Goal: Task Accomplishment & Management: Manage account settings

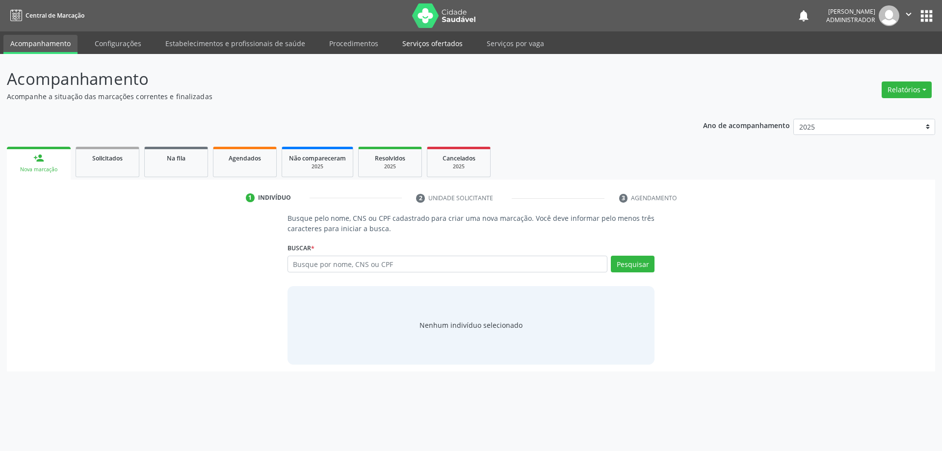
click at [443, 49] on link "Serviços ofertados" at bounding box center [433, 43] width 74 height 17
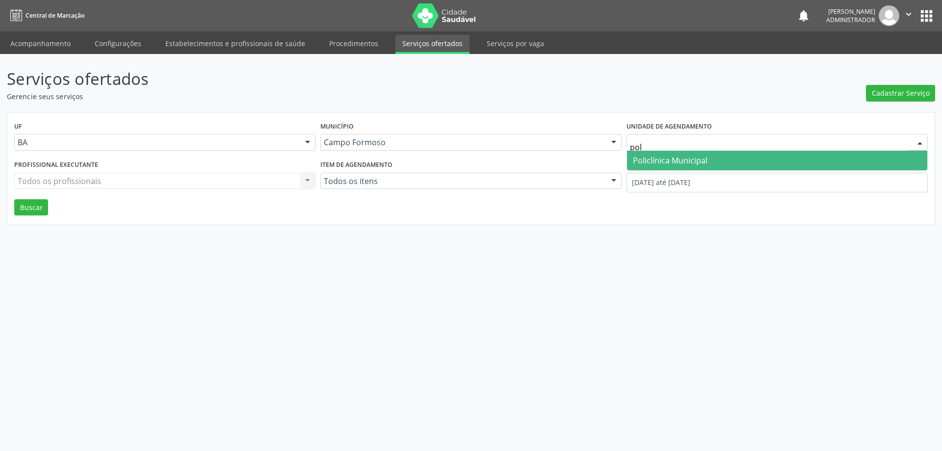
type input "poli"
click at [698, 163] on span "Policlínica Municipal" at bounding box center [670, 160] width 75 height 11
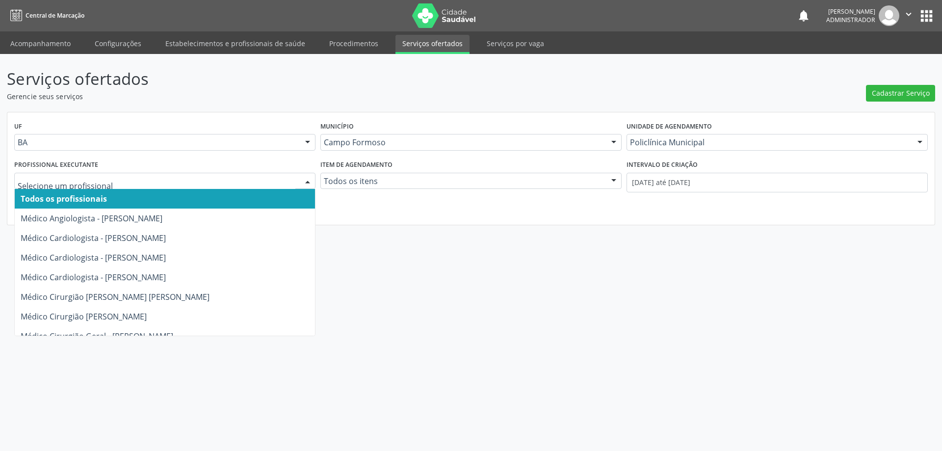
click at [306, 178] on div at bounding box center [307, 181] width 15 height 17
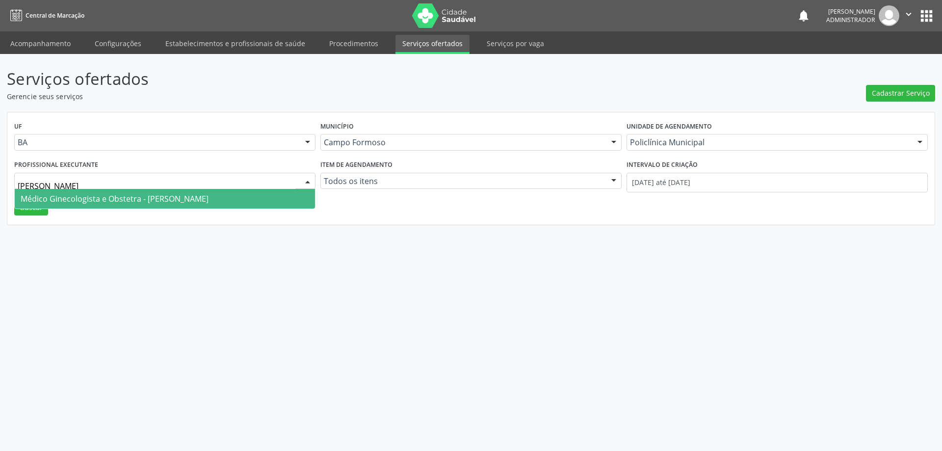
type input "luana"
click at [265, 202] on span "Médico Ginecologista e Obstetra - [PERSON_NAME]" at bounding box center [165, 199] width 300 height 20
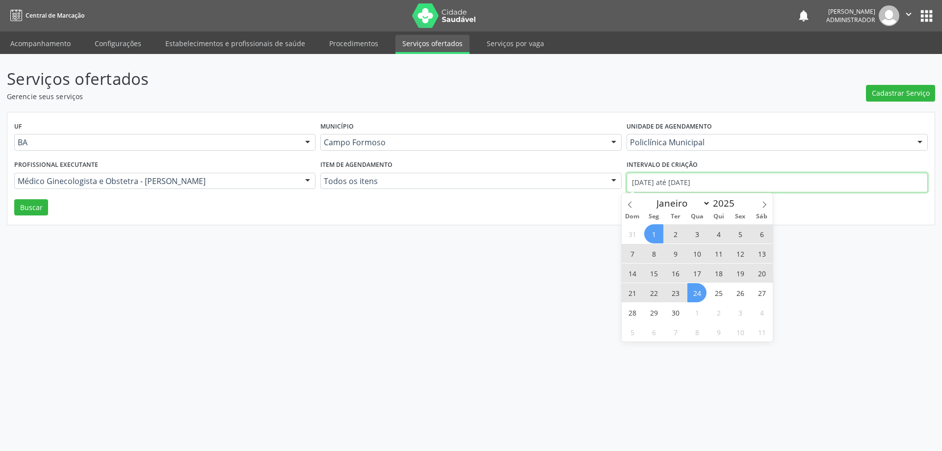
click at [640, 182] on input "[DATE] até [DATE]" at bounding box center [777, 183] width 301 height 20
click at [632, 202] on icon at bounding box center [630, 204] width 7 height 7
select select "7"
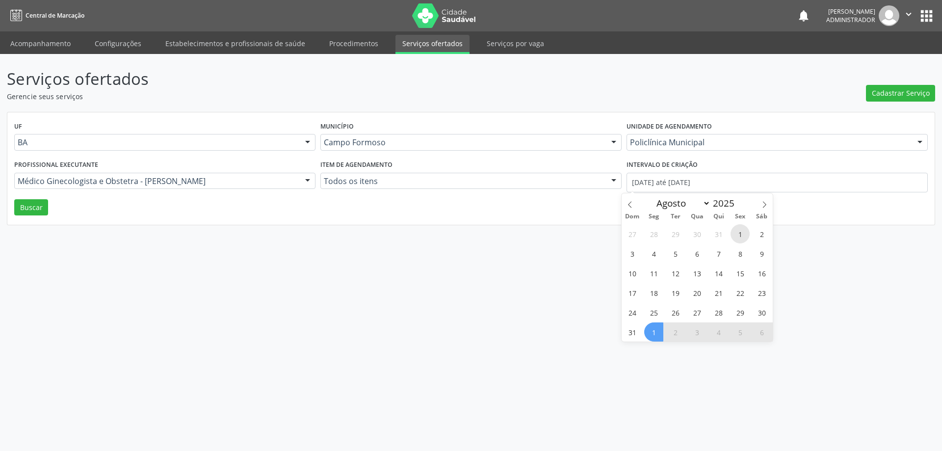
click at [741, 227] on span "1" at bounding box center [740, 233] width 19 height 19
type input "01/08/2025"
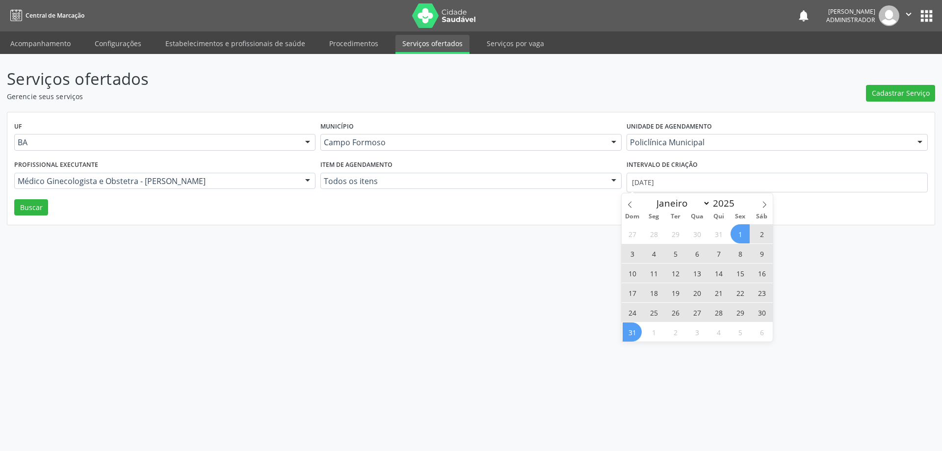
click at [632, 332] on span "31" at bounding box center [632, 331] width 19 height 19
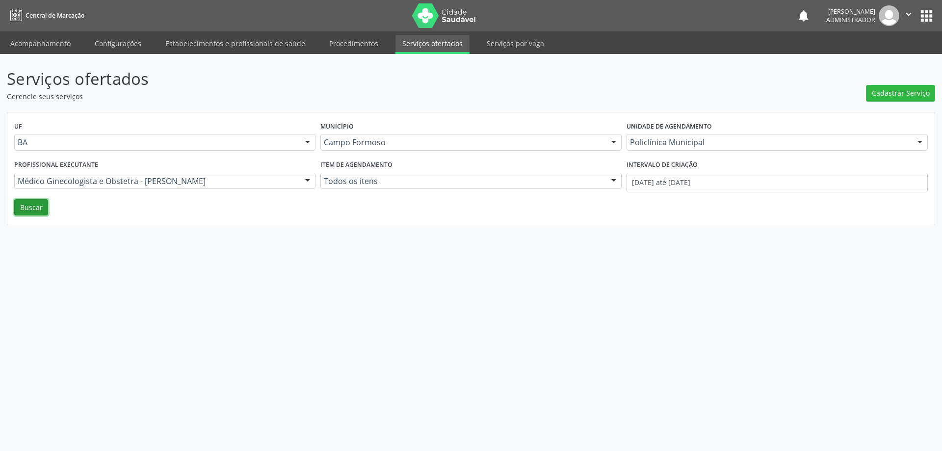
drag, startPoint x: 22, startPoint y: 209, endPoint x: 89, endPoint y: 222, distance: 69.1
click at [27, 210] on button "Buscar" at bounding box center [31, 207] width 34 height 17
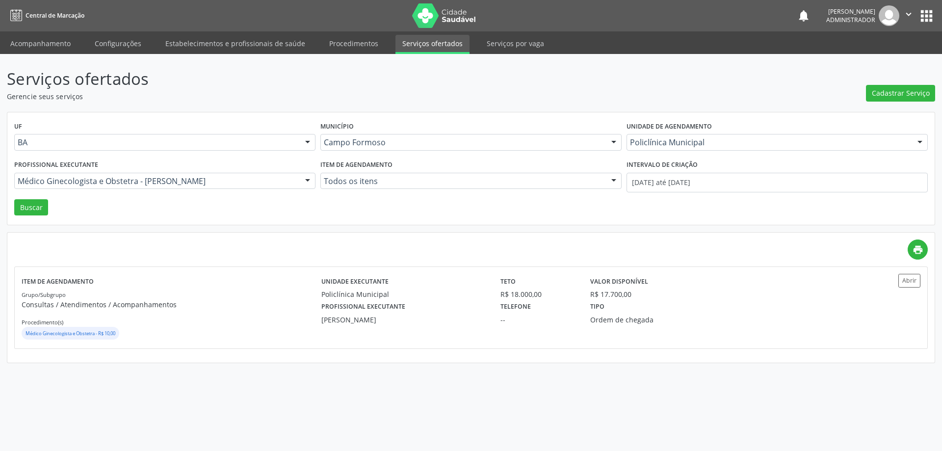
click at [584, 245] on div "print" at bounding box center [471, 249] width 914 height 20
click at [640, 406] on div "Serviços ofertados Gerencie seus serviços Cadastrar Serviço UF BA BA Nenhum res…" at bounding box center [471, 252] width 942 height 397
click at [913, 279] on button "Abrir" at bounding box center [910, 280] width 22 height 13
click at [61, 41] on link "Acompanhamento" at bounding box center [40, 43] width 74 height 17
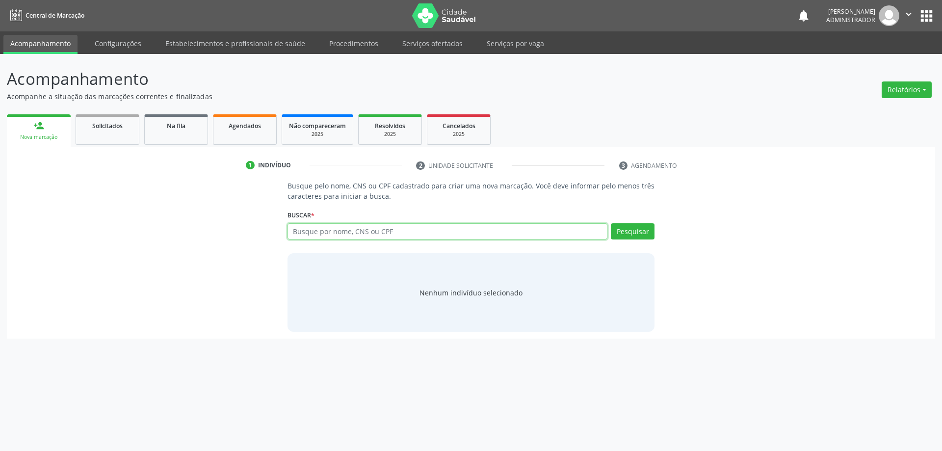
drag, startPoint x: 407, startPoint y: 235, endPoint x: 401, endPoint y: 226, distance: 11.0
click at [407, 234] on input "text" at bounding box center [448, 231] width 320 height 17
type input "estefanie"
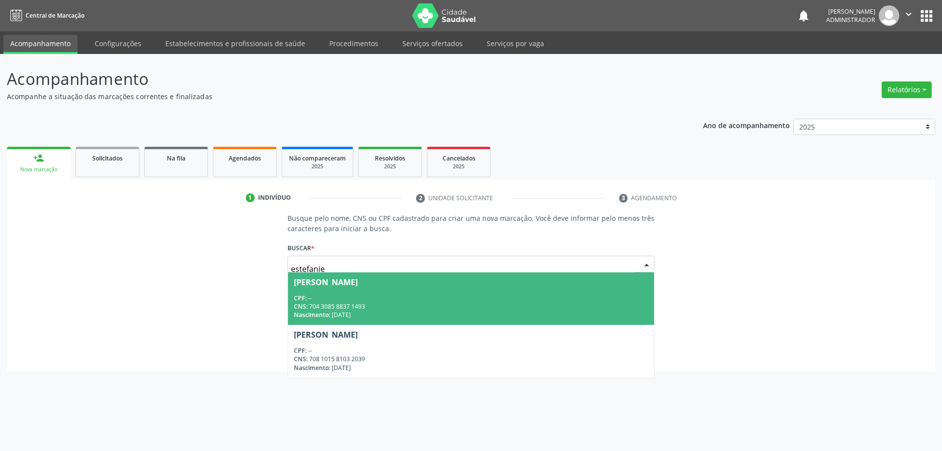
click at [358, 284] on div "Estefanie Merine Pereira Martins Araujo" at bounding box center [326, 282] width 64 height 8
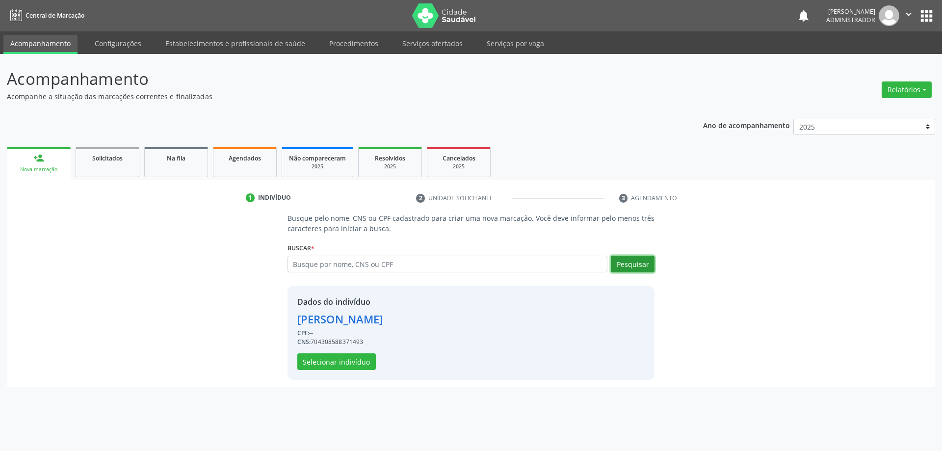
click at [638, 266] on button "Pesquisar" at bounding box center [633, 264] width 44 height 17
click at [347, 363] on button "Selecionar indivíduo" at bounding box center [336, 361] width 79 height 17
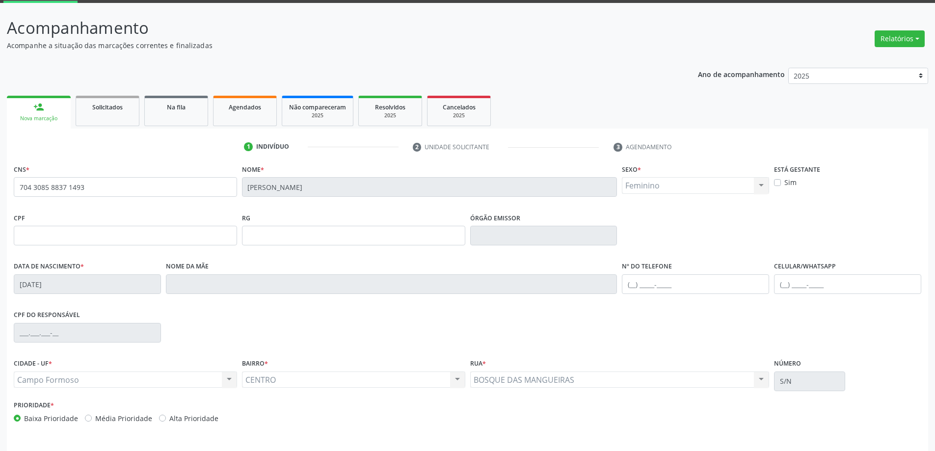
scroll to position [81, 0]
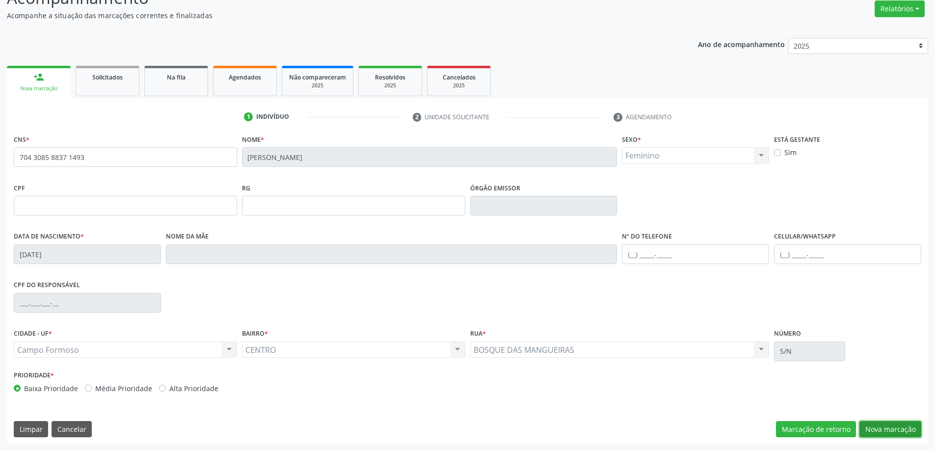
click at [875, 432] on button "Nova marcação" at bounding box center [890, 429] width 62 height 17
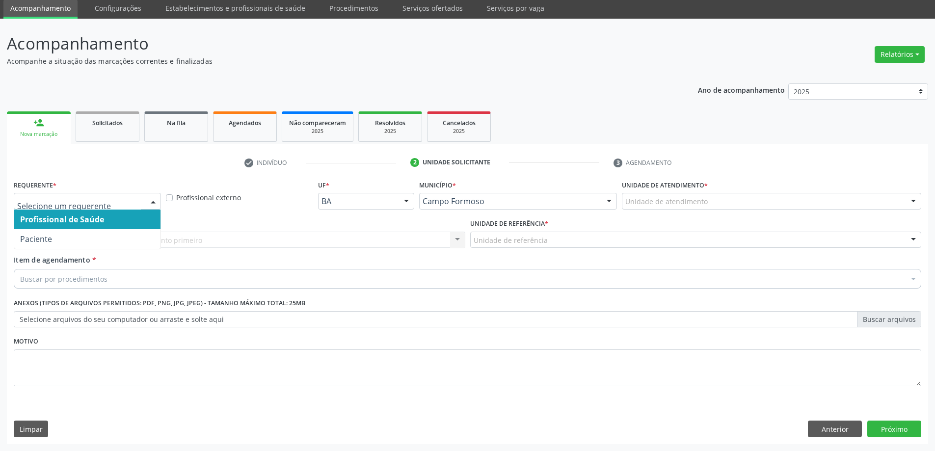
click at [154, 200] on div at bounding box center [153, 201] width 15 height 17
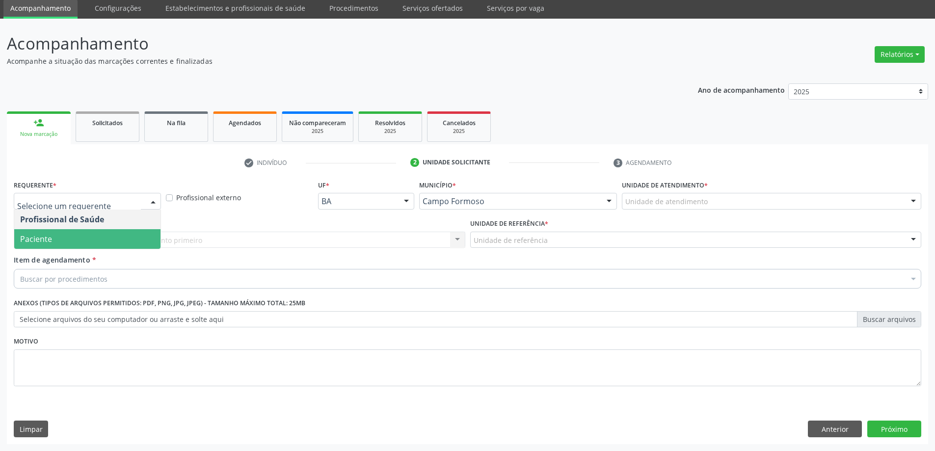
drag, startPoint x: 131, startPoint y: 234, endPoint x: 140, endPoint y: 234, distance: 9.3
click at [131, 234] on span "Paciente" at bounding box center [87, 239] width 146 height 20
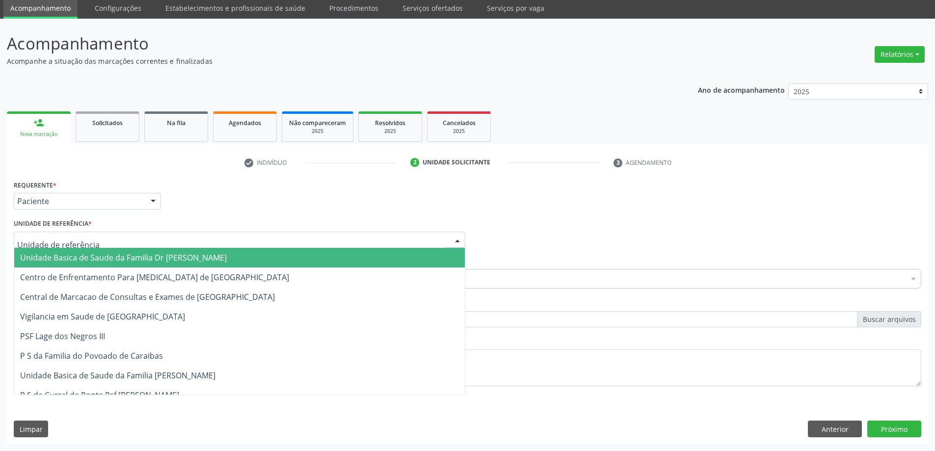
click at [454, 236] on div at bounding box center [457, 240] width 15 height 17
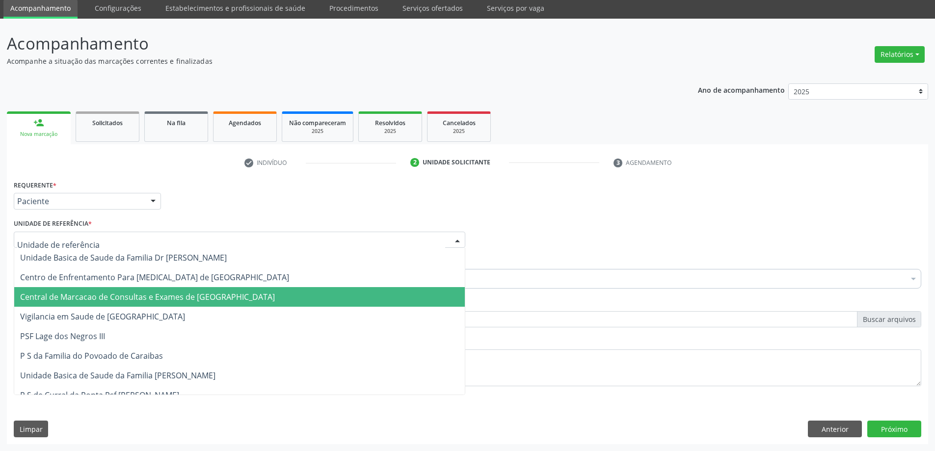
click at [438, 290] on span "Central de Marcacao de Consultas e Exames de Campo Formoso" at bounding box center [239, 297] width 451 height 20
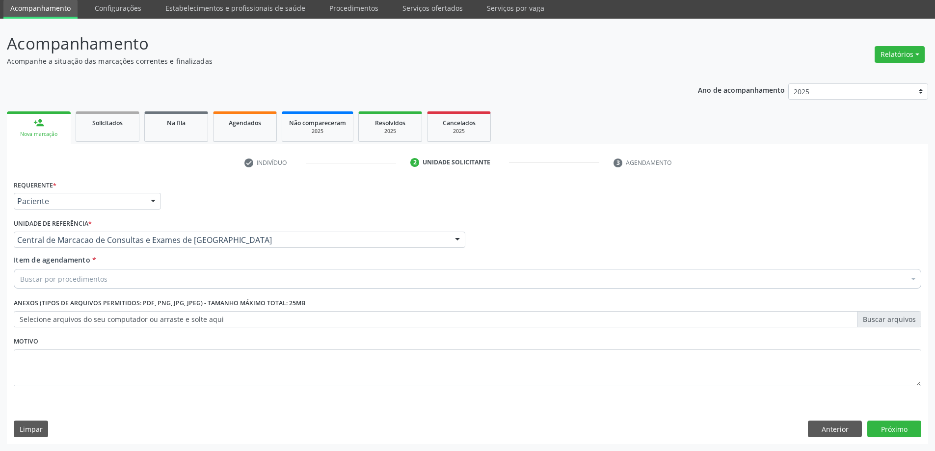
click at [436, 281] on div "Buscar por procedimentos" at bounding box center [467, 279] width 907 height 20
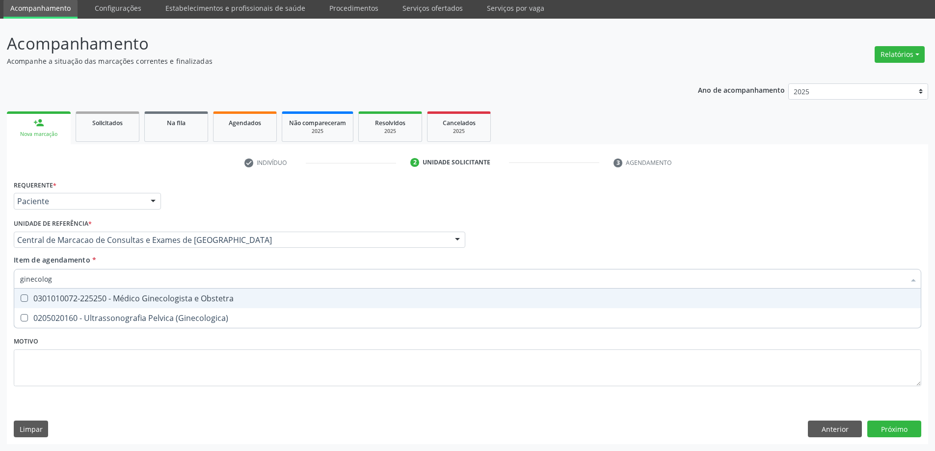
type input "ginecologi"
click at [422, 295] on div "0301010072-225250 - Médico Ginecologista e Obstetra" at bounding box center [467, 298] width 895 height 8
checkbox Obstetra "true"
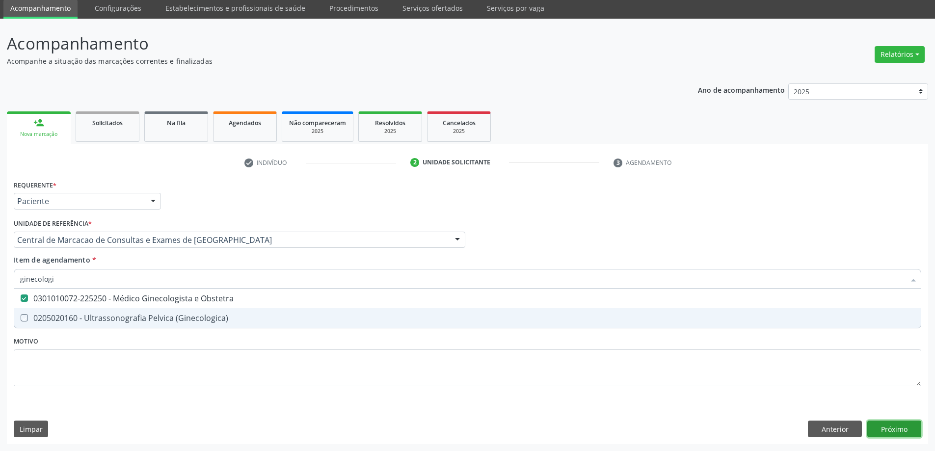
click at [872, 426] on div "Requerente * Paciente Profissional de Saúde Paciente Nenhum resultado encontrad…" at bounding box center [467, 311] width 921 height 266
checkbox \(Ginecologica\) "true"
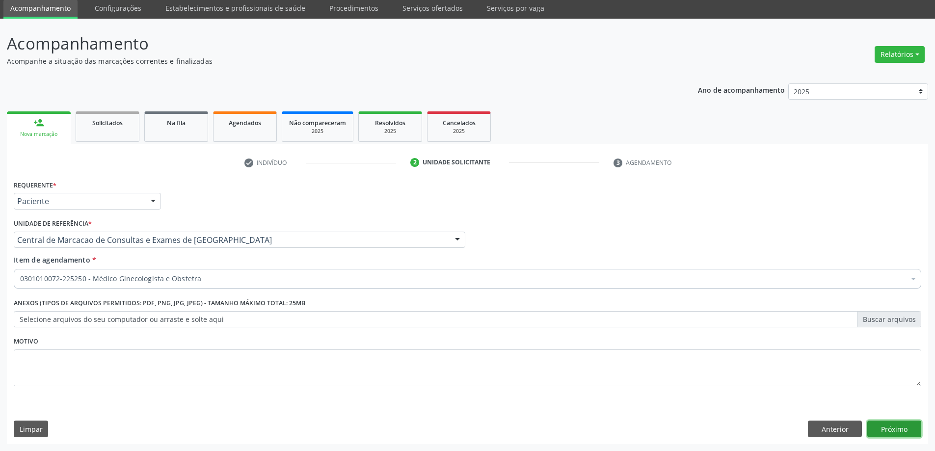
click at [906, 430] on button "Próximo" at bounding box center [894, 429] width 54 height 17
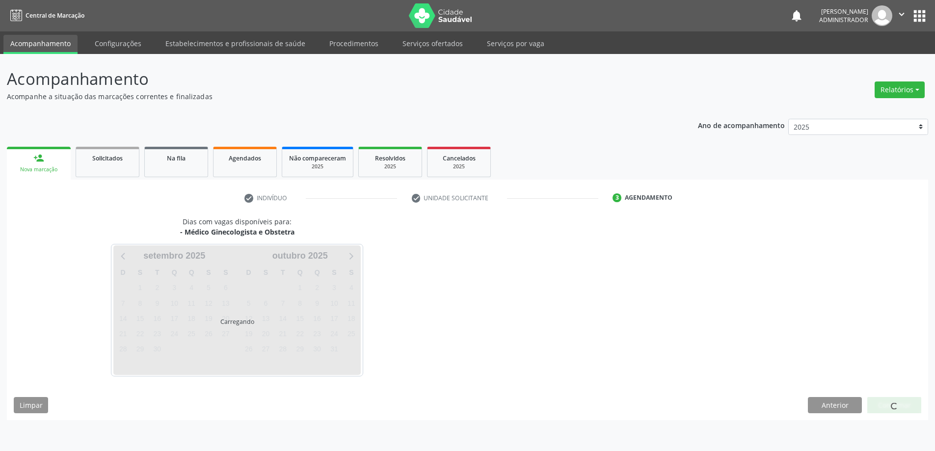
scroll to position [0, 0]
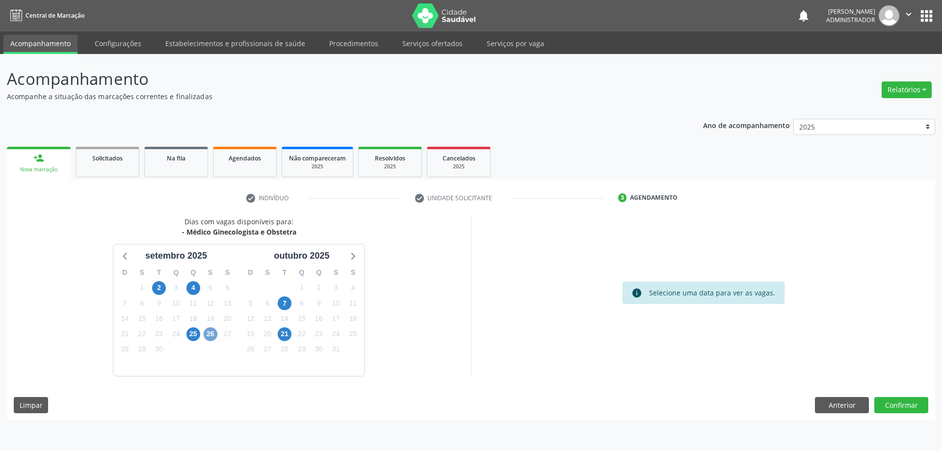
click at [212, 333] on span "26" at bounding box center [211, 334] width 14 height 14
click at [209, 336] on span "26" at bounding box center [211, 334] width 14 height 14
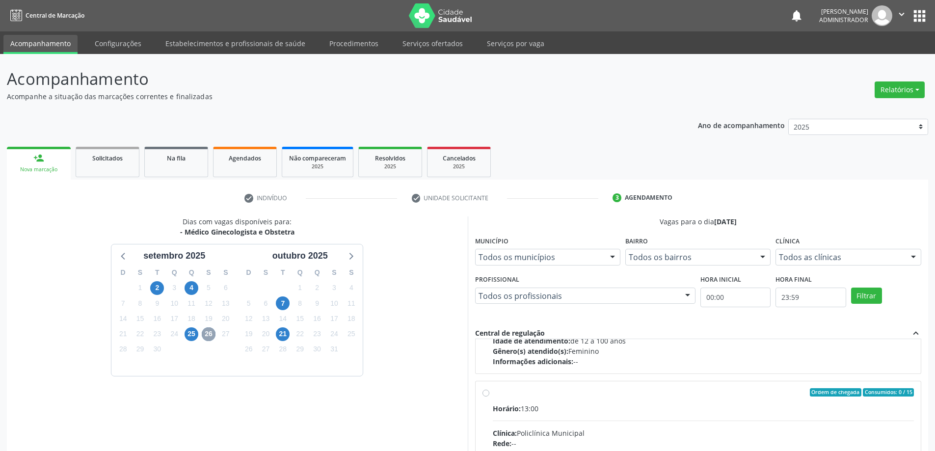
scroll to position [155, 0]
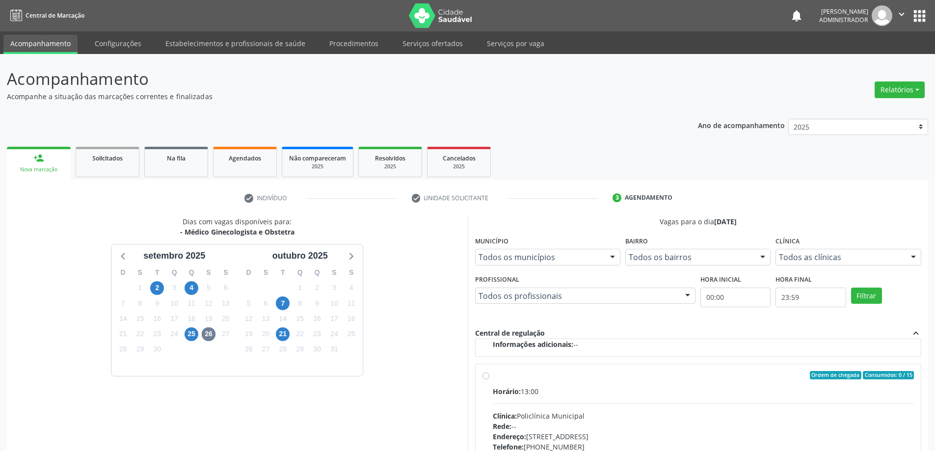
drag, startPoint x: 485, startPoint y: 377, endPoint x: 500, endPoint y: 381, distance: 15.1
click at [491, 378] on div "Ordem de chegada Consumidos: 0 / 15 Horário: 13:00 Clínica: Policlínica Municip…" at bounding box center [698, 446] width 432 height 151
radio input "true"
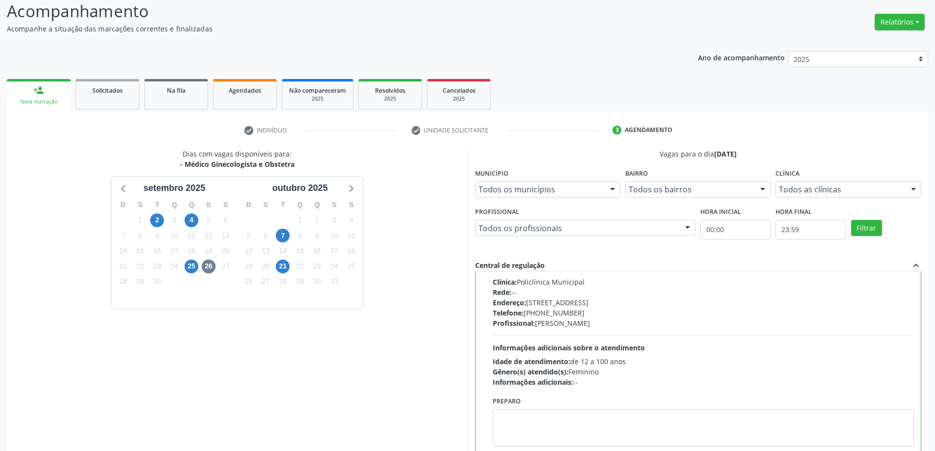
scroll to position [135, 0]
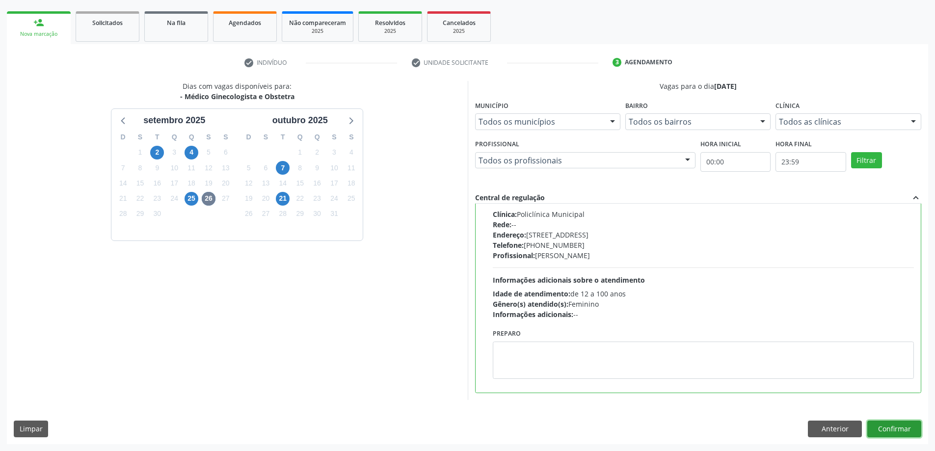
click at [890, 430] on button "Confirmar" at bounding box center [894, 429] width 54 height 17
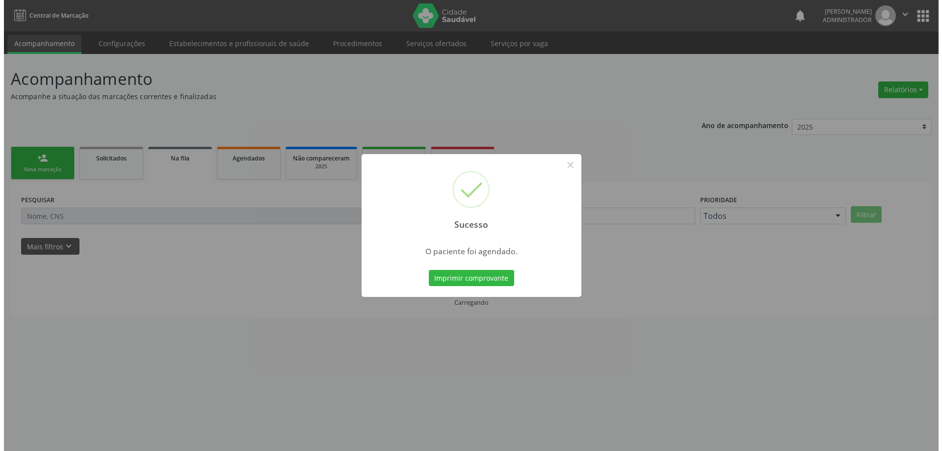
scroll to position [0, 0]
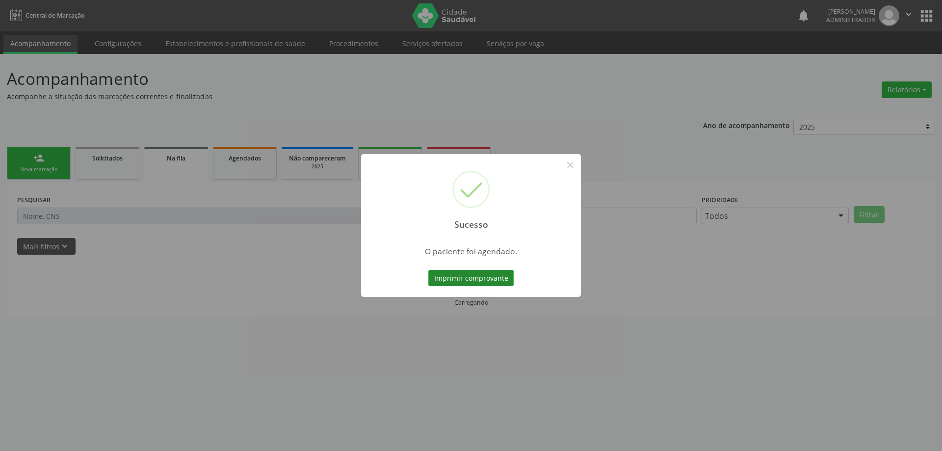
click at [470, 278] on button "Imprimir comprovante" at bounding box center [470, 278] width 85 height 17
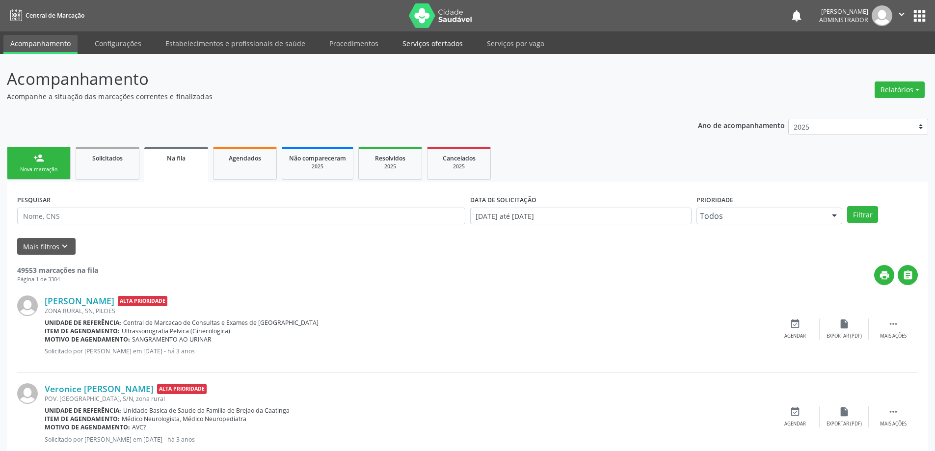
click at [417, 47] on link "Serviços ofertados" at bounding box center [433, 43] width 74 height 17
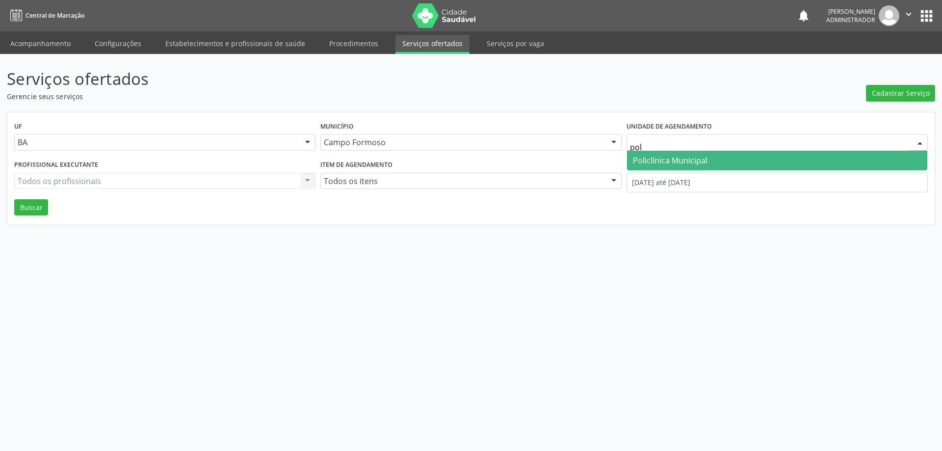
type input "poli"
drag, startPoint x: 715, startPoint y: 157, endPoint x: 690, endPoint y: 150, distance: 26.1
click at [715, 157] on span "Policlínica Municipal" at bounding box center [777, 161] width 300 height 20
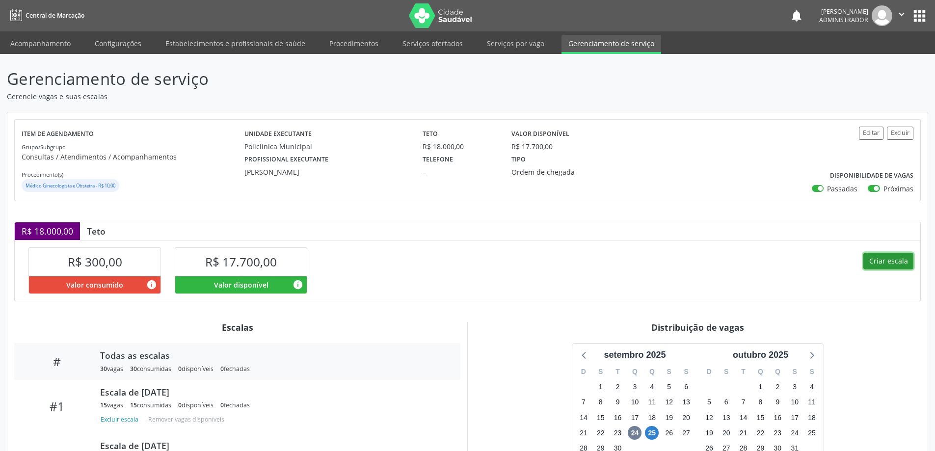
click at [888, 260] on button "Criar escala" at bounding box center [888, 261] width 50 height 17
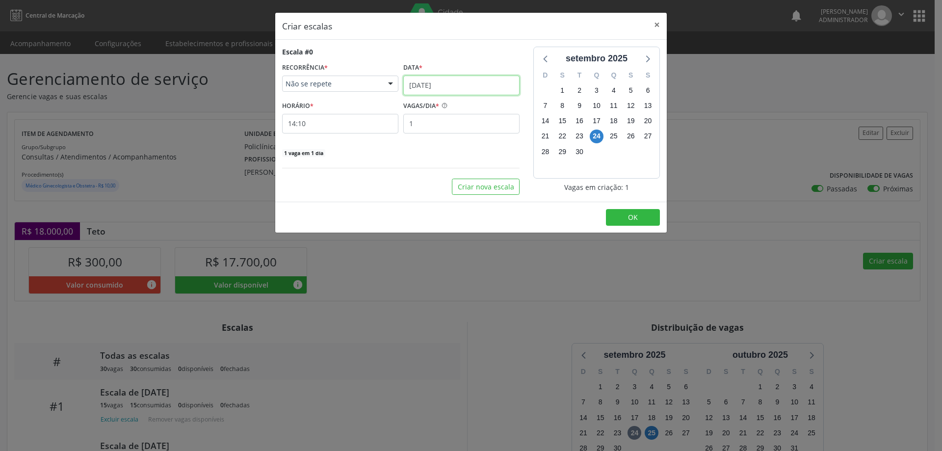
click at [444, 82] on input "24/09/2025" at bounding box center [461, 86] width 116 height 20
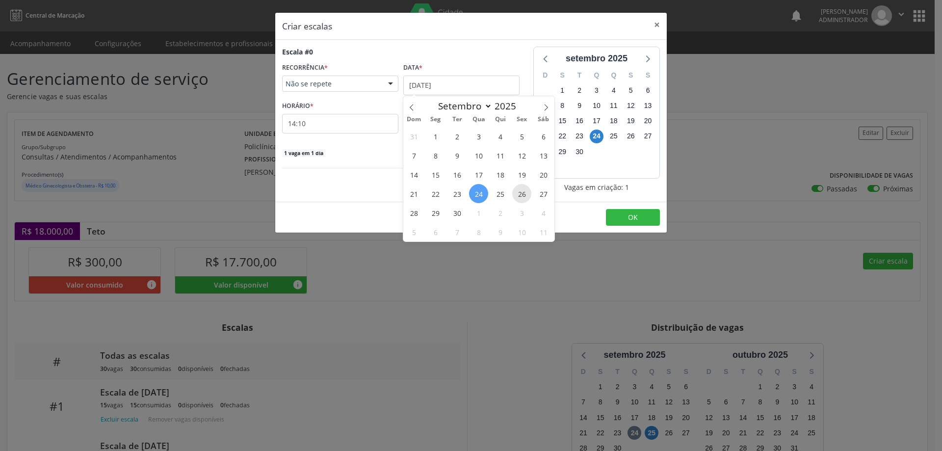
click at [525, 194] on span "26" at bounding box center [521, 193] width 19 height 19
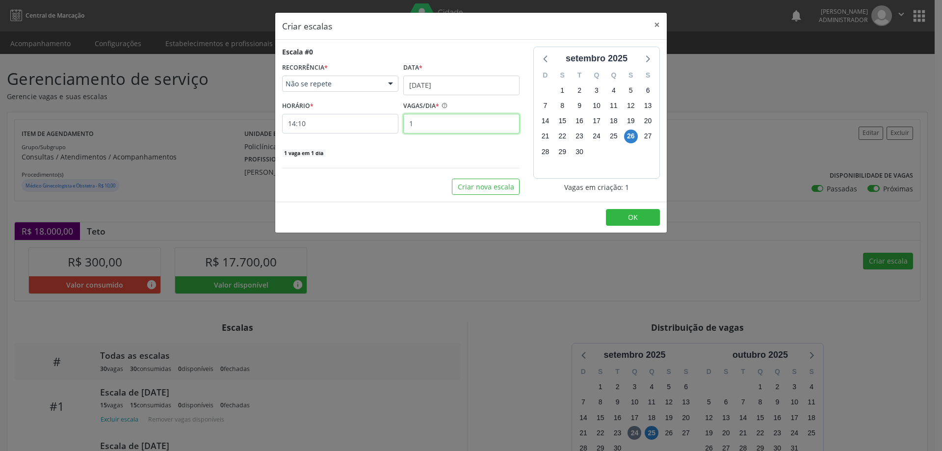
click at [431, 124] on input "1" at bounding box center [461, 124] width 116 height 20
type input "15"
click at [361, 126] on input "14:10" at bounding box center [340, 124] width 116 height 20
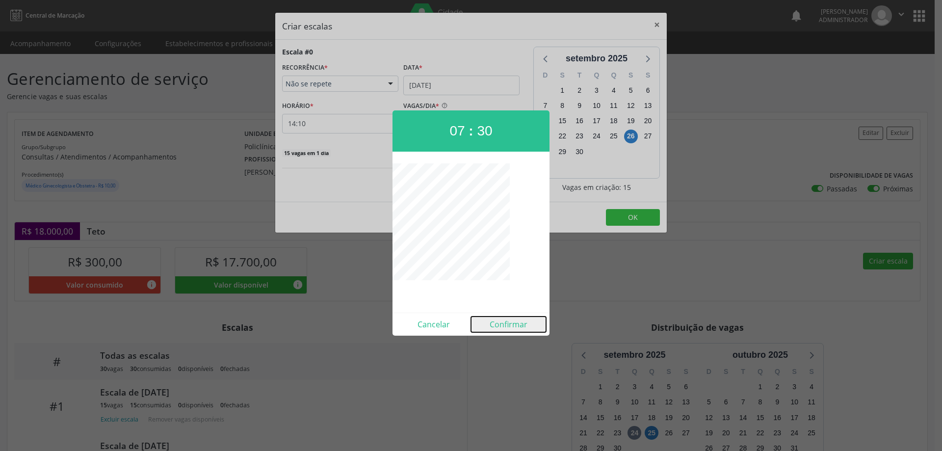
click at [495, 324] on button "Confirmar" at bounding box center [508, 325] width 75 height 16
type input "07:30"
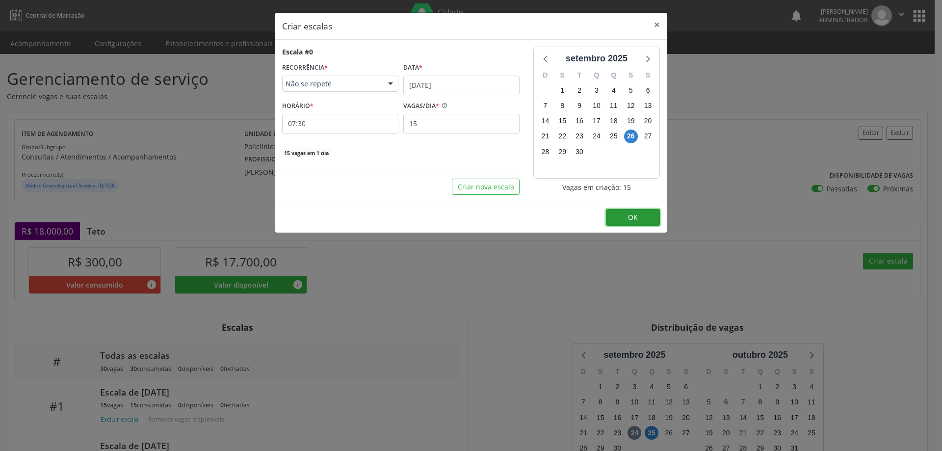
click at [631, 220] on span "OK" at bounding box center [633, 216] width 10 height 9
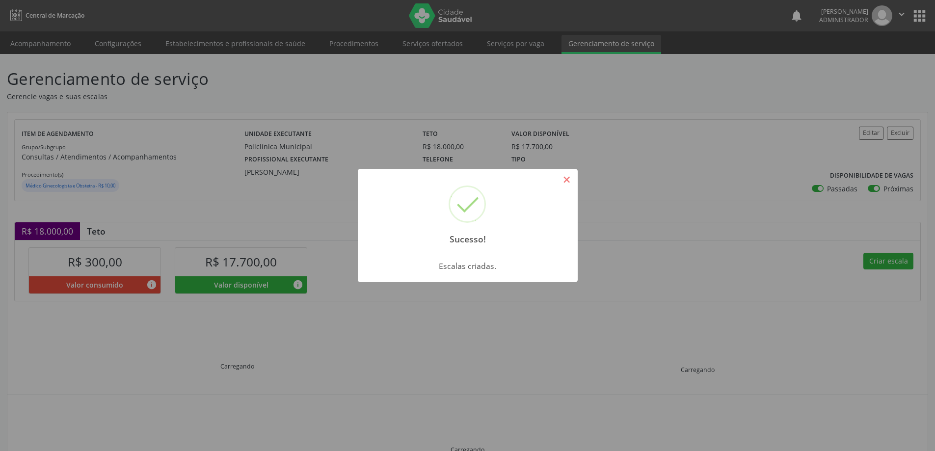
click at [569, 180] on button "×" at bounding box center [566, 179] width 17 height 17
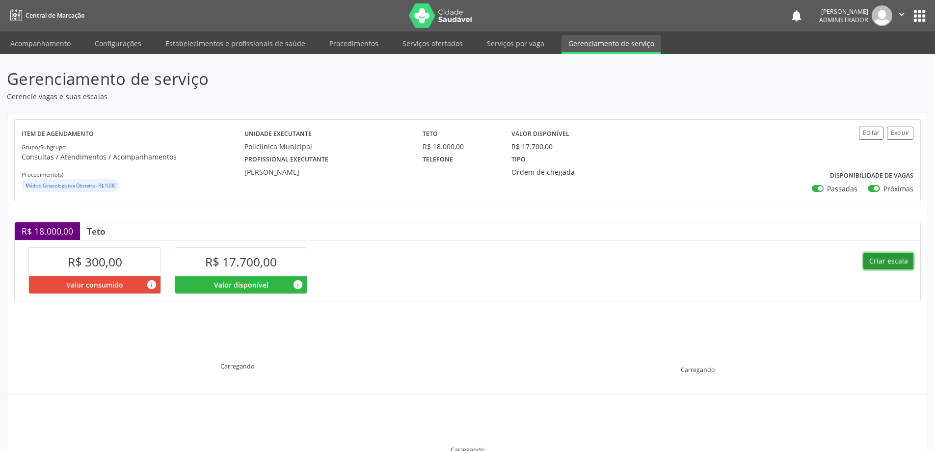
click at [881, 263] on button "Criar escala" at bounding box center [888, 261] width 50 height 17
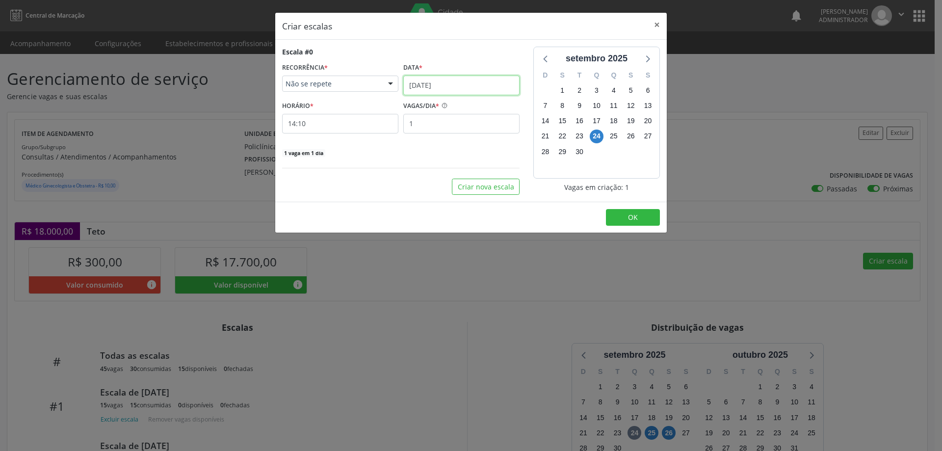
click at [451, 83] on input "[DATE]" at bounding box center [461, 86] width 116 height 20
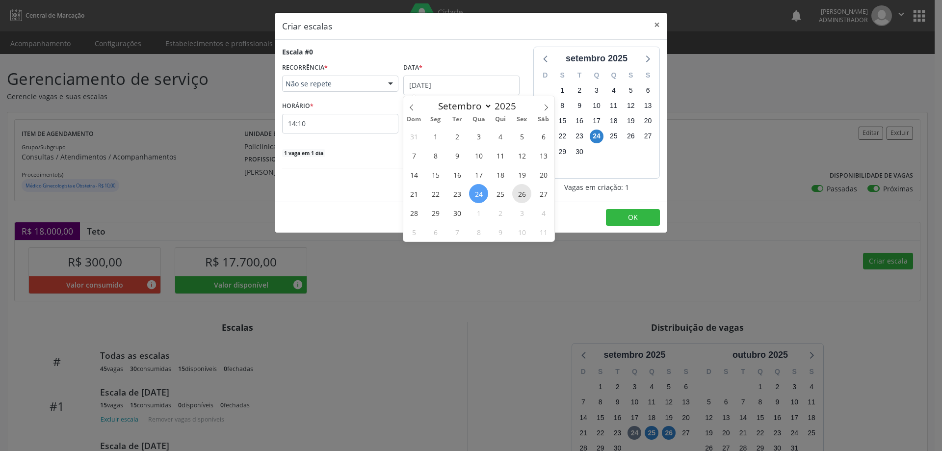
click at [523, 194] on span "26" at bounding box center [521, 193] width 19 height 19
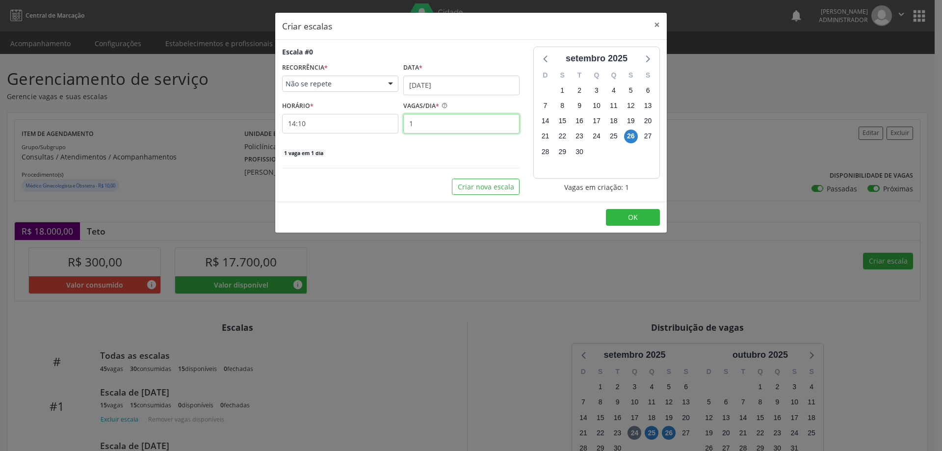
drag, startPoint x: 431, startPoint y: 121, endPoint x: 496, endPoint y: 81, distance: 76.3
click at [430, 121] on input "1" at bounding box center [461, 124] width 116 height 20
type input "15"
click at [360, 125] on input "14:10" at bounding box center [340, 124] width 116 height 20
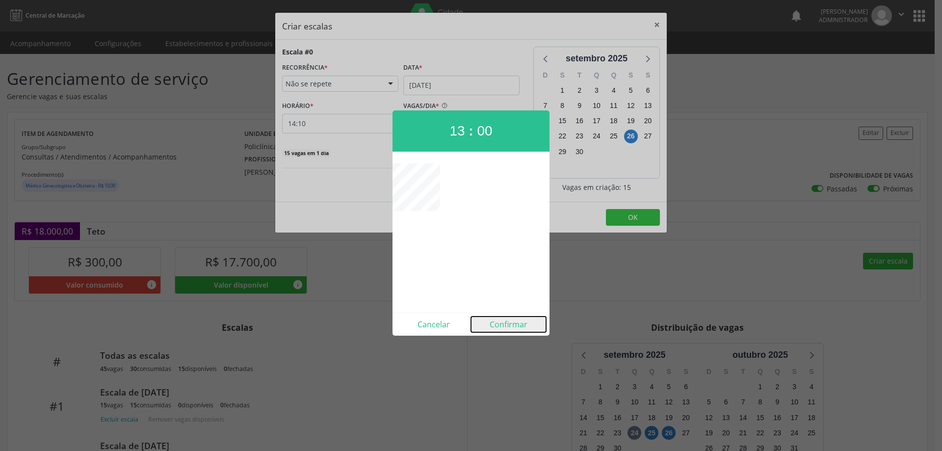
click at [513, 331] on button "Confirmar" at bounding box center [508, 325] width 75 height 16
type input "13:00"
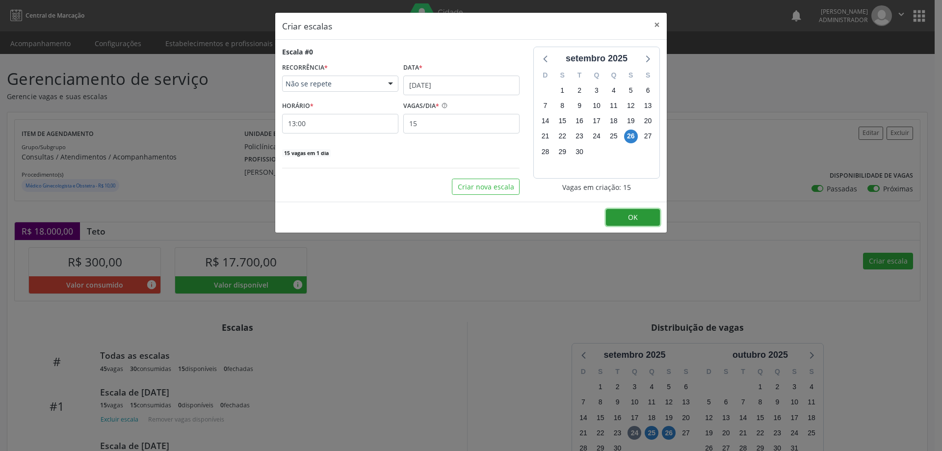
click at [636, 222] on button "OK" at bounding box center [633, 217] width 54 height 17
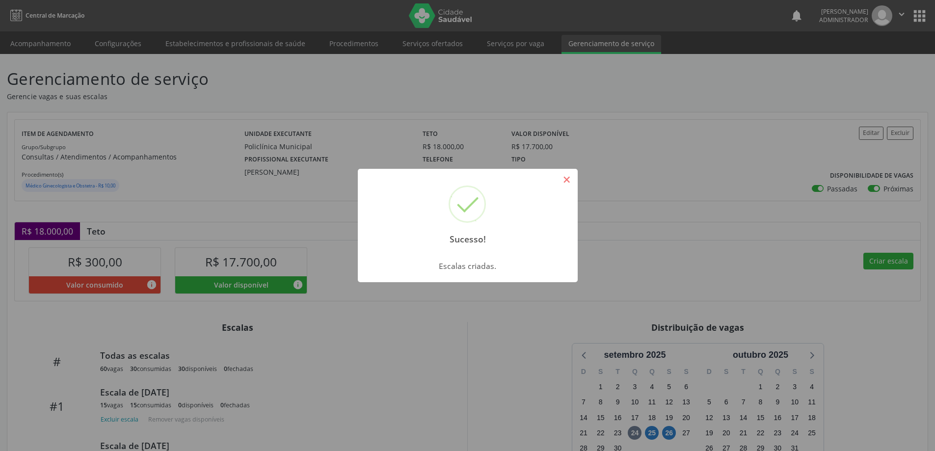
click at [568, 176] on button "×" at bounding box center [566, 179] width 17 height 17
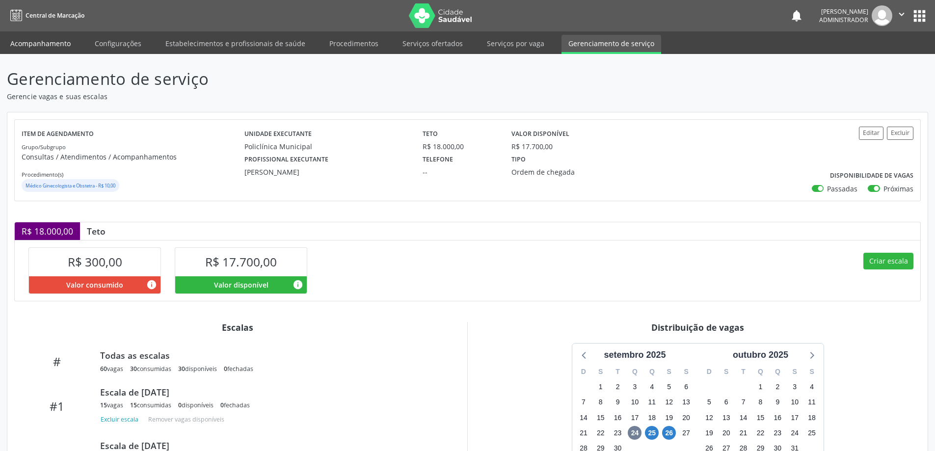
click at [33, 44] on link "Acompanhamento" at bounding box center [40, 43] width 74 height 17
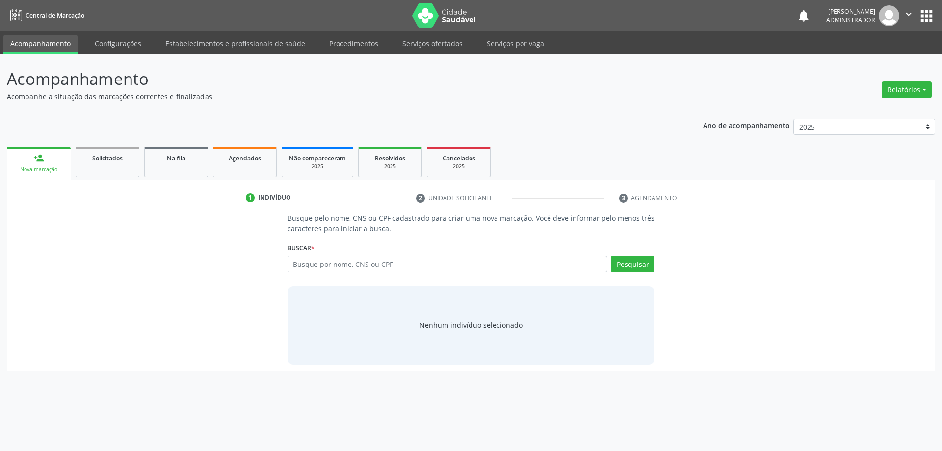
click at [316, 267] on input "text" at bounding box center [448, 264] width 320 height 17
type input "estefane"
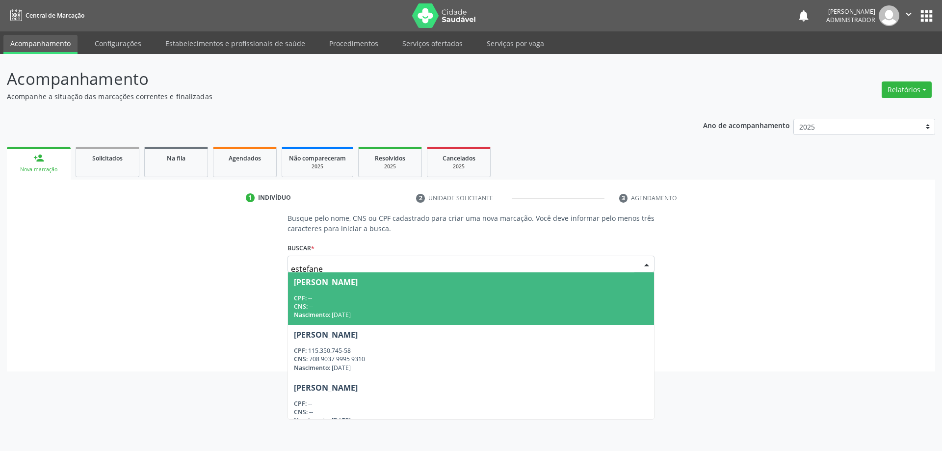
click at [43, 166] on div "Nova marcação" at bounding box center [39, 169] width 50 height 7
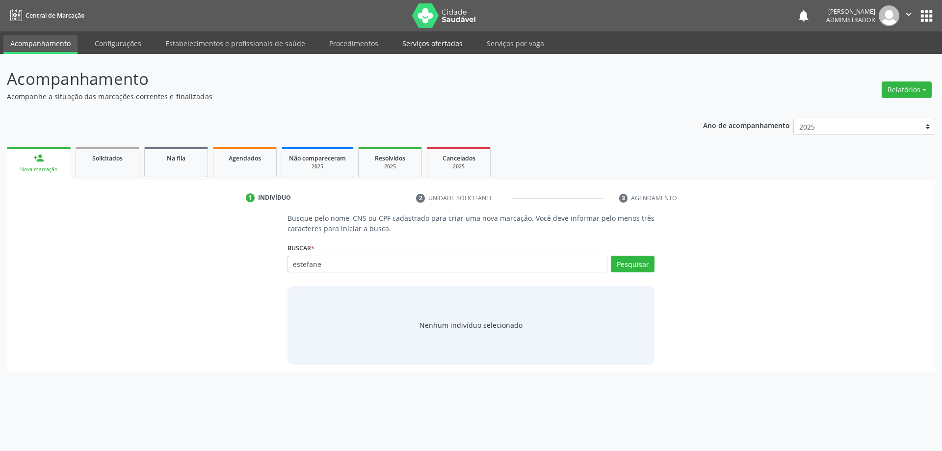
click at [422, 38] on link "Serviços ofertados" at bounding box center [433, 43] width 74 height 17
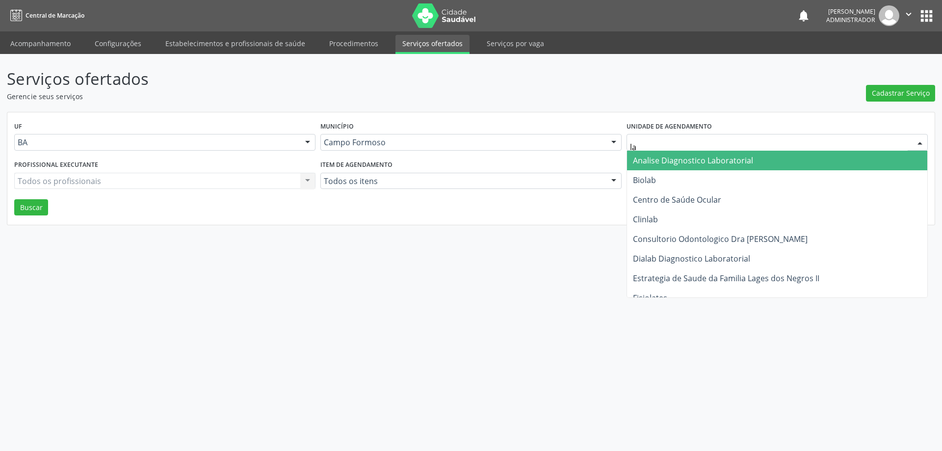
type input "l"
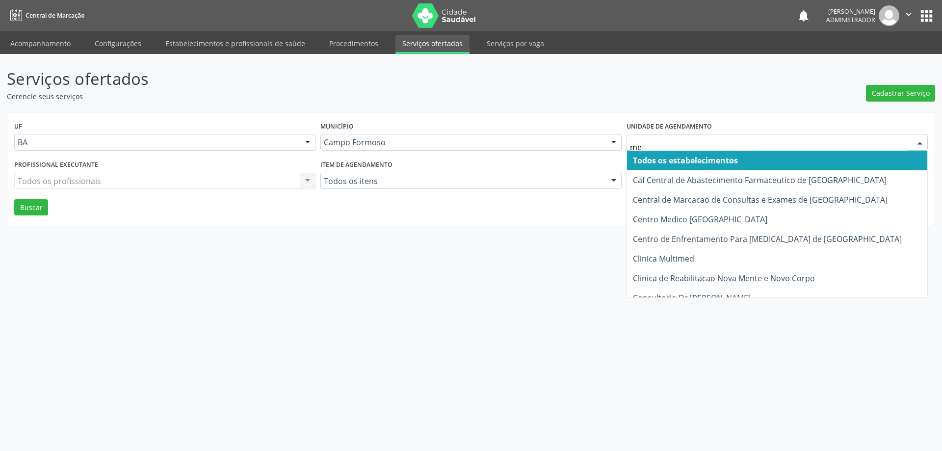
type input "med"
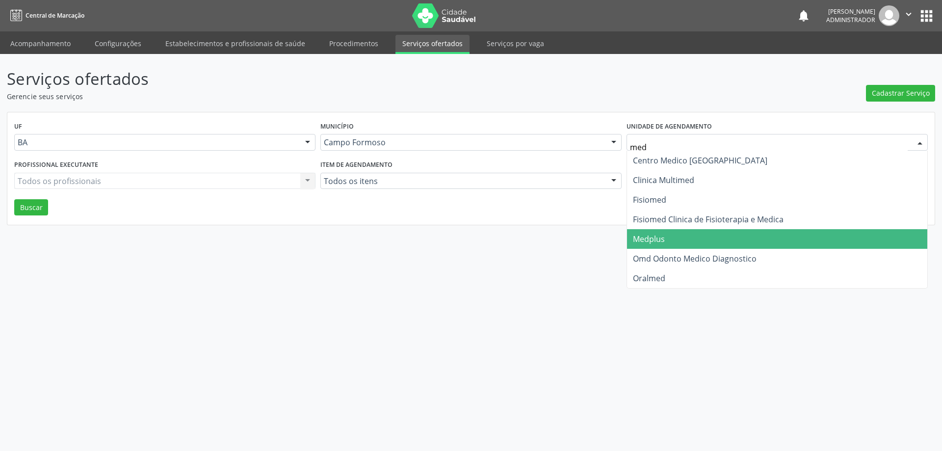
click at [682, 235] on span "Medplus" at bounding box center [777, 239] width 300 height 20
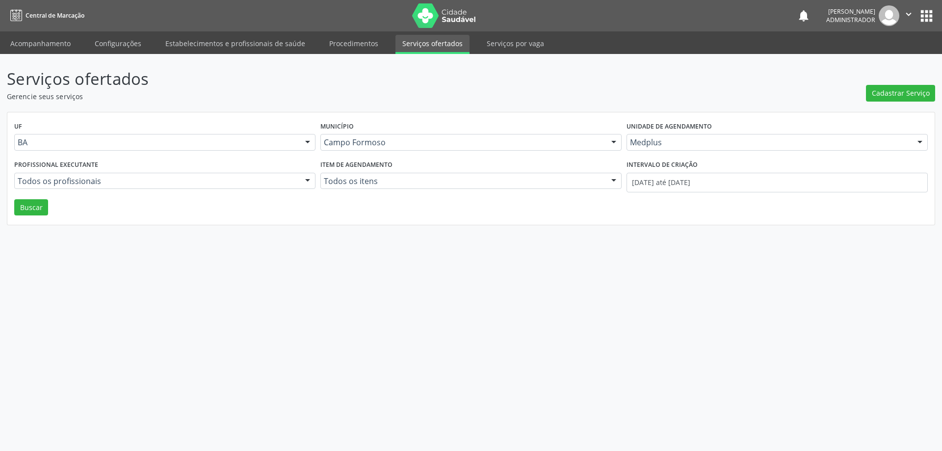
click at [305, 180] on div at bounding box center [307, 181] width 15 height 17
type input "lan"
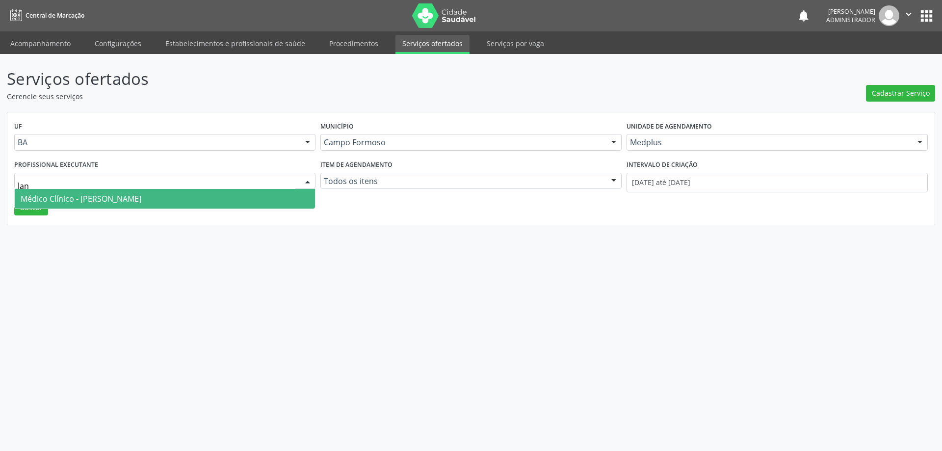
drag, startPoint x: 195, startPoint y: 195, endPoint x: 225, endPoint y: 201, distance: 30.1
click at [198, 195] on span "Médico Clínico - Lanna Peralva Miranda Rocha" at bounding box center [165, 199] width 300 height 20
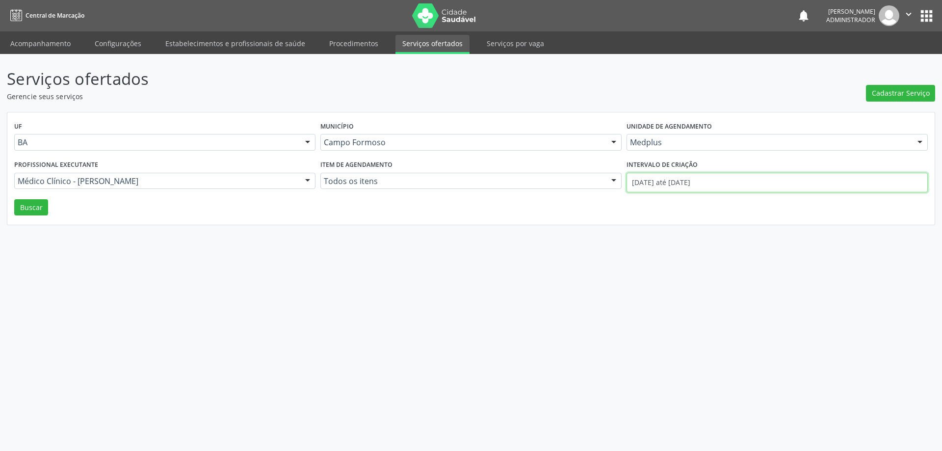
click at [664, 179] on input "01/09/2025 até 24/09/2025" at bounding box center [777, 183] width 301 height 20
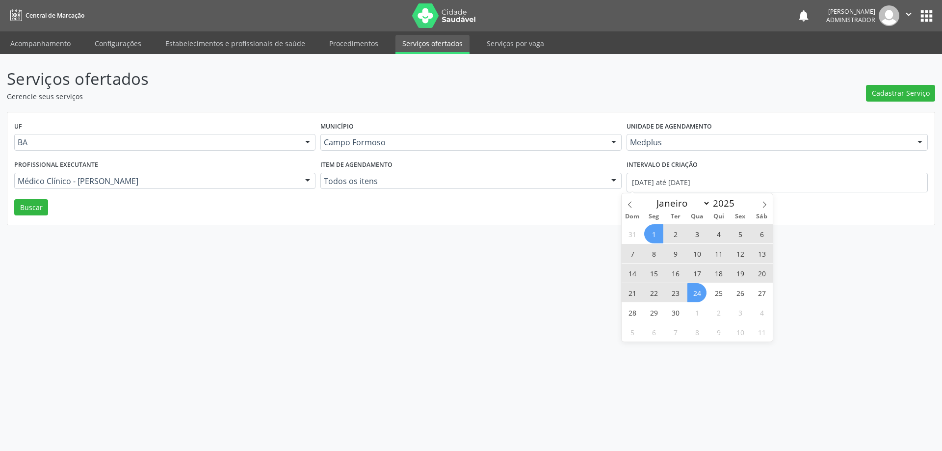
drag, startPoint x: 629, startPoint y: 201, endPoint x: 675, endPoint y: 214, distance: 47.7
click at [645, 205] on div "Janeiro Fevereiro Março Abril Maio Junho Julho Agosto Setembro Outubro Novembro…" at bounding box center [697, 201] width 151 height 17
click at [630, 205] on icon at bounding box center [630, 204] width 7 height 7
select select "7"
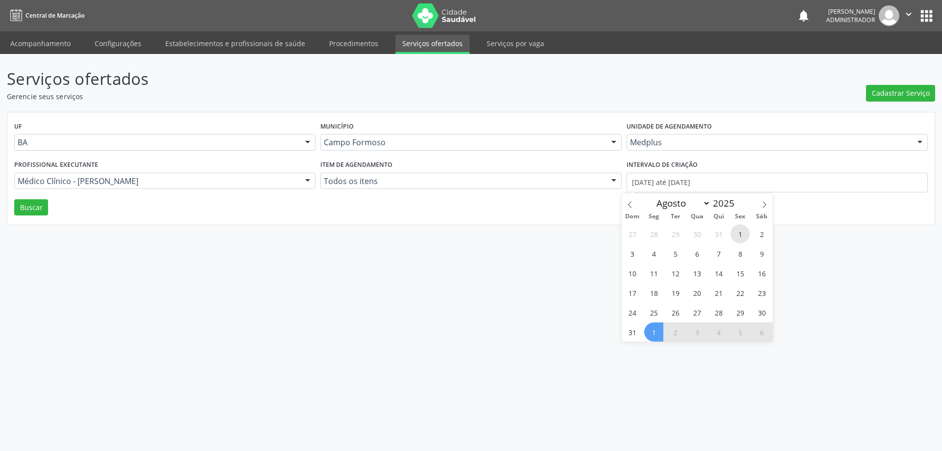
click at [738, 233] on span "1" at bounding box center [740, 233] width 19 height 19
type input "01/08/2025"
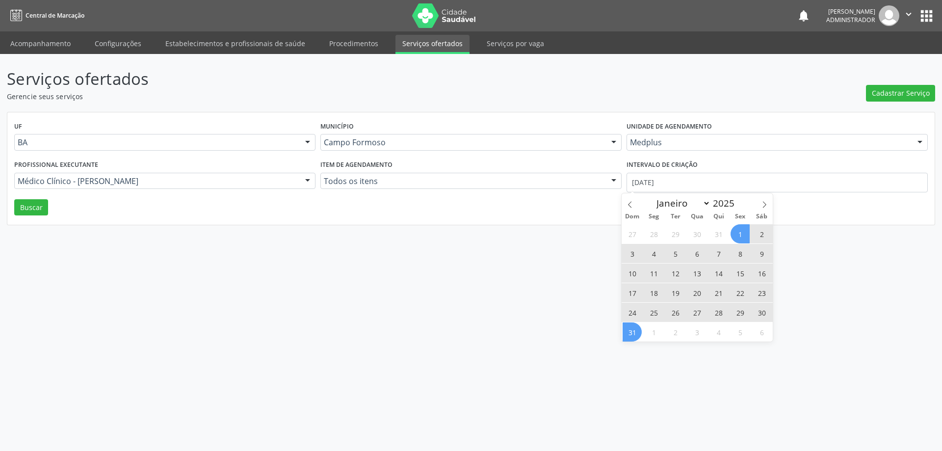
click at [632, 336] on span "31" at bounding box center [632, 331] width 19 height 19
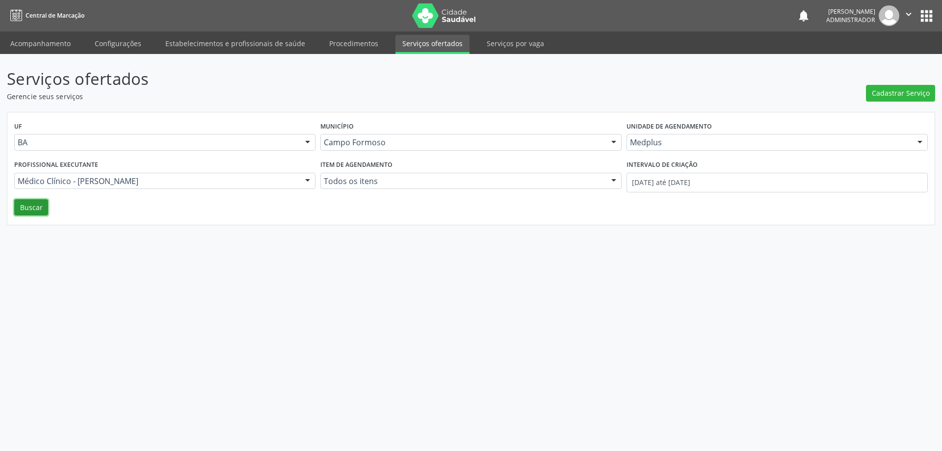
click at [29, 212] on button "Buscar" at bounding box center [31, 207] width 34 height 17
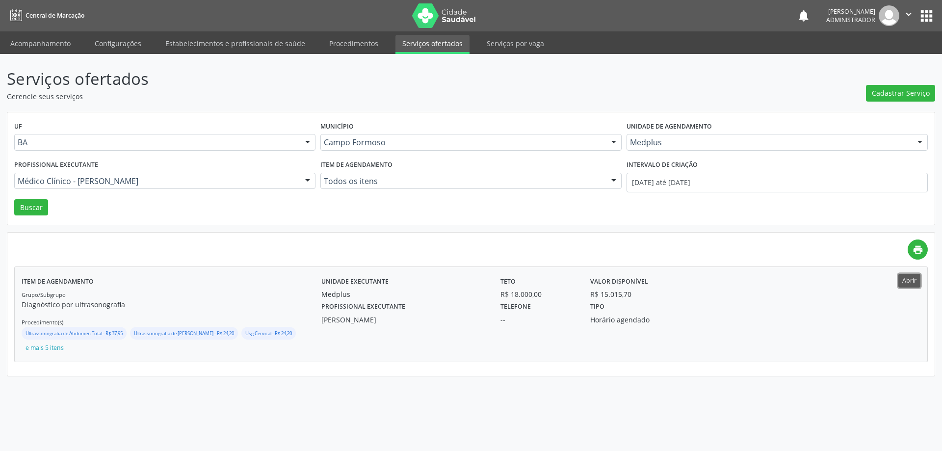
click at [912, 279] on button "Abrir" at bounding box center [910, 280] width 22 height 13
click at [703, 179] on input "01/08/2025 até 31/08/2025" at bounding box center [777, 183] width 301 height 20
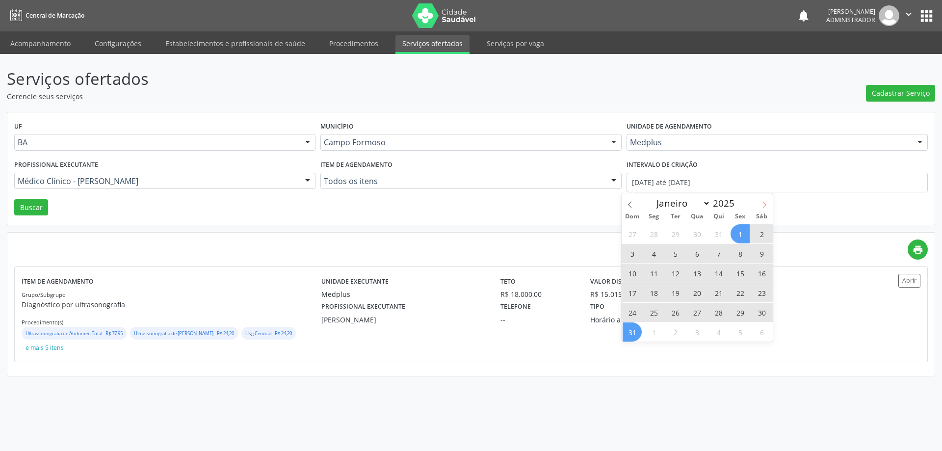
click at [764, 207] on icon at bounding box center [764, 205] width 3 height 6
select select "8"
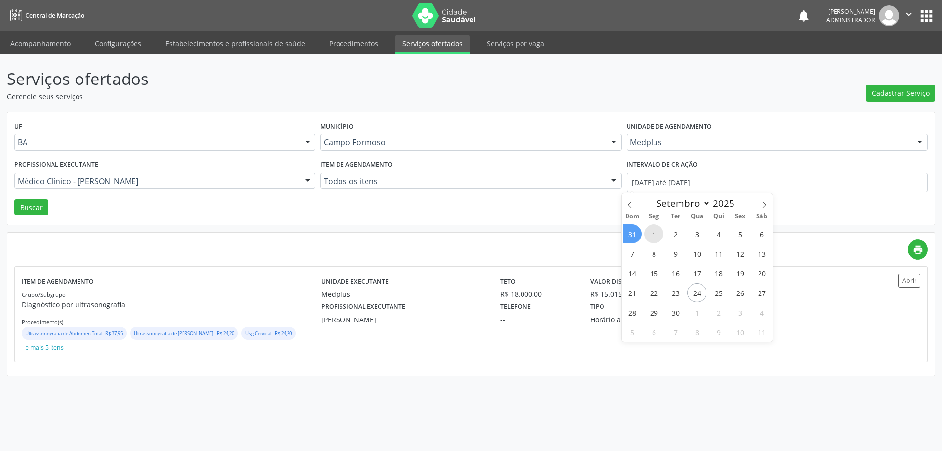
click at [653, 235] on span "1" at bounding box center [653, 233] width 19 height 19
type input "01/09/2025"
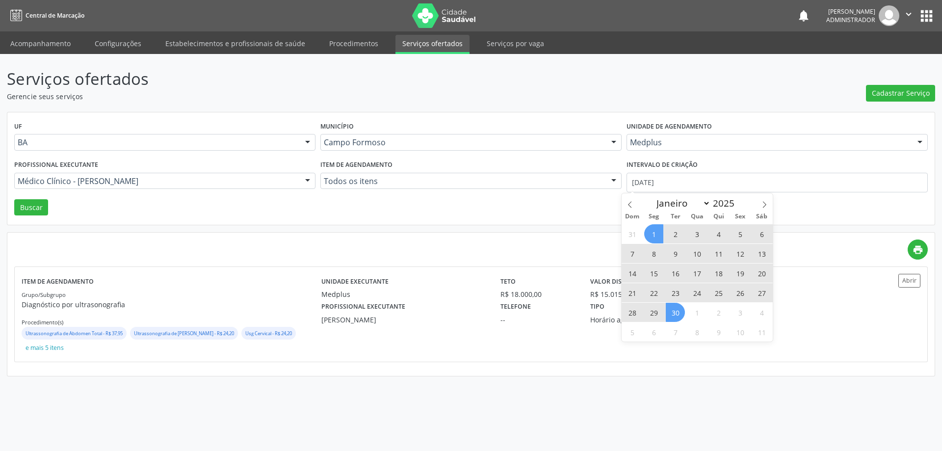
drag, startPoint x: 680, startPoint y: 315, endPoint x: 573, endPoint y: 240, distance: 130.8
click at [680, 315] on span "30" at bounding box center [675, 312] width 19 height 19
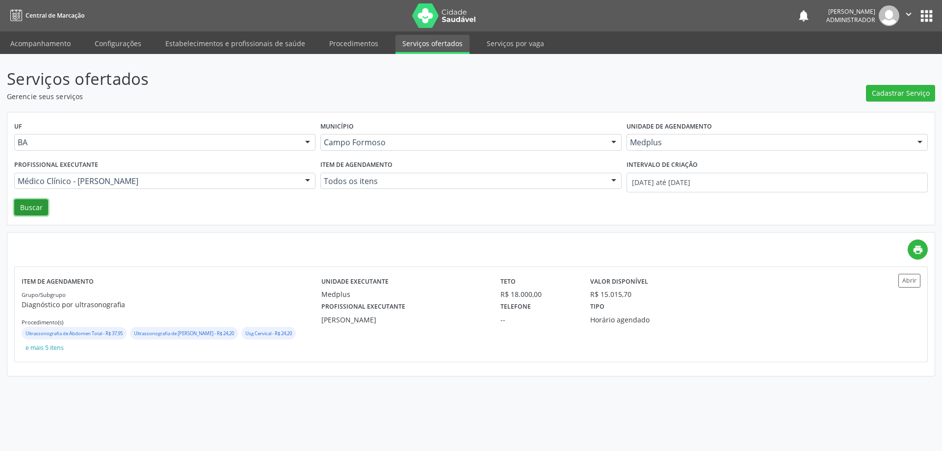
drag, startPoint x: 32, startPoint y: 204, endPoint x: 77, endPoint y: 201, distance: 45.3
click at [37, 204] on button "Buscar" at bounding box center [31, 207] width 34 height 17
click at [907, 280] on button "Abrir" at bounding box center [910, 280] width 22 height 13
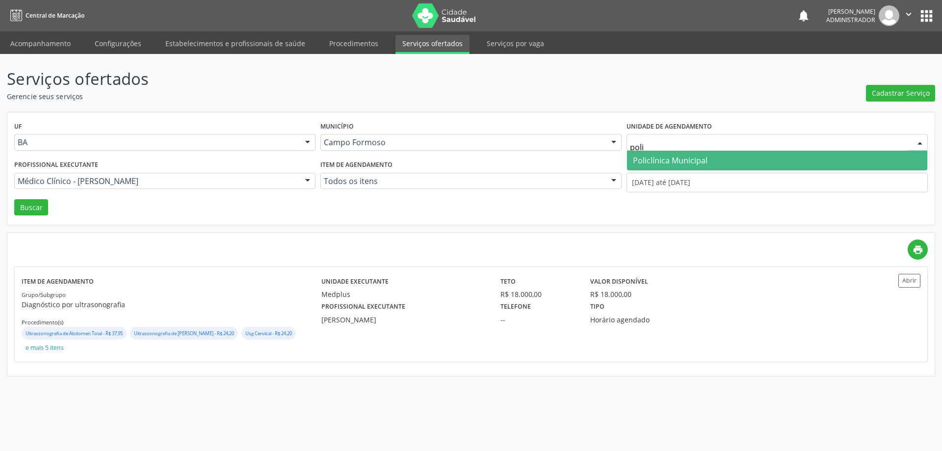
type input "polic"
drag, startPoint x: 664, startPoint y: 156, endPoint x: 655, endPoint y: 152, distance: 10.3
click at [664, 155] on span "Policlínica Municipal" at bounding box center [670, 160] width 75 height 11
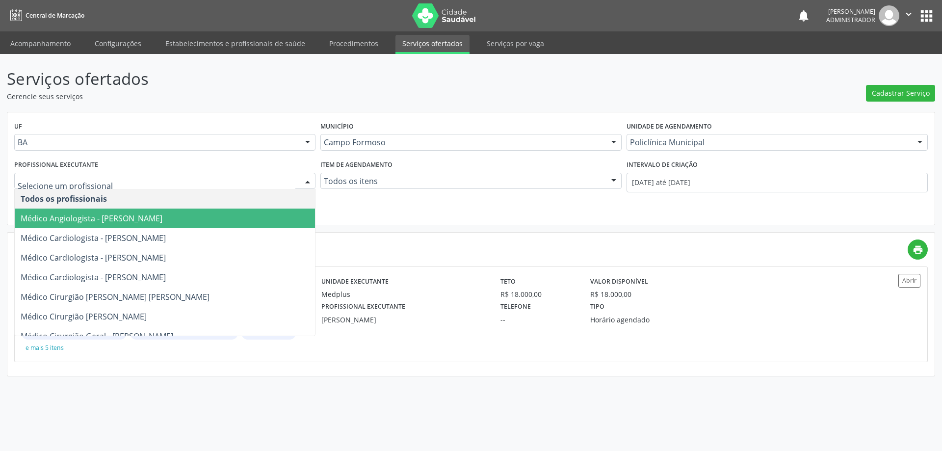
click at [309, 181] on div at bounding box center [307, 181] width 15 height 17
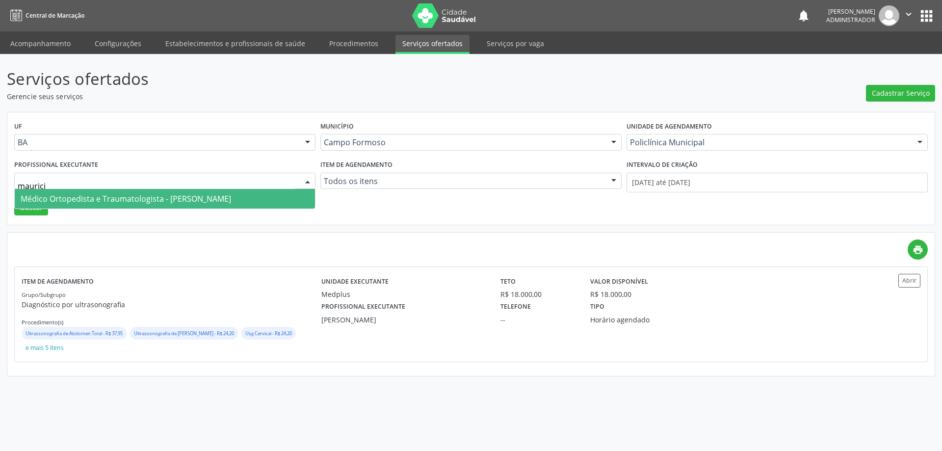
type input "mauricio"
click at [231, 198] on span "Médico Ortopedista e Traumatologista - Mauricio Cardoso Ribeiro Junior" at bounding box center [126, 198] width 211 height 11
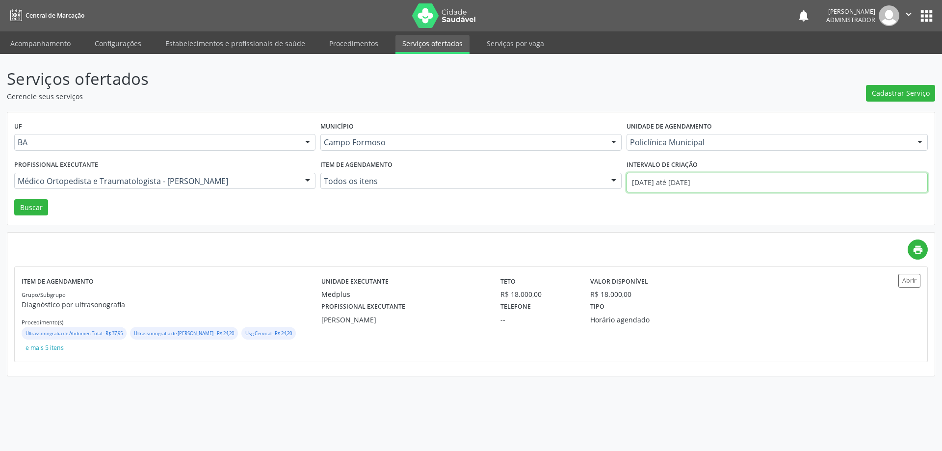
click at [685, 179] on input "01/09/2025 até 30/09/2025" at bounding box center [777, 183] width 301 height 20
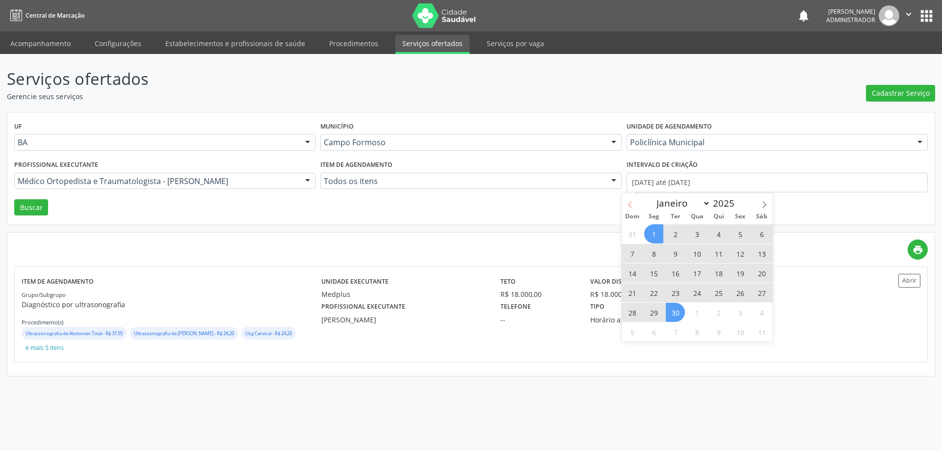
click at [633, 203] on icon at bounding box center [630, 204] width 7 height 7
select select "7"
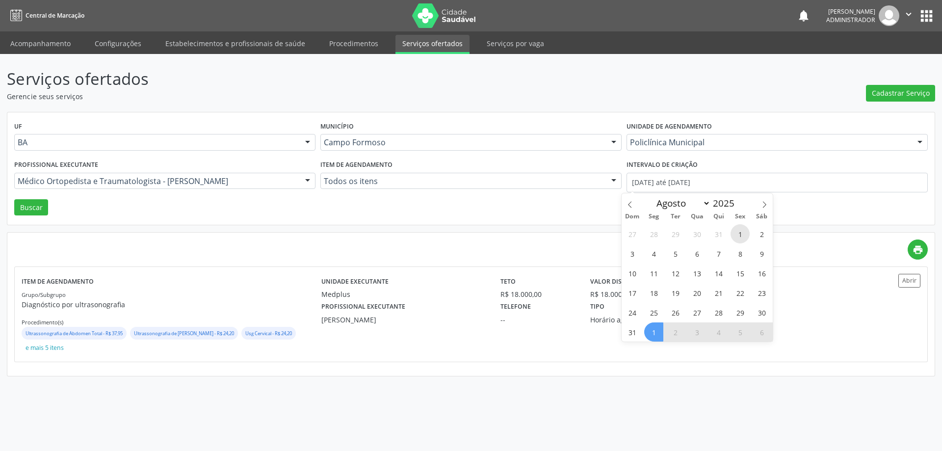
click at [737, 232] on span "1" at bounding box center [740, 233] width 19 height 19
type input "01/08/2025"
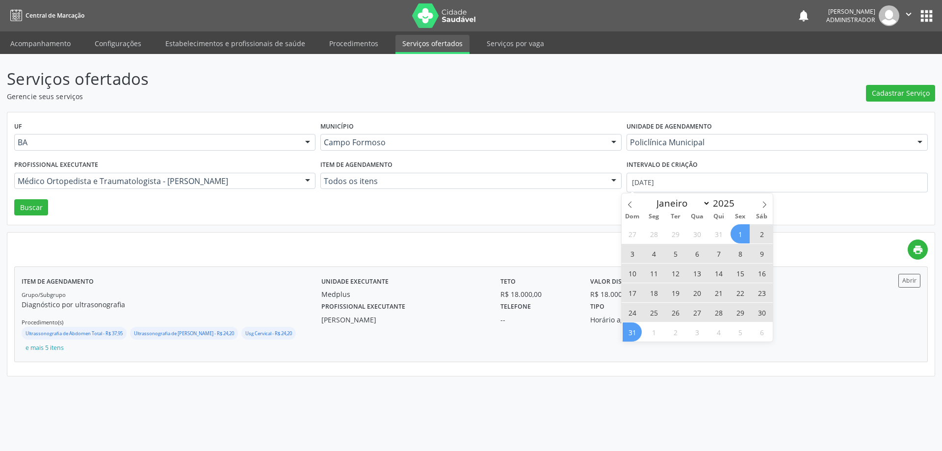
click at [632, 334] on span "31" at bounding box center [632, 331] width 19 height 19
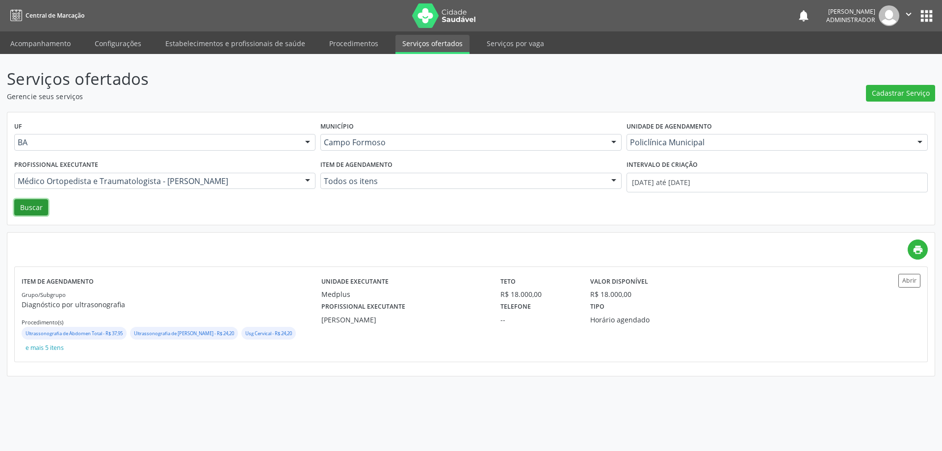
drag, startPoint x: 34, startPoint y: 204, endPoint x: 144, endPoint y: 225, distance: 111.8
click at [34, 204] on button "Buscar" at bounding box center [31, 207] width 34 height 17
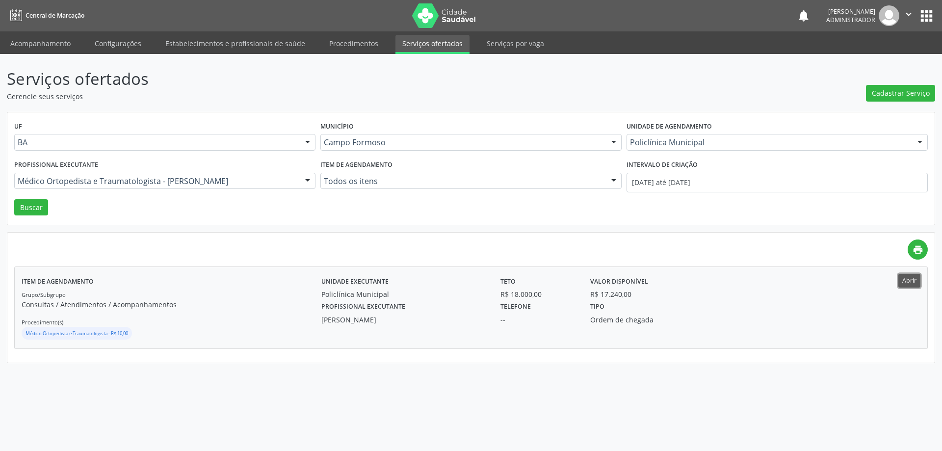
click at [906, 280] on button "Abrir" at bounding box center [910, 280] width 22 height 13
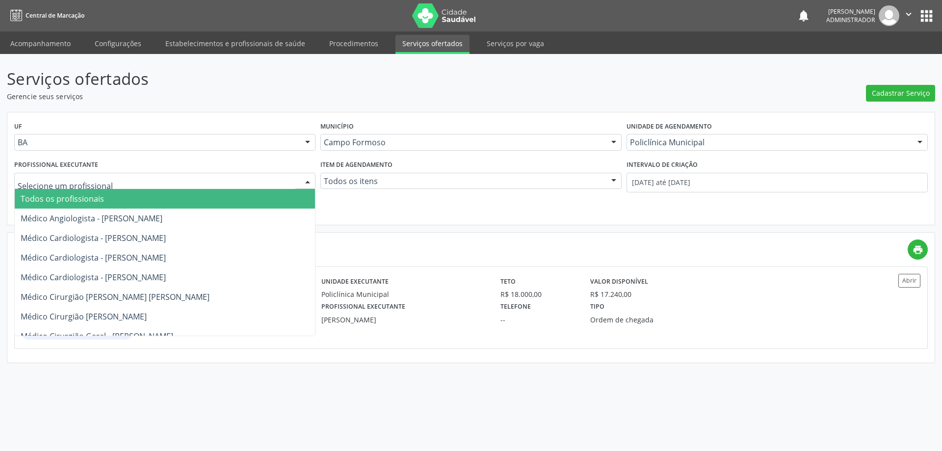
click at [310, 182] on div at bounding box center [307, 181] width 15 height 17
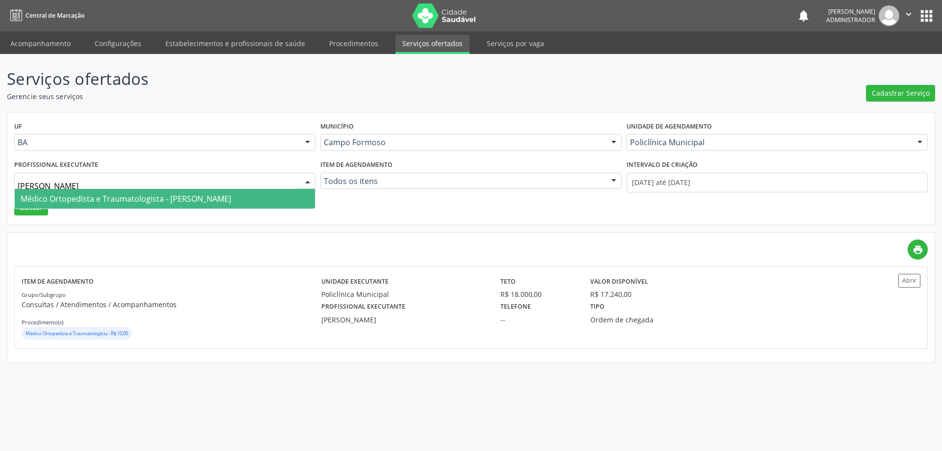
click at [263, 194] on span "Médico Ortopedista e Traumatologista - Ramon Oliveira Soares" at bounding box center [165, 199] width 300 height 20
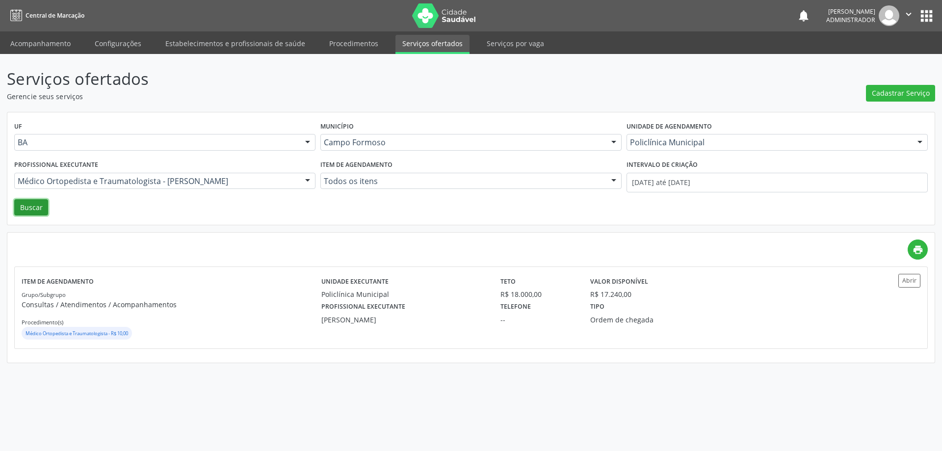
drag, startPoint x: 41, startPoint y: 206, endPoint x: 96, endPoint y: 209, distance: 55.0
click at [40, 206] on button "Buscar" at bounding box center [31, 207] width 34 height 17
click at [906, 279] on button "Abrir" at bounding box center [910, 280] width 22 height 13
click at [307, 177] on div at bounding box center [307, 181] width 15 height 17
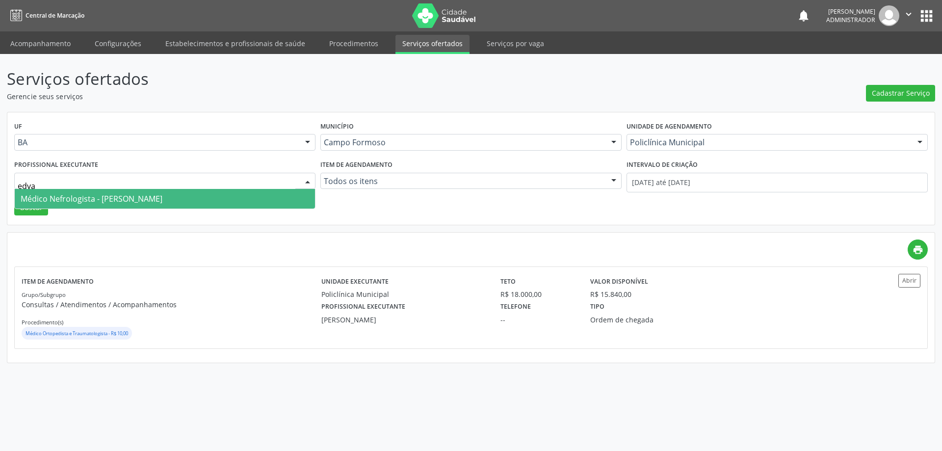
click at [211, 197] on span "Médico Nefrologista - Edvaldo Alves Costa Neto" at bounding box center [165, 199] width 300 height 20
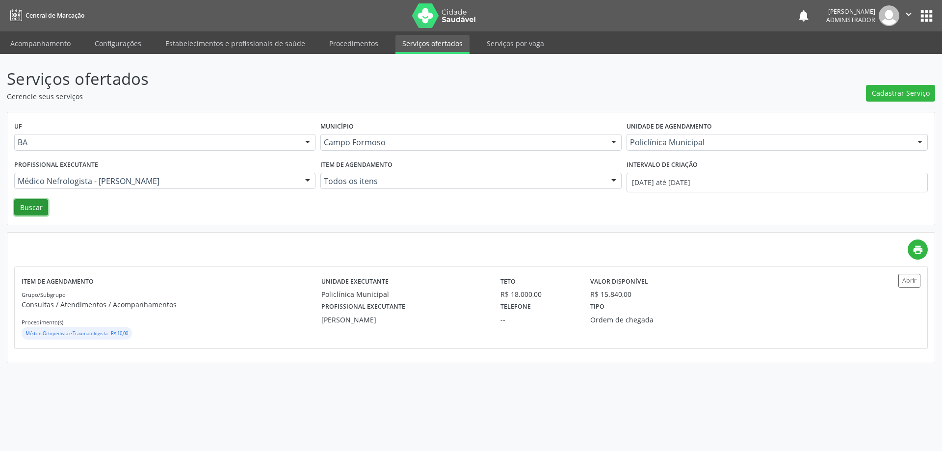
click at [26, 205] on button "Buscar" at bounding box center [31, 207] width 34 height 17
click at [914, 281] on button "Abrir" at bounding box center [910, 280] width 22 height 13
click at [297, 184] on div "Médico Nefrologista - Edvaldo Alves Costa Neto" at bounding box center [164, 181] width 301 height 17
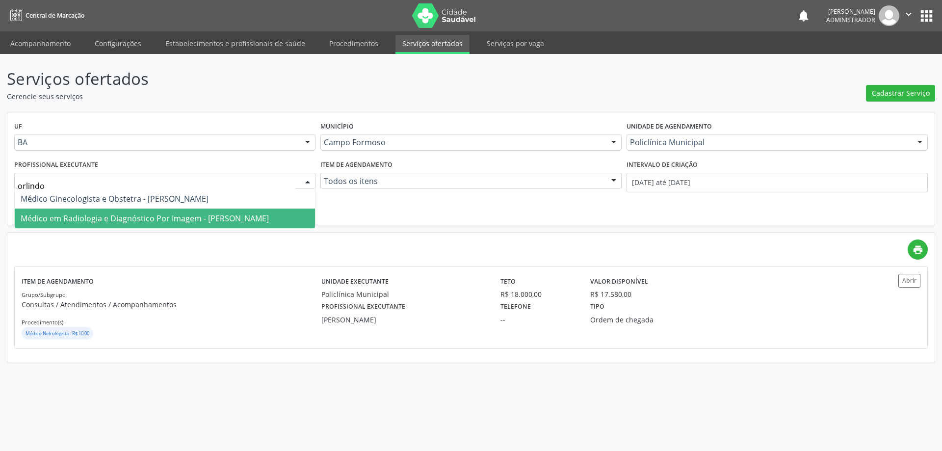
click at [235, 216] on span "Médico em Radiologia e Diagnóstico Por Imagem - Orlindo Carvalho dos Santos" at bounding box center [145, 218] width 248 height 11
type input "orlindo"
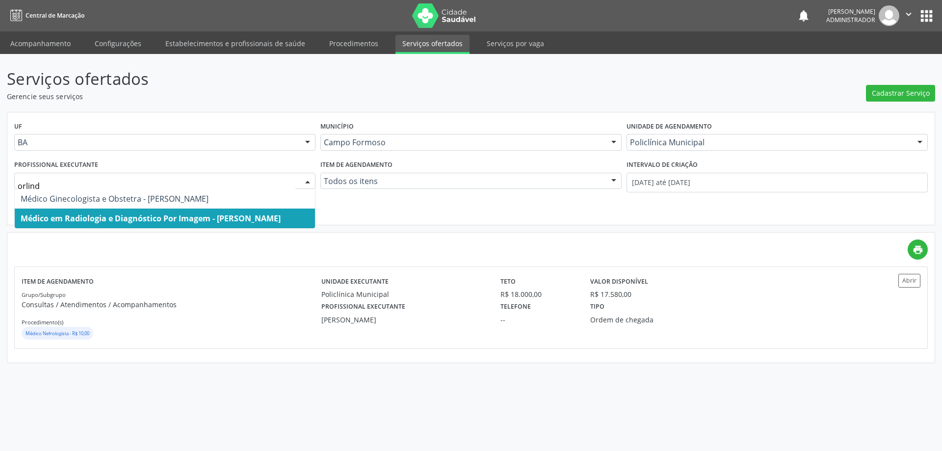
type input "orlindo"
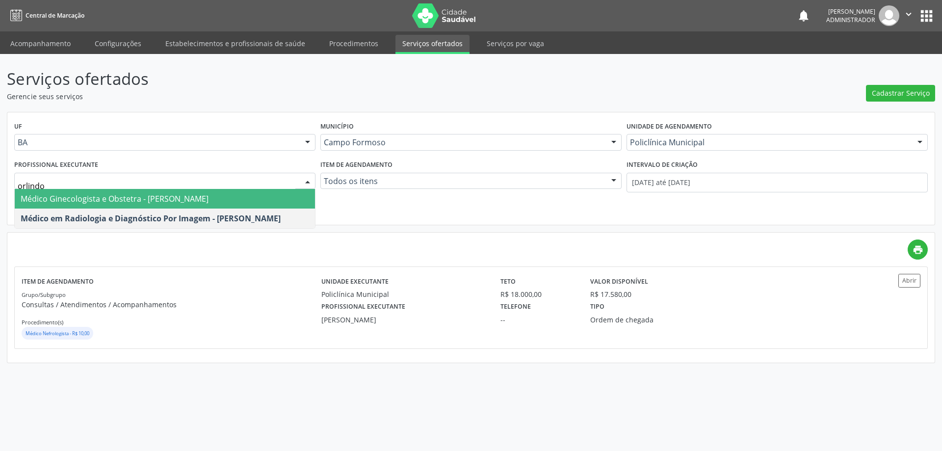
click at [172, 202] on span "Médico Ginecologista e Obstetra - Orlindo Carvalho dos Santos" at bounding box center [115, 198] width 188 height 11
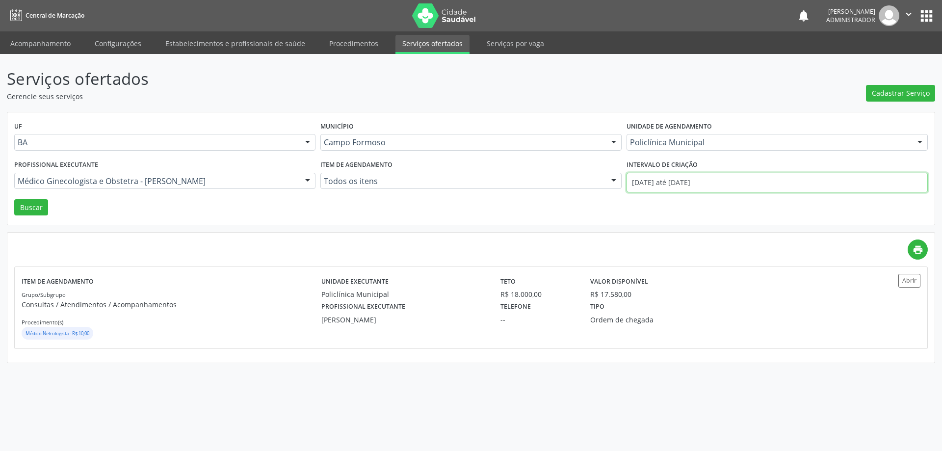
click at [722, 180] on input "01/08/2025 até 31/08/2025" at bounding box center [777, 183] width 301 height 20
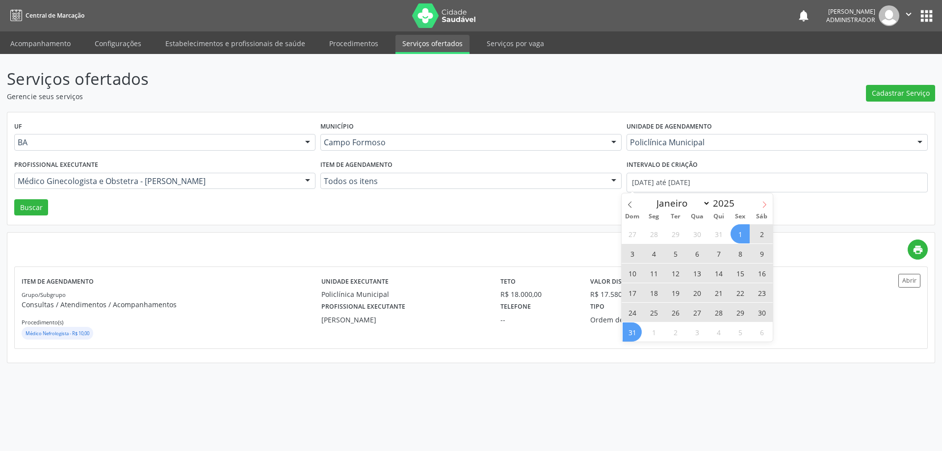
click at [765, 204] on icon at bounding box center [764, 204] width 7 height 7
select select "8"
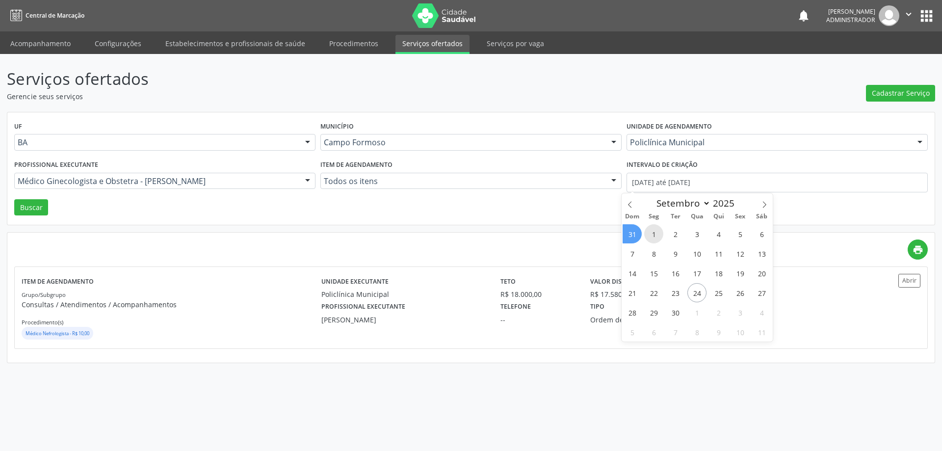
click at [655, 235] on span "1" at bounding box center [653, 233] width 19 height 19
type input "01/09/2025"
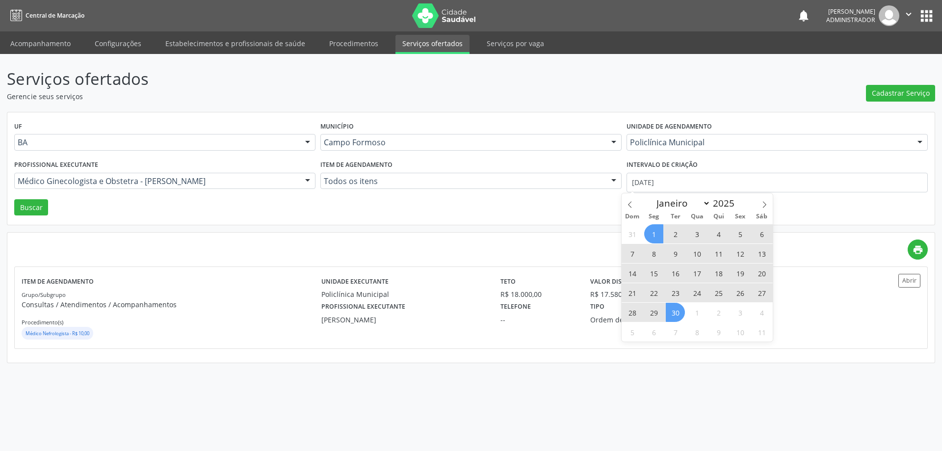
click at [677, 314] on span "30" at bounding box center [675, 312] width 19 height 19
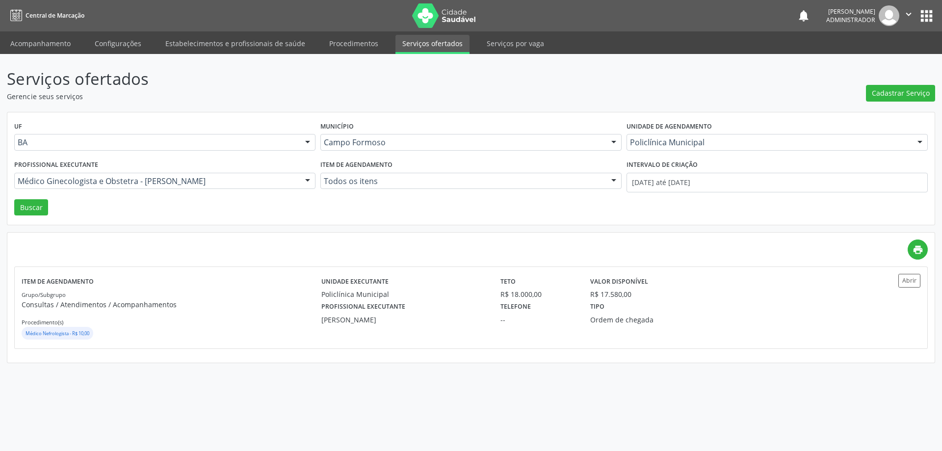
click at [49, 212] on div "UF BA BA Nenhum resultado encontrado para: " " Não há nenhuma opção para ser ex…" at bounding box center [471, 168] width 928 height 113
click at [41, 208] on button "Buscar" at bounding box center [31, 207] width 34 height 17
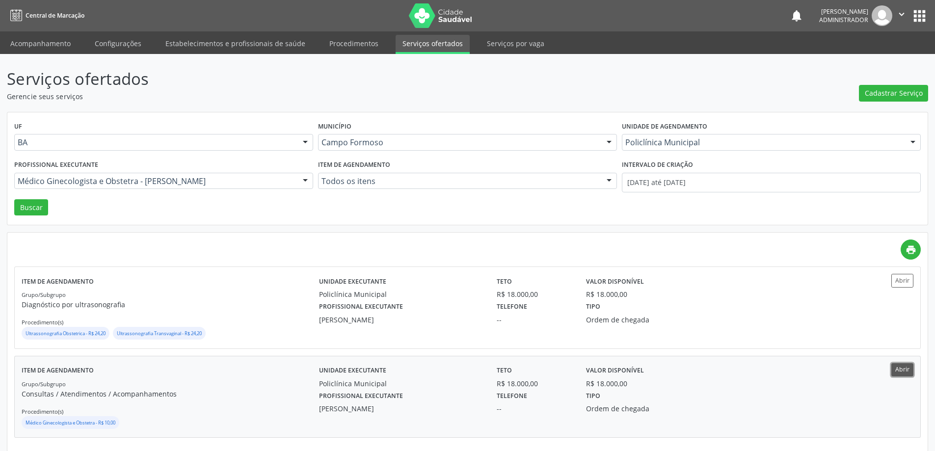
click at [897, 368] on button "Abrir" at bounding box center [902, 369] width 22 height 13
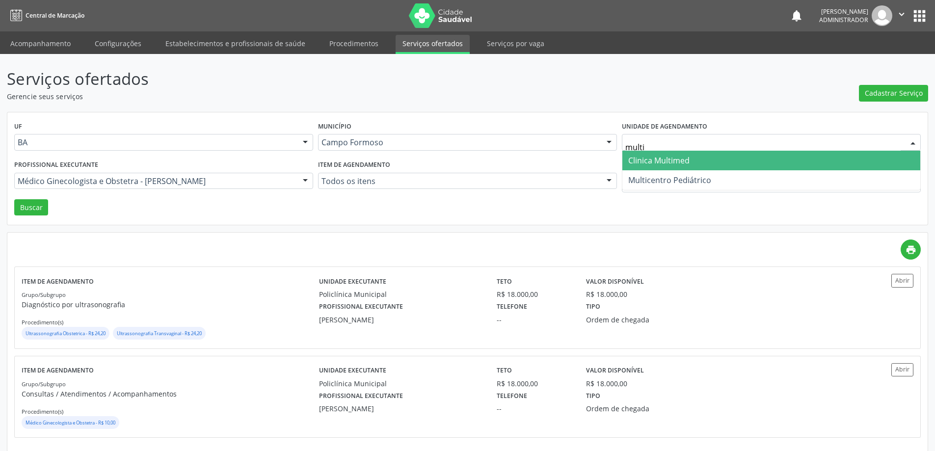
type input "multic"
click at [636, 159] on span "Multicentro Pediátrico" at bounding box center [669, 160] width 83 height 11
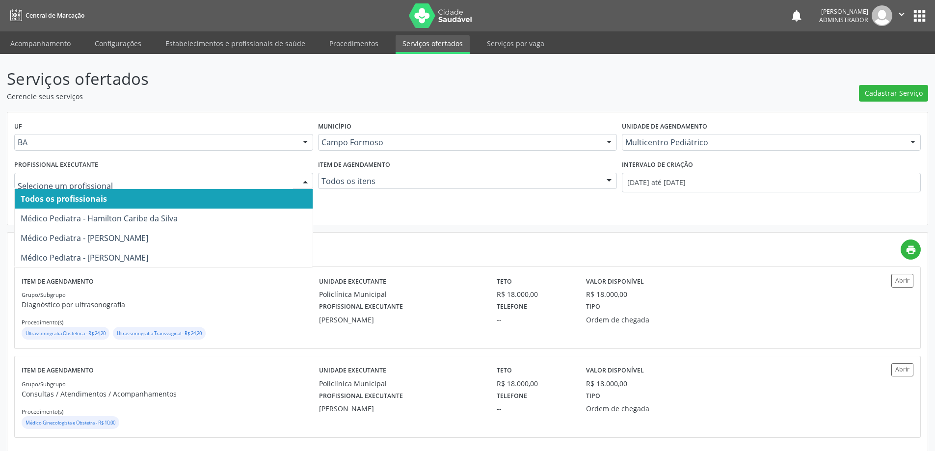
click at [302, 173] on div "Todos os profissionais Médico Pediatra - Hamilton Caribe da Silva Médico Pediat…" at bounding box center [163, 181] width 299 height 17
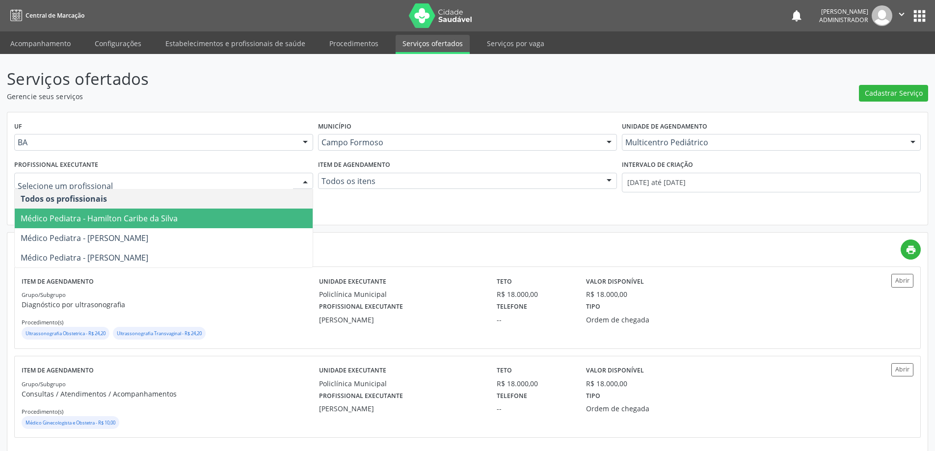
click at [255, 217] on span "Médico Pediatra - Hamilton Caribe da Silva" at bounding box center [164, 219] width 298 height 20
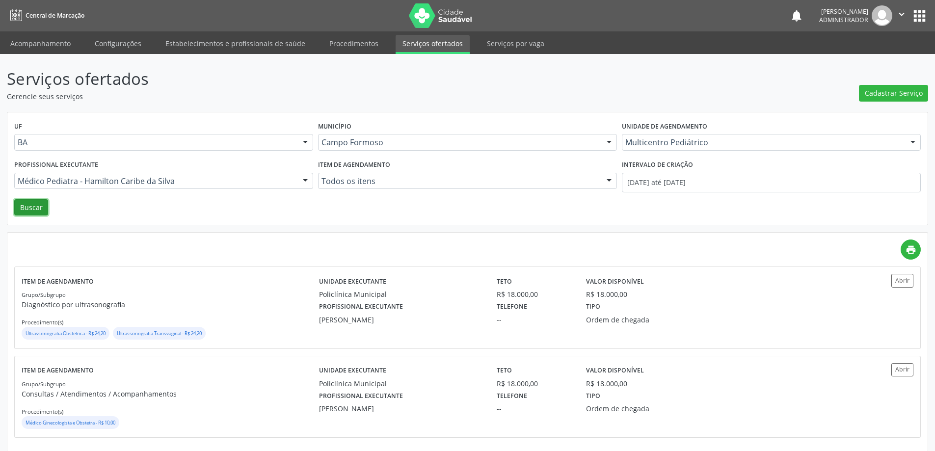
click at [30, 208] on button "Buscar" at bounding box center [31, 207] width 34 height 17
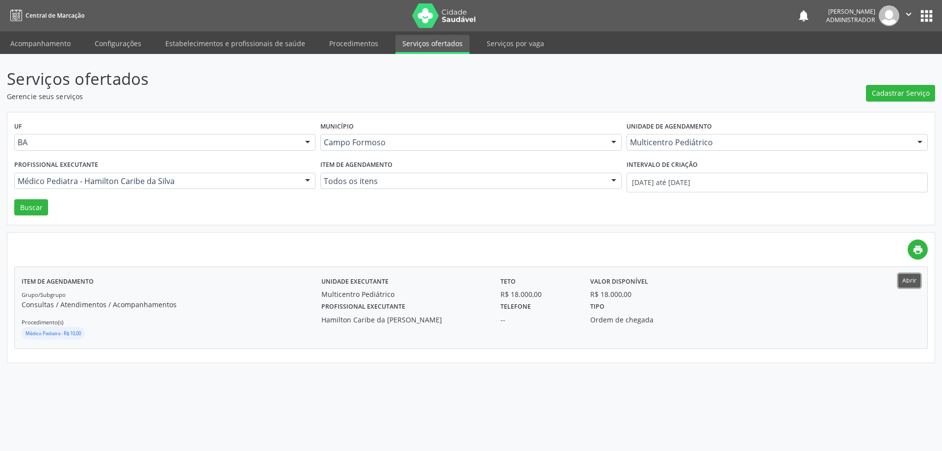
click at [904, 283] on button "Abrir" at bounding box center [910, 280] width 22 height 13
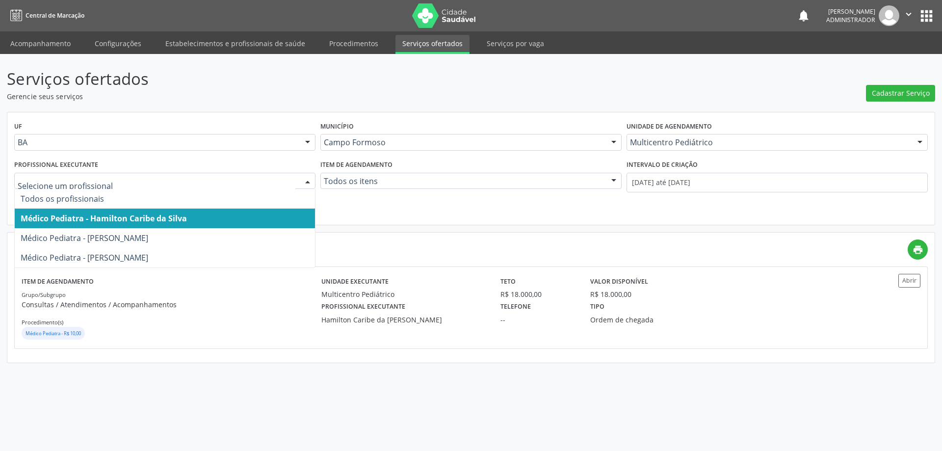
click at [307, 178] on div at bounding box center [307, 181] width 15 height 17
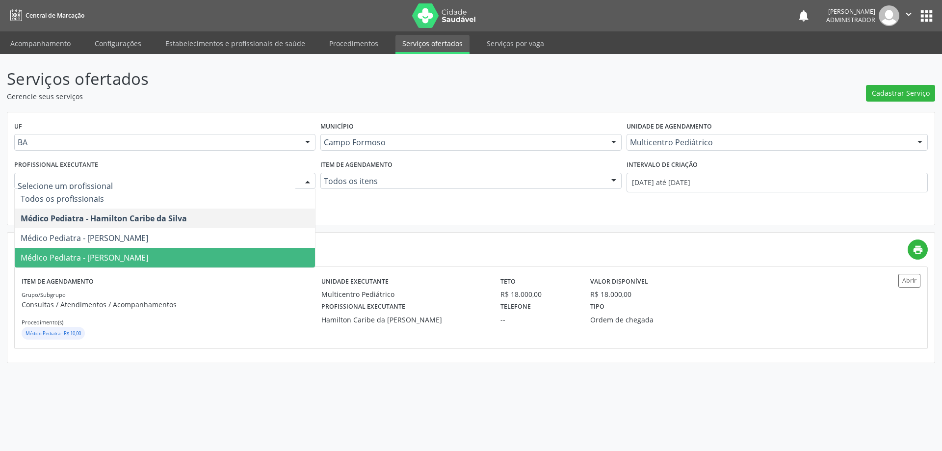
click at [255, 264] on span "Médico Pediatra - Maria Ubaldina Silva Calixto Sobreira" at bounding box center [165, 258] width 300 height 20
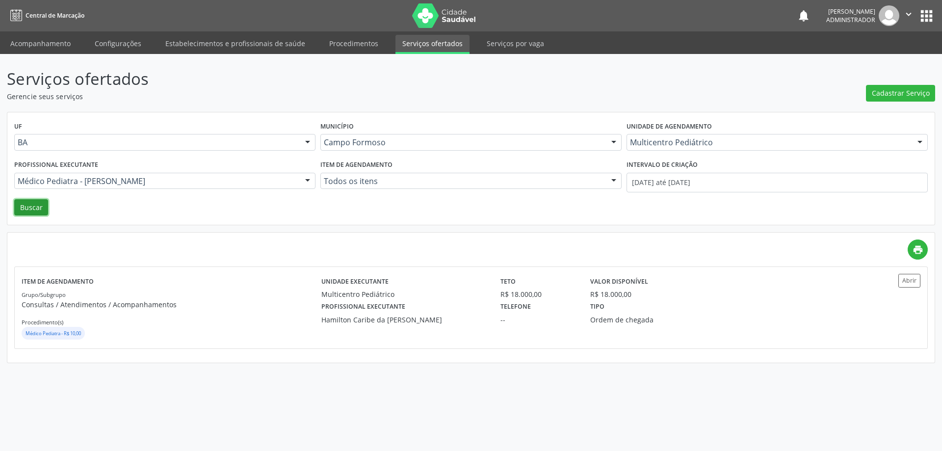
click at [31, 205] on button "Buscar" at bounding box center [31, 207] width 34 height 17
click at [908, 281] on button "Abrir" at bounding box center [910, 280] width 22 height 13
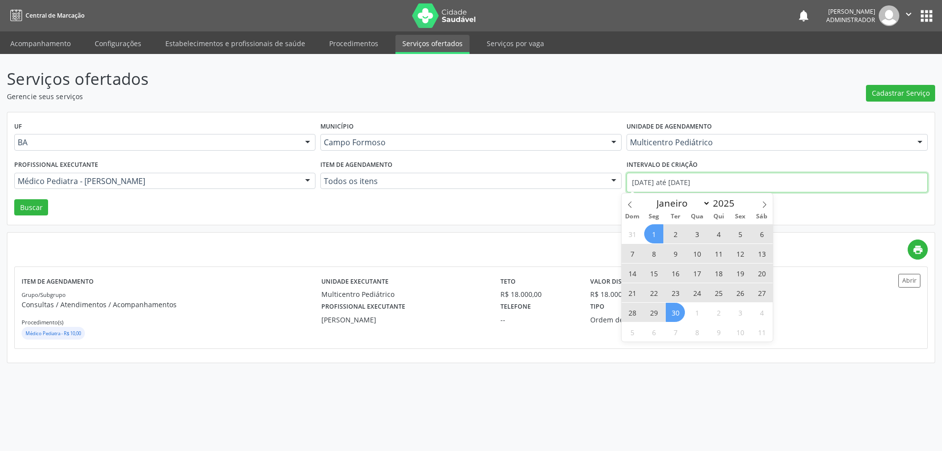
click at [657, 180] on input "01/09/2025 até 30/09/2025" at bounding box center [777, 183] width 301 height 20
click at [629, 200] on span at bounding box center [630, 201] width 17 height 17
select select "7"
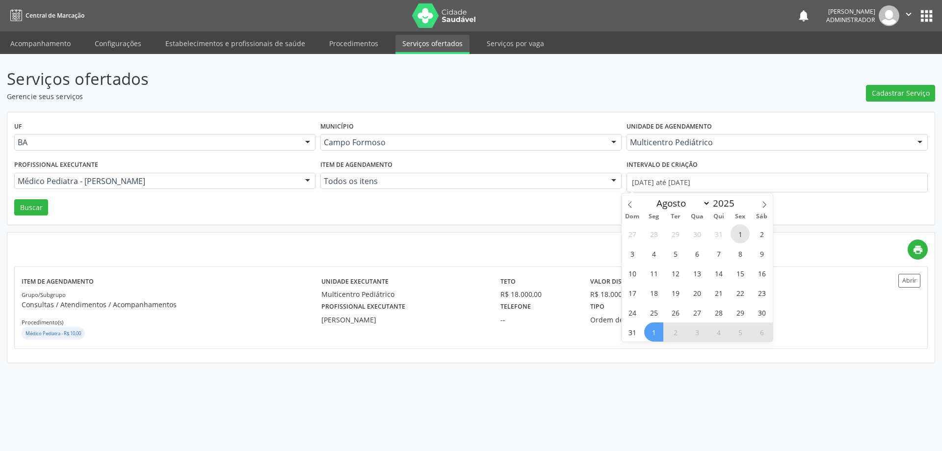
click at [739, 232] on span "1" at bounding box center [740, 233] width 19 height 19
type input "01/08/2025"
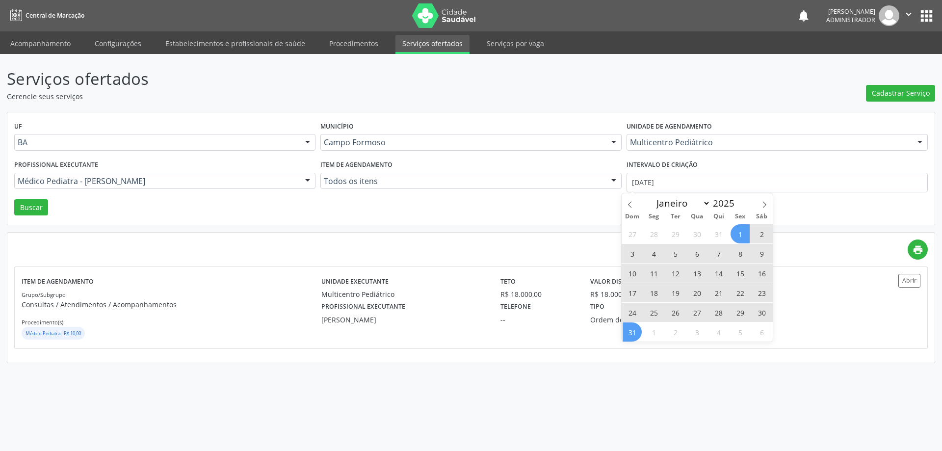
drag, startPoint x: 634, startPoint y: 329, endPoint x: 618, endPoint y: 307, distance: 27.1
click at [634, 329] on span "31" at bounding box center [632, 331] width 19 height 19
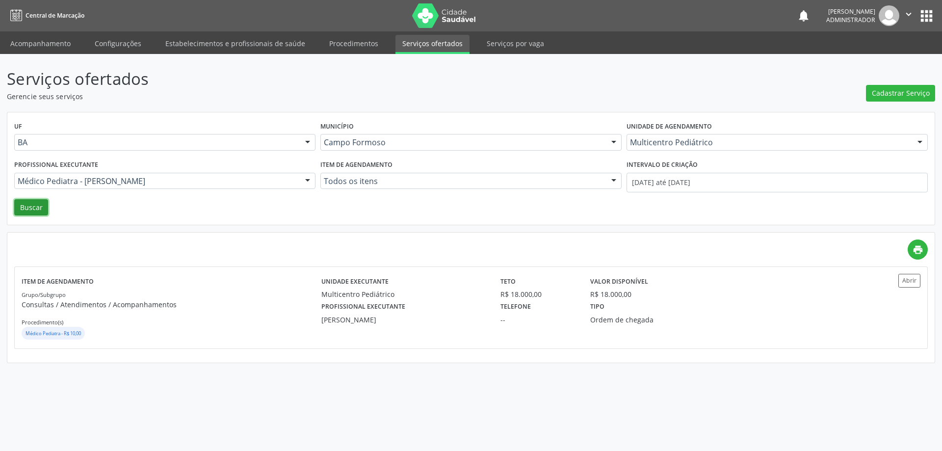
click at [32, 209] on button "Buscar" at bounding box center [31, 207] width 34 height 17
click at [909, 279] on button "Abrir" at bounding box center [910, 280] width 22 height 13
click at [308, 176] on div at bounding box center [307, 181] width 15 height 17
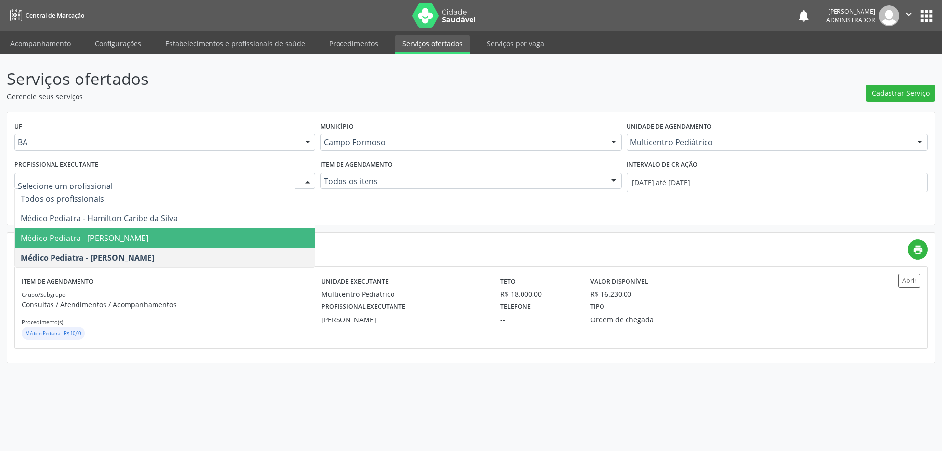
click at [148, 234] on span "Médico Pediatra - Maria Eleny Goncalves de Oliveira Porto" at bounding box center [85, 238] width 128 height 11
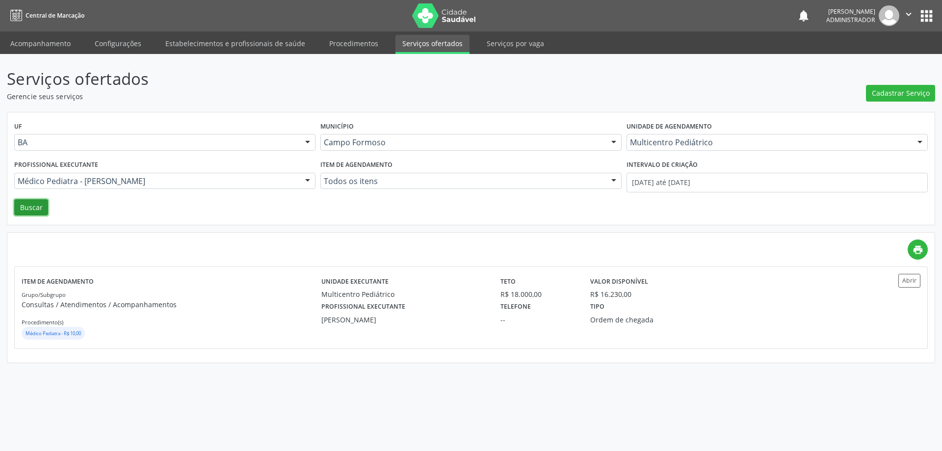
click at [24, 209] on button "Buscar" at bounding box center [31, 207] width 34 height 17
click at [902, 281] on button "Abrir" at bounding box center [910, 280] width 22 height 13
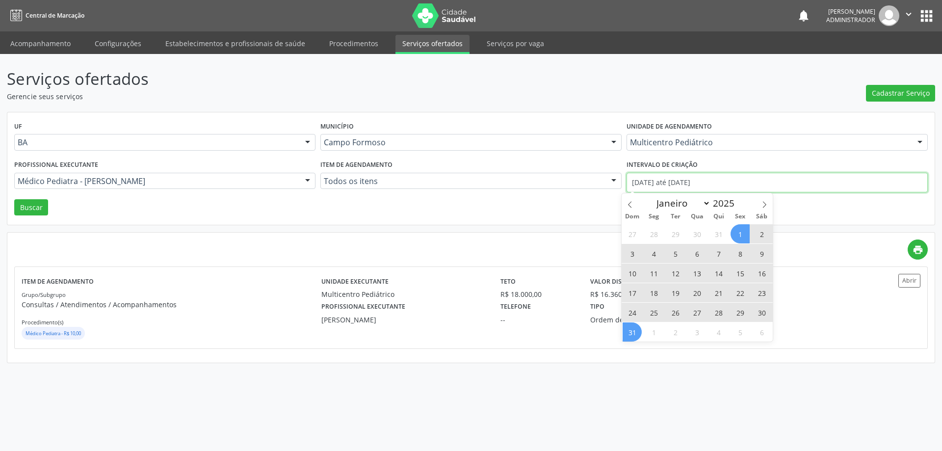
click at [676, 179] on input "01/08/2025 até 31/08/2025" at bounding box center [777, 183] width 301 height 20
click at [764, 203] on icon at bounding box center [764, 204] width 7 height 7
select select "8"
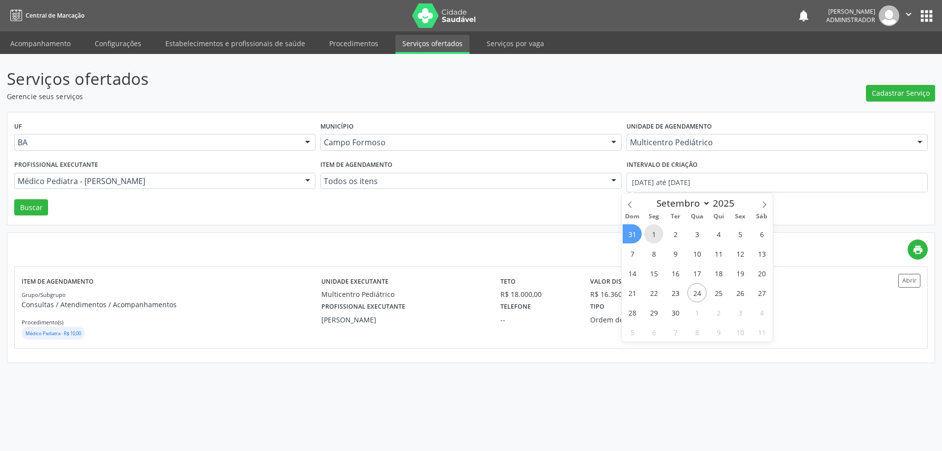
click at [654, 231] on span "1" at bounding box center [653, 233] width 19 height 19
type input "01/09/2025"
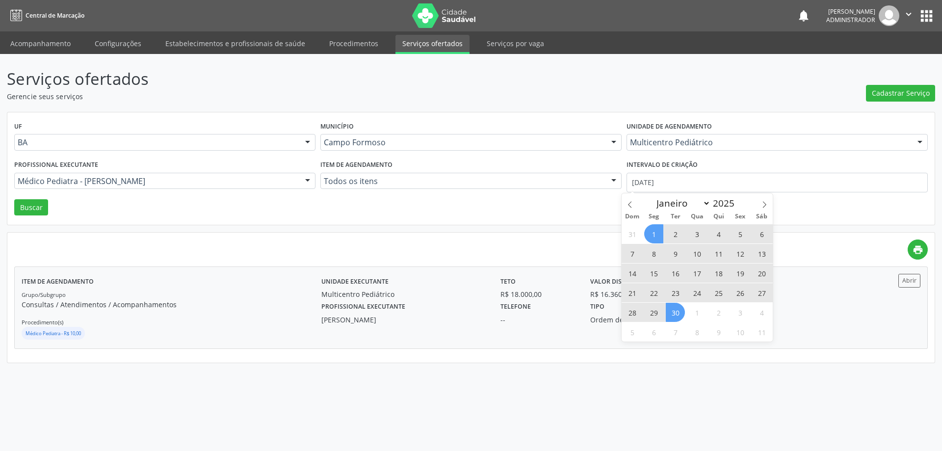
drag, startPoint x: 674, startPoint y: 314, endPoint x: 666, endPoint y: 296, distance: 19.3
click at [674, 313] on span "30" at bounding box center [675, 312] width 19 height 19
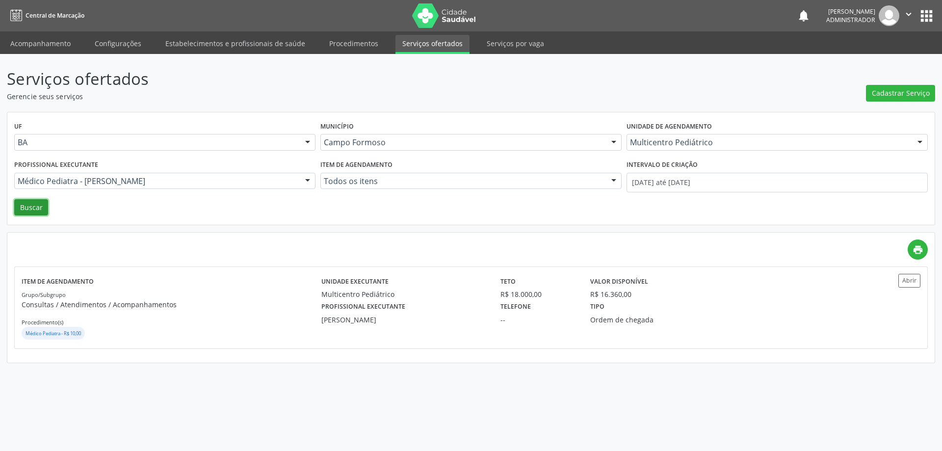
drag, startPoint x: 34, startPoint y: 211, endPoint x: 153, endPoint y: 210, distance: 118.8
click at [35, 211] on button "Buscar" at bounding box center [31, 207] width 34 height 17
click at [908, 278] on button "Abrir" at bounding box center [910, 280] width 22 height 13
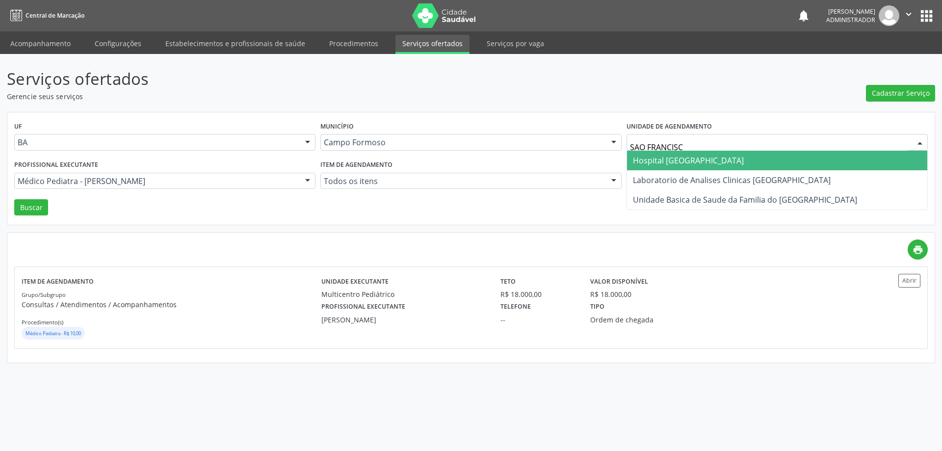
type input "SAO FRANCISCO"
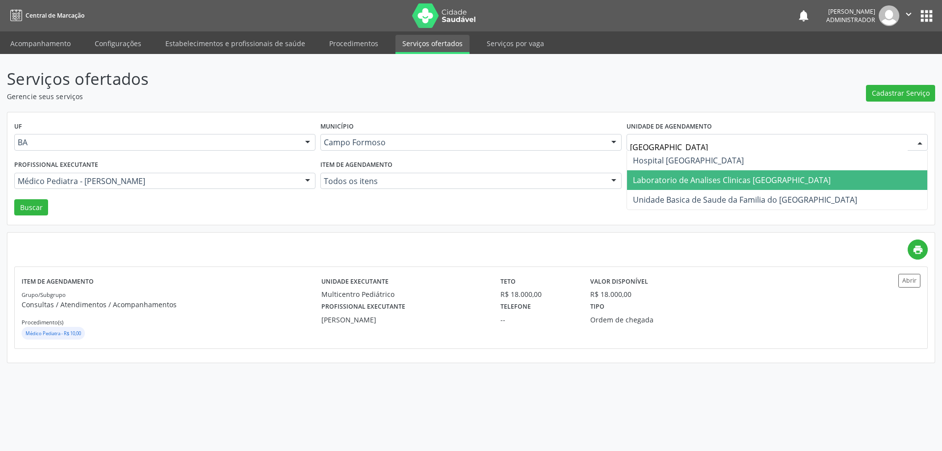
click at [691, 177] on span "Laboratorio de Analises Clinicas Sao Francisco" at bounding box center [732, 180] width 198 height 11
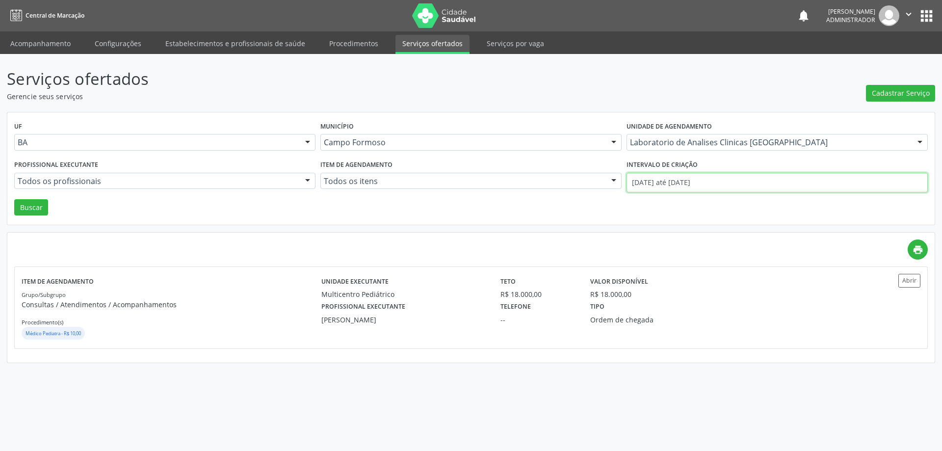
click at [684, 178] on input "01/09/2025 até 30/09/2025" at bounding box center [777, 183] width 301 height 20
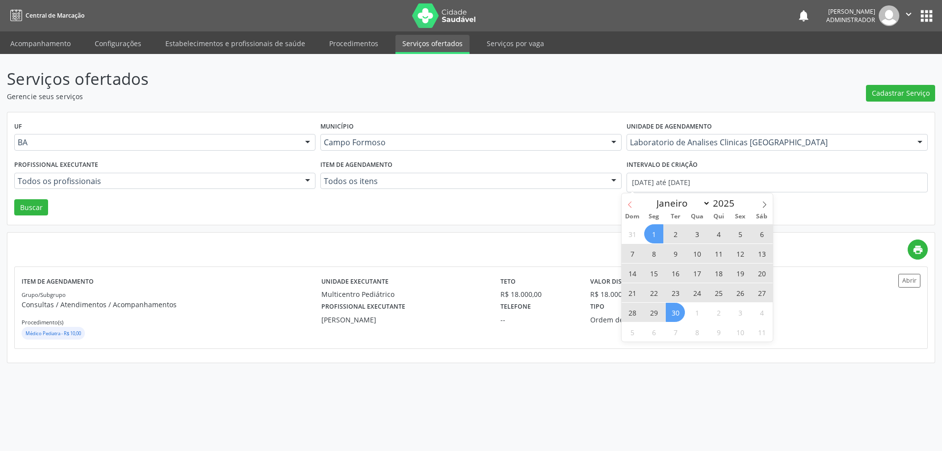
click at [627, 201] on icon at bounding box center [630, 204] width 7 height 7
select select "7"
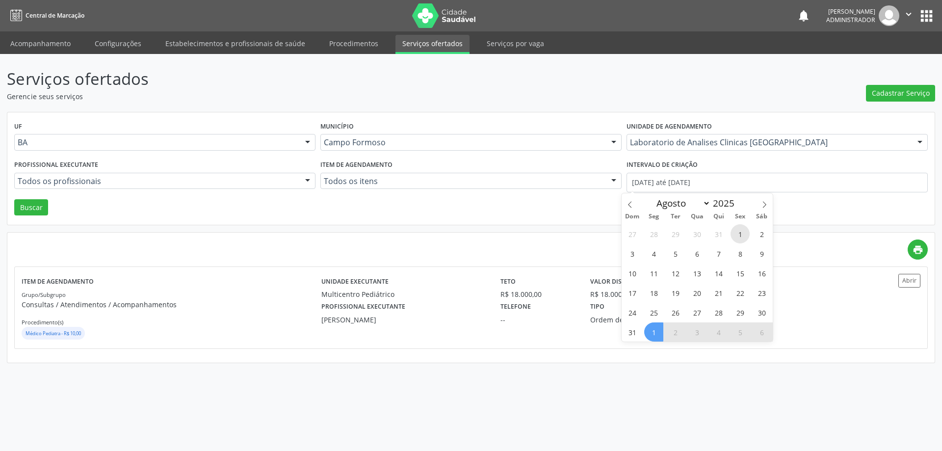
click at [737, 233] on span "1" at bounding box center [740, 233] width 19 height 19
type input "01/08/2025"
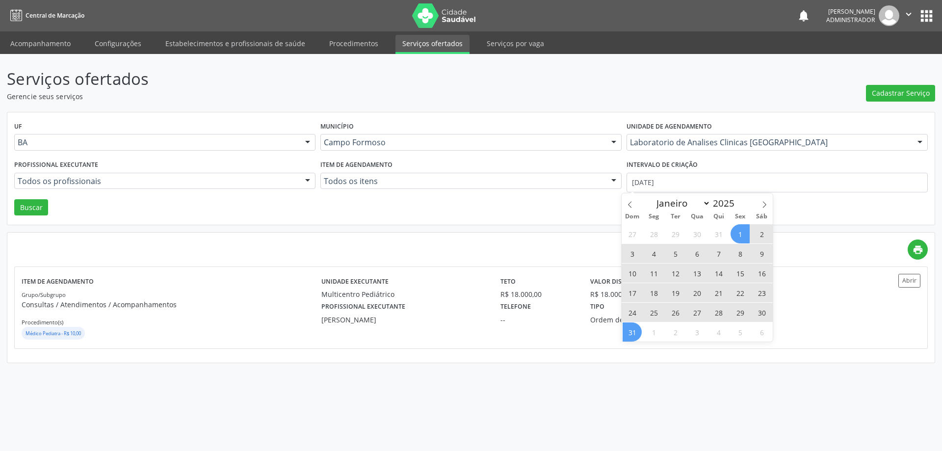
click at [628, 335] on span "31" at bounding box center [632, 331] width 19 height 19
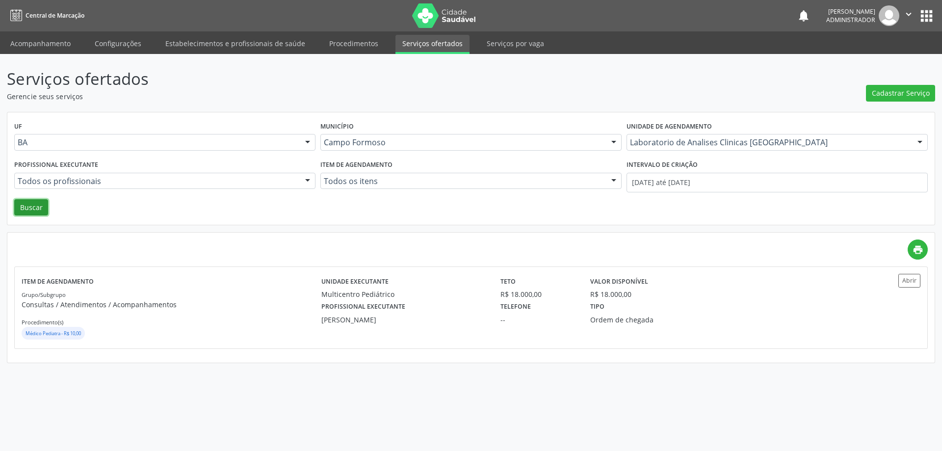
drag, startPoint x: 37, startPoint y: 207, endPoint x: 211, endPoint y: 197, distance: 174.5
click at [40, 207] on button "Buscar" at bounding box center [31, 207] width 34 height 17
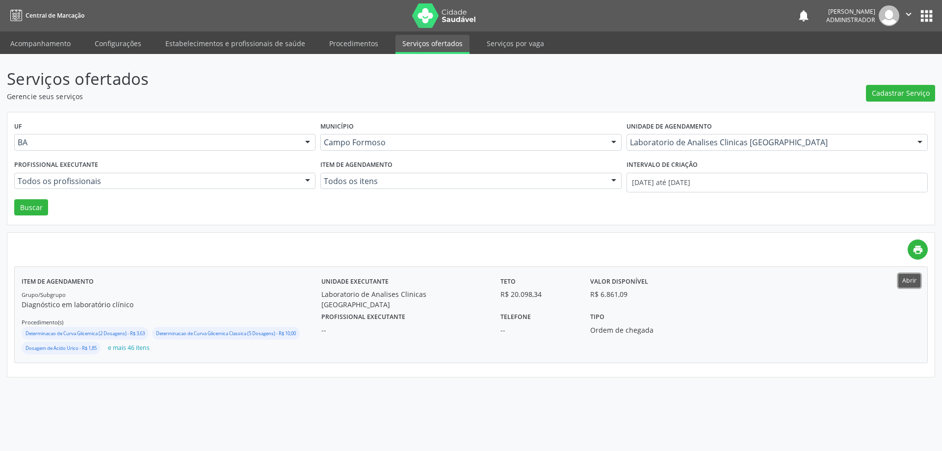
click at [912, 278] on button "Abrir" at bounding box center [910, 280] width 22 height 13
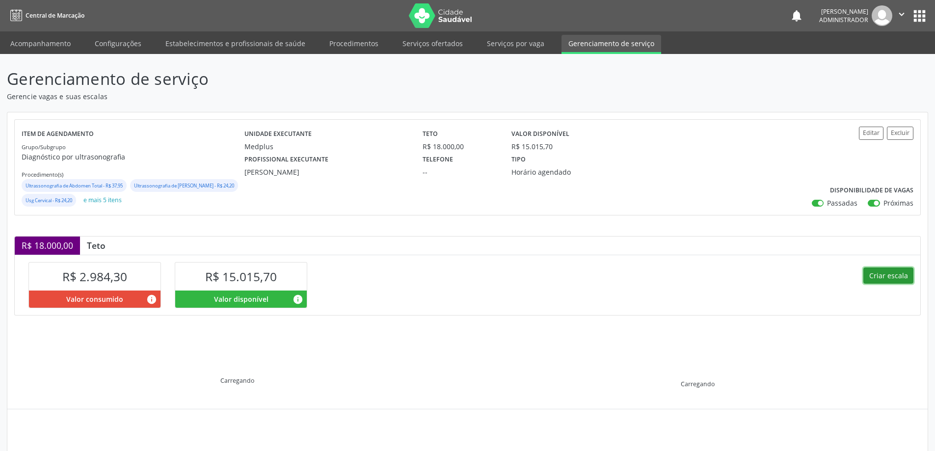
click at [874, 284] on button "Criar escala" at bounding box center [888, 275] width 50 height 17
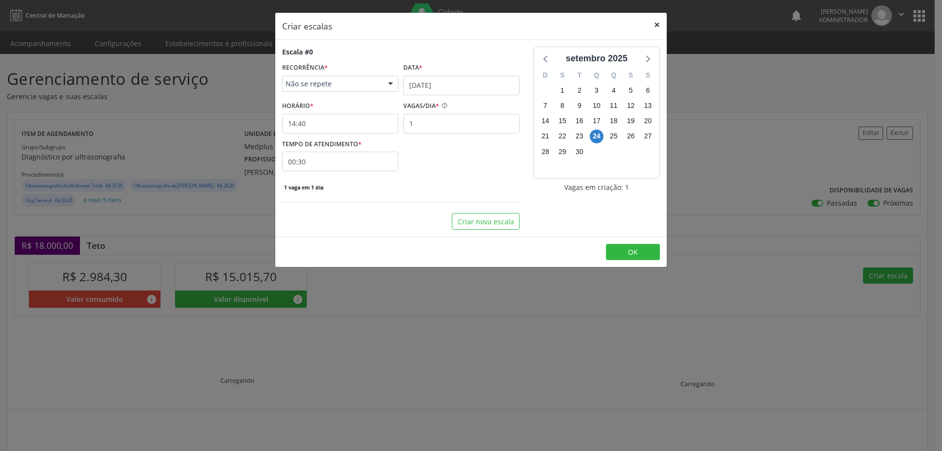
drag, startPoint x: 653, startPoint y: 22, endPoint x: 638, endPoint y: 2, distance: 24.2
click at [651, 22] on button "×" at bounding box center [657, 25] width 20 height 24
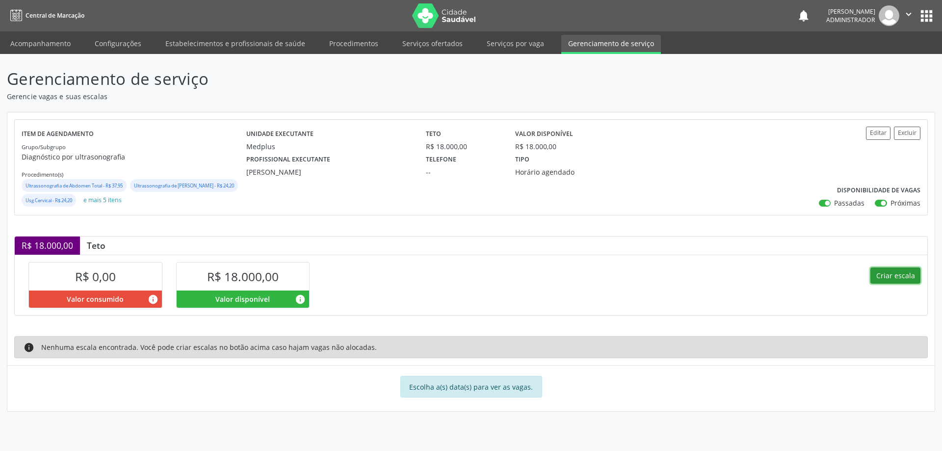
click at [880, 275] on button "Criar escala" at bounding box center [896, 275] width 50 height 17
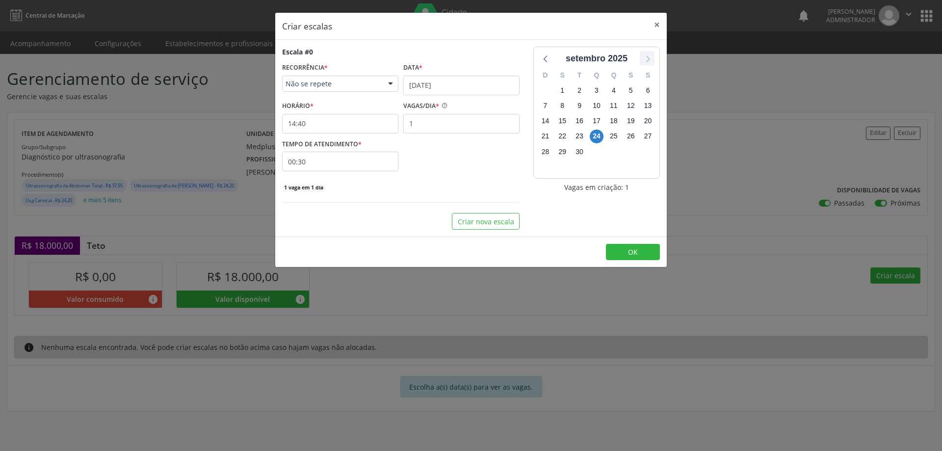
click at [649, 58] on icon at bounding box center [648, 58] width 4 height 7
click at [595, 90] on span "1" at bounding box center [597, 90] width 14 height 14
click at [471, 83] on input "24/09/2025" at bounding box center [461, 86] width 116 height 20
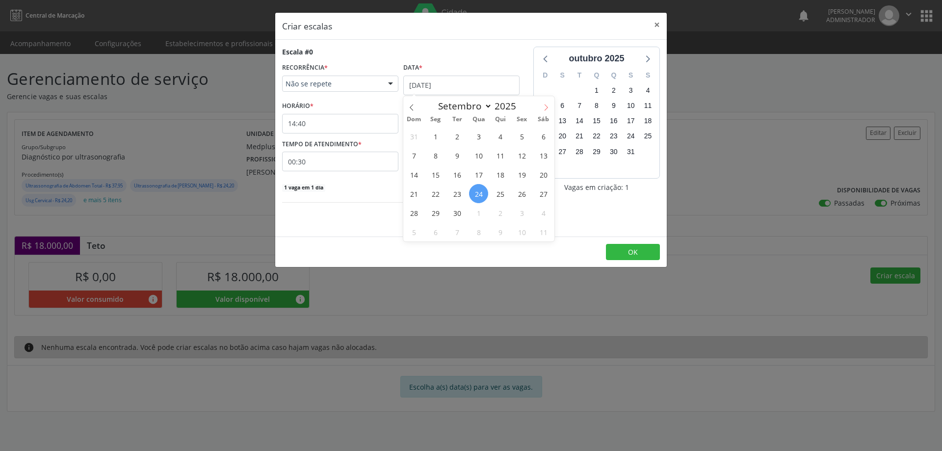
click at [546, 106] on icon at bounding box center [546, 107] width 3 height 6
select select "9"
click at [478, 137] on span "1" at bounding box center [478, 136] width 19 height 19
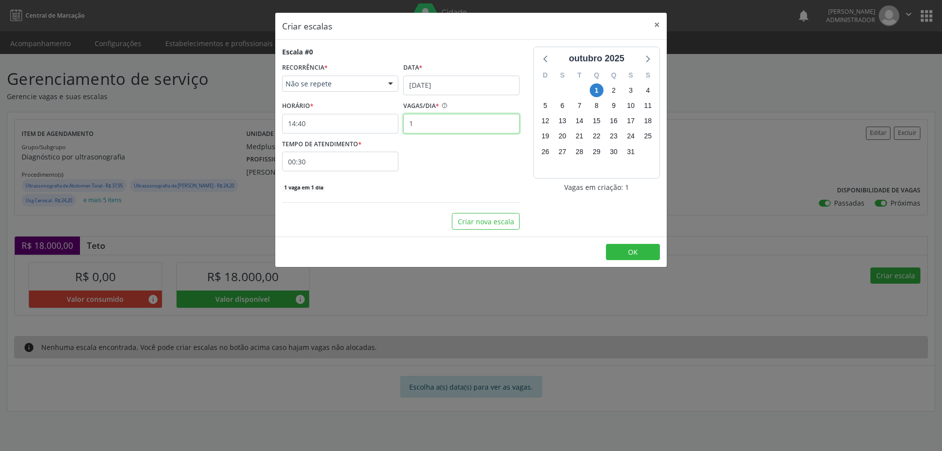
click at [421, 126] on input "1" at bounding box center [461, 124] width 116 height 20
type input "15"
click at [380, 121] on input "14:40" at bounding box center [340, 124] width 116 height 20
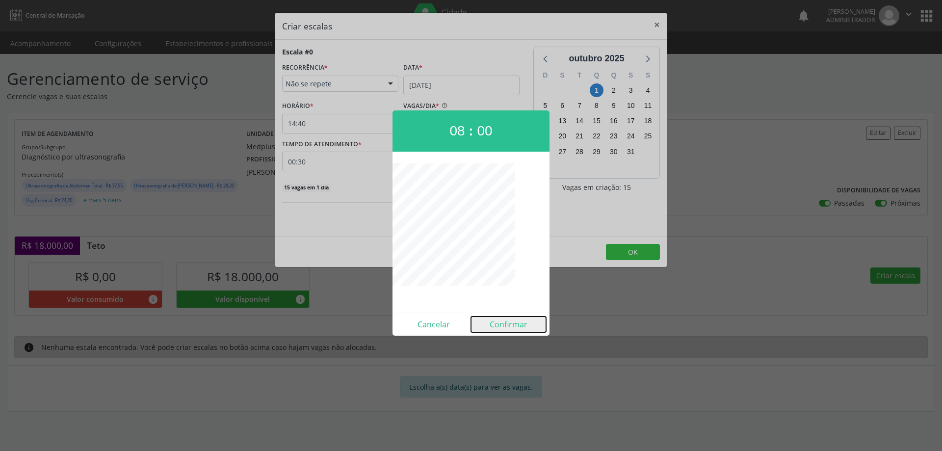
drag, startPoint x: 504, startPoint y: 324, endPoint x: 479, endPoint y: 279, distance: 51.0
click at [503, 324] on button "Confirmar" at bounding box center [508, 325] width 75 height 16
type input "08:00"
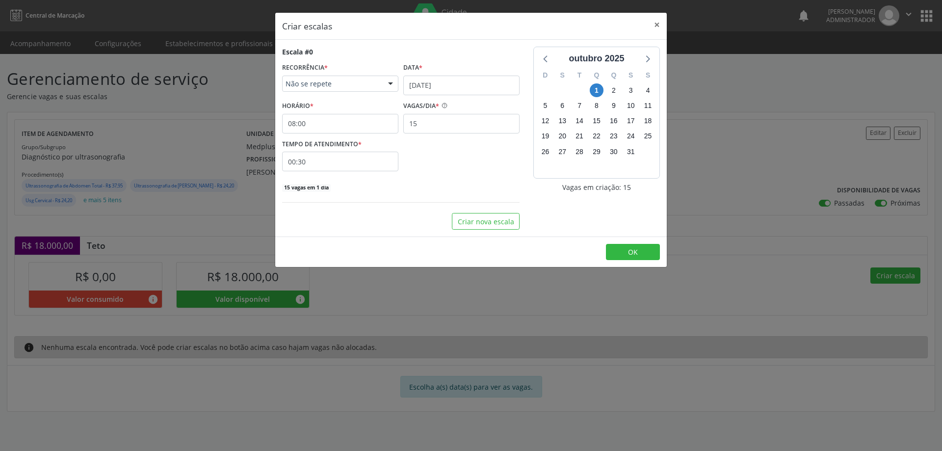
click at [318, 158] on input "00:30" at bounding box center [340, 162] width 116 height 20
click at [429, 186] on span at bounding box center [429, 188] width 7 height 10
type input "00:25"
type input "25"
click at [429, 186] on span at bounding box center [429, 188] width 7 height 10
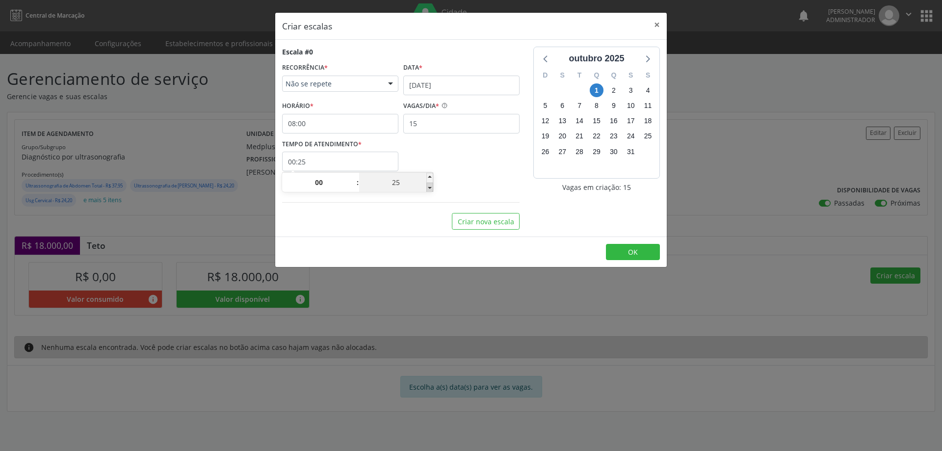
type input "00:20"
type input "20"
click at [429, 186] on span at bounding box center [429, 188] width 7 height 10
type input "00:15"
type input "15"
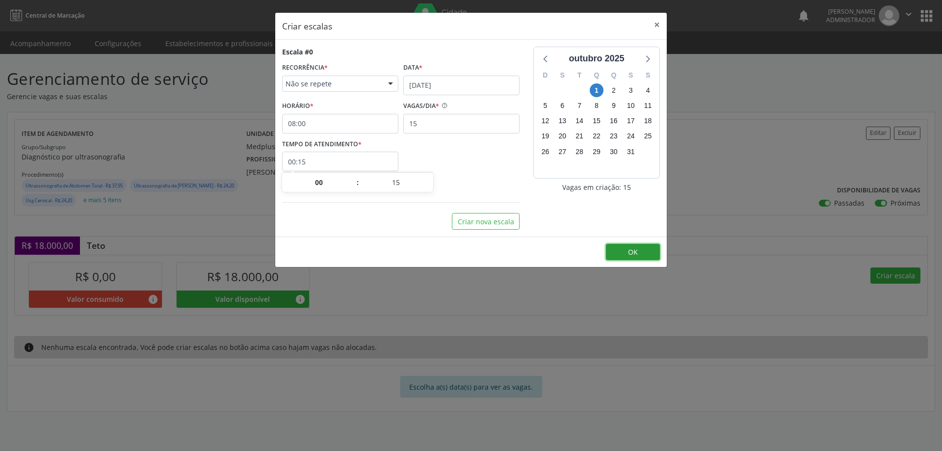
click at [633, 252] on span "OK" at bounding box center [633, 251] width 10 height 9
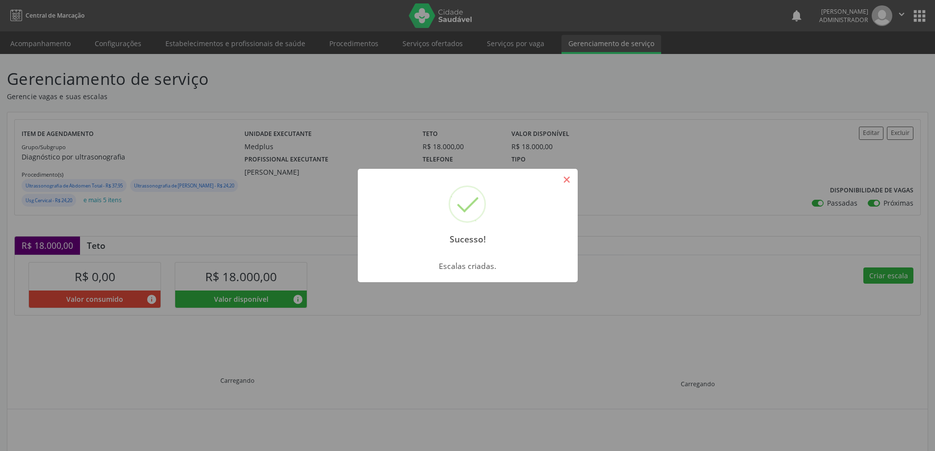
click at [572, 178] on button "×" at bounding box center [566, 179] width 17 height 17
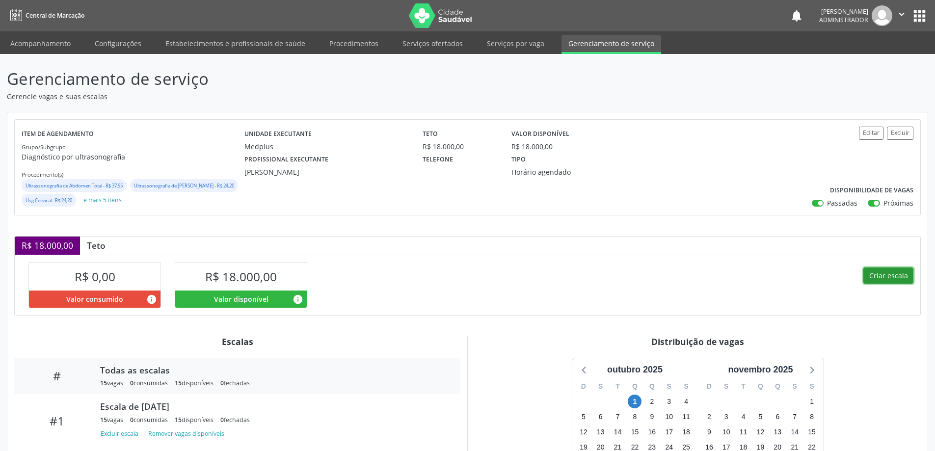
click at [871, 284] on button "Criar escala" at bounding box center [888, 275] width 50 height 17
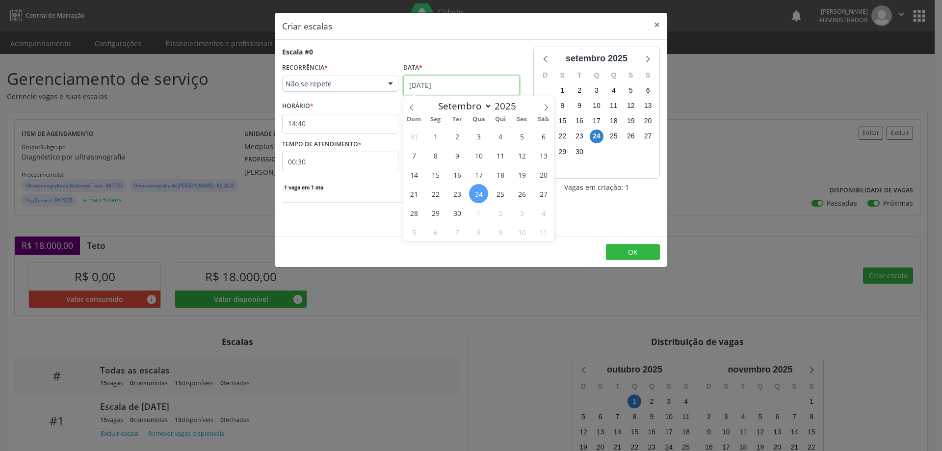
click at [433, 83] on input "[DATE]" at bounding box center [461, 86] width 116 height 20
click at [545, 104] on icon at bounding box center [546, 107] width 7 height 7
select select "9"
click at [500, 136] on span "2" at bounding box center [500, 136] width 19 height 19
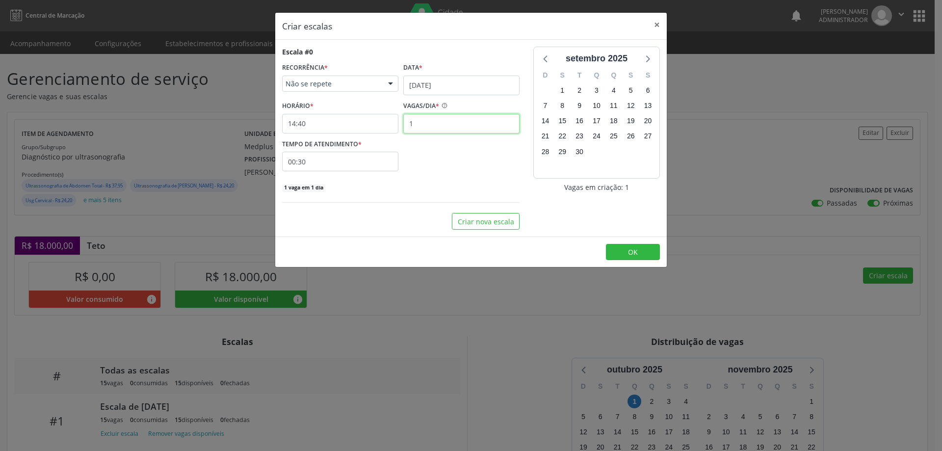
click at [431, 126] on input "1" at bounding box center [461, 124] width 116 height 20
type input "10"
click at [373, 123] on input "14:40" at bounding box center [340, 124] width 116 height 20
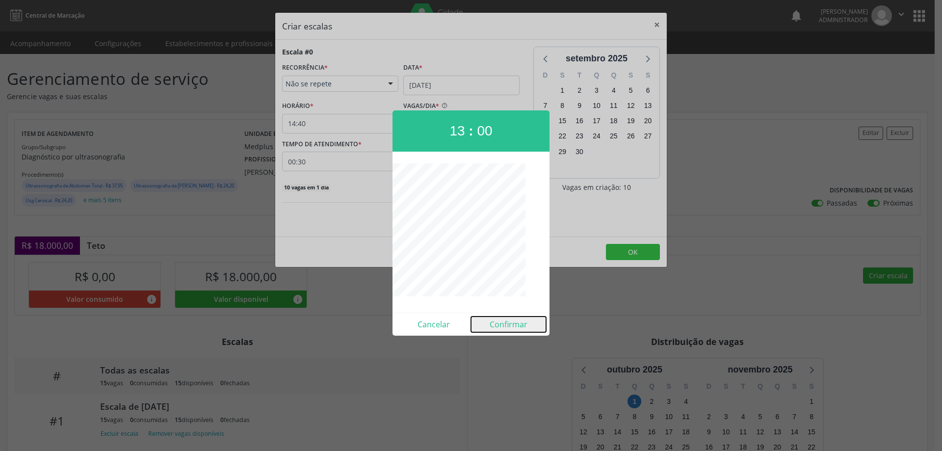
drag, startPoint x: 497, startPoint y: 321, endPoint x: 440, endPoint y: 211, distance: 124.7
click at [496, 320] on button "Confirmar" at bounding box center [508, 325] width 75 height 16
type input "13:00"
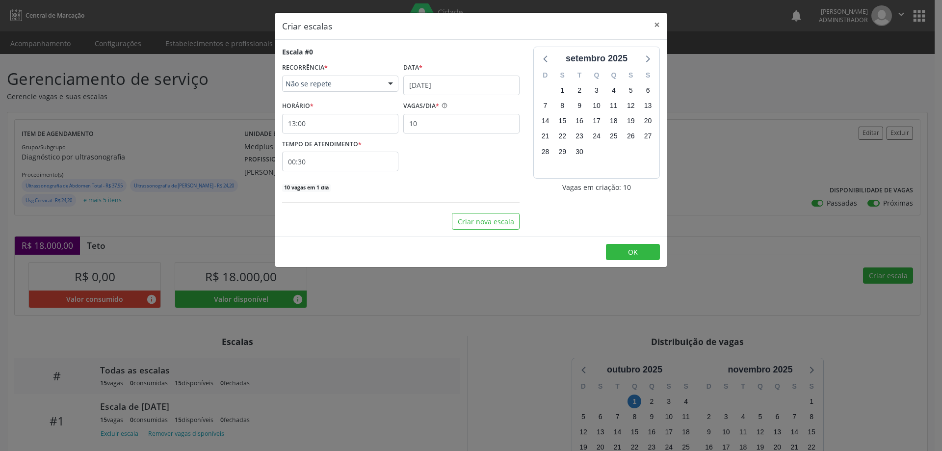
click at [375, 161] on input "00:30" at bounding box center [340, 162] width 116 height 20
click at [431, 187] on span at bounding box center [429, 188] width 7 height 10
type input "00:25"
type input "25"
click at [431, 187] on span at bounding box center [429, 188] width 7 height 10
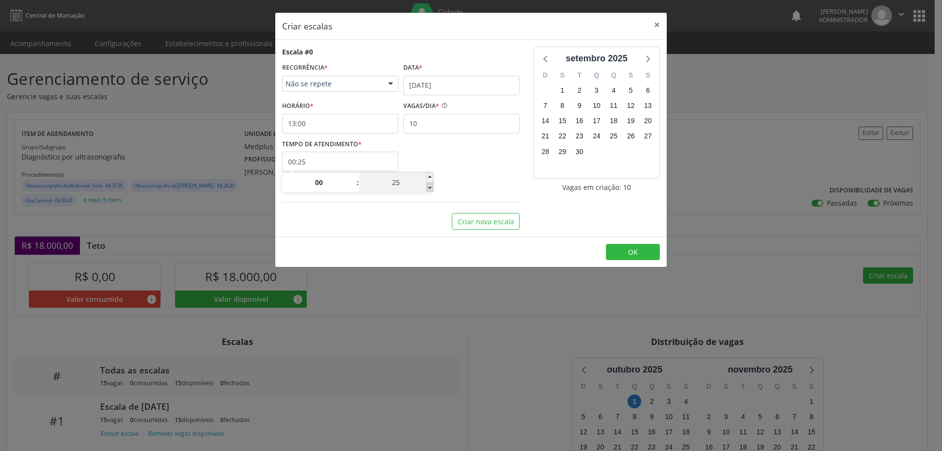
type input "00:20"
type input "20"
click at [431, 187] on span at bounding box center [429, 188] width 7 height 10
type input "00:15"
type input "15"
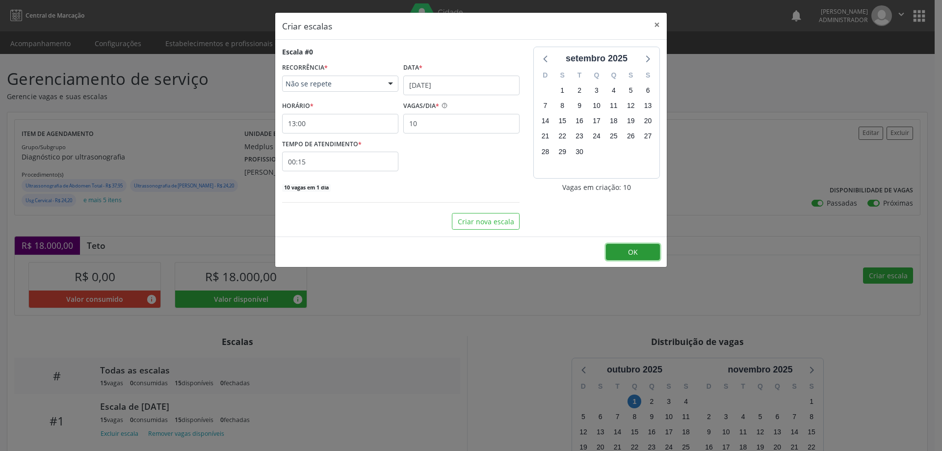
click at [631, 257] on button "OK" at bounding box center [633, 252] width 54 height 17
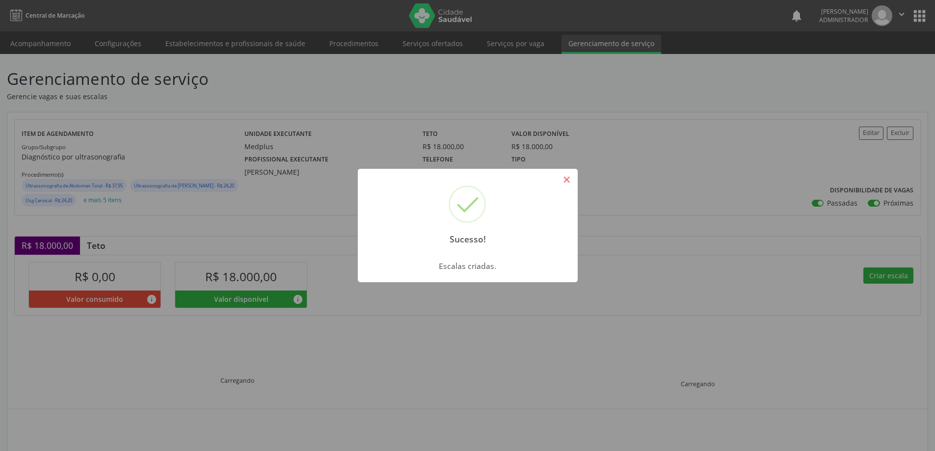
click at [565, 182] on button "×" at bounding box center [566, 179] width 17 height 17
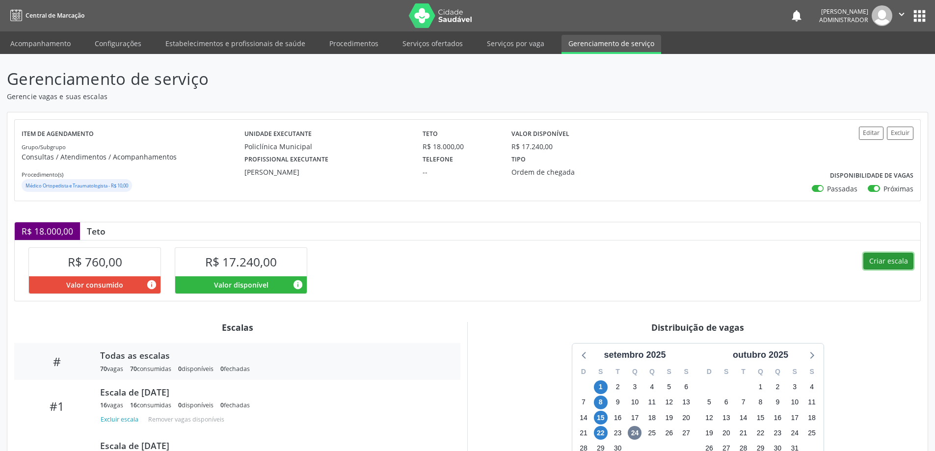
click at [882, 258] on button "Criar escala" at bounding box center [888, 261] width 50 height 17
select select "8"
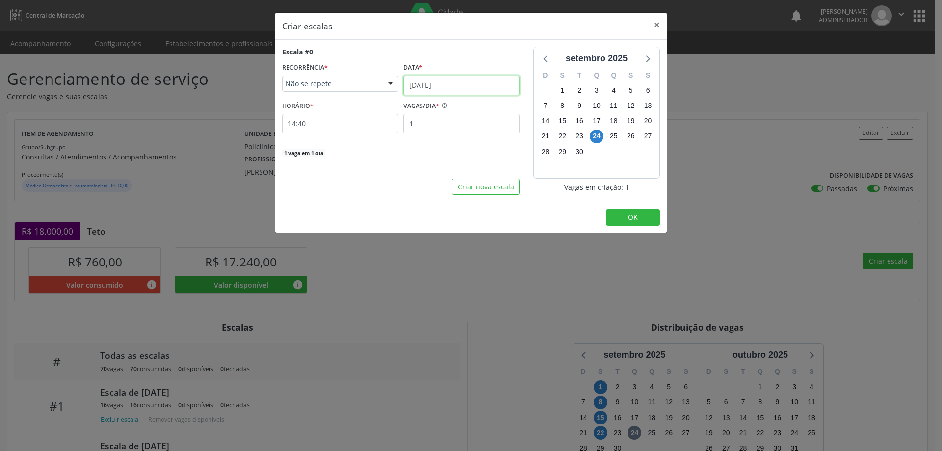
click at [435, 80] on input "[DATE]" at bounding box center [461, 86] width 116 height 20
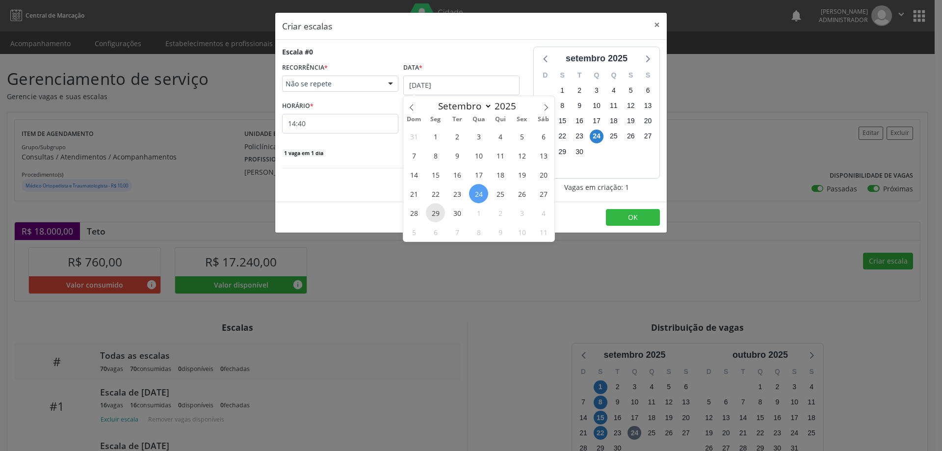
click at [440, 214] on span "29" at bounding box center [435, 212] width 19 height 19
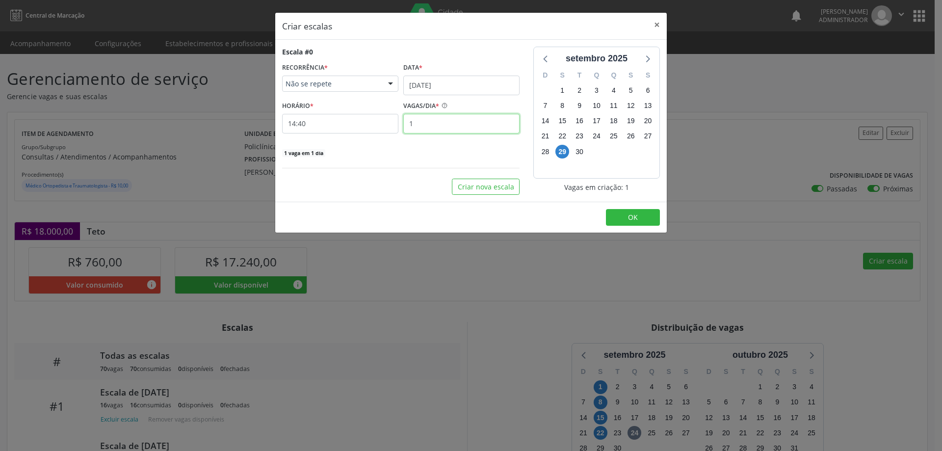
drag, startPoint x: 420, startPoint y: 122, endPoint x: 454, endPoint y: 86, distance: 50.0
click at [426, 119] on input "1" at bounding box center [461, 124] width 116 height 20
type input "16"
click at [381, 126] on input "14:40" at bounding box center [340, 124] width 116 height 20
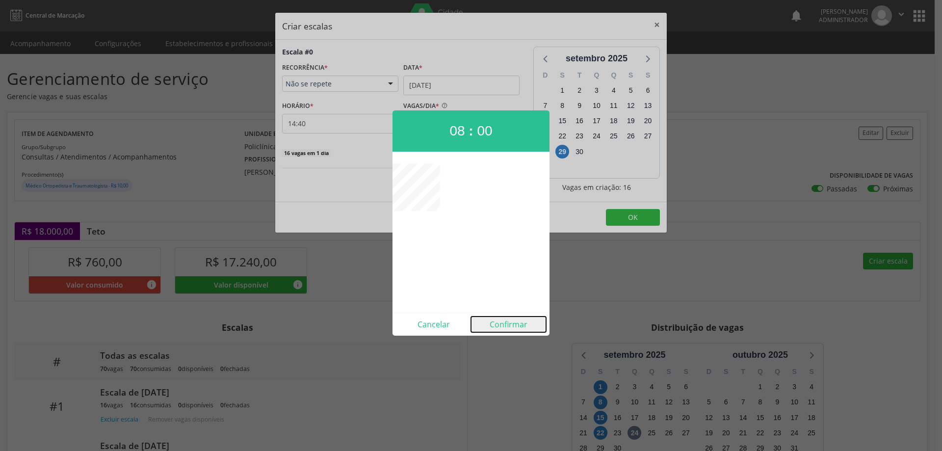
drag, startPoint x: 501, startPoint y: 320, endPoint x: 553, endPoint y: 295, distance: 57.7
click at [501, 320] on button "Confirmar" at bounding box center [508, 325] width 75 height 16
type input "08:00"
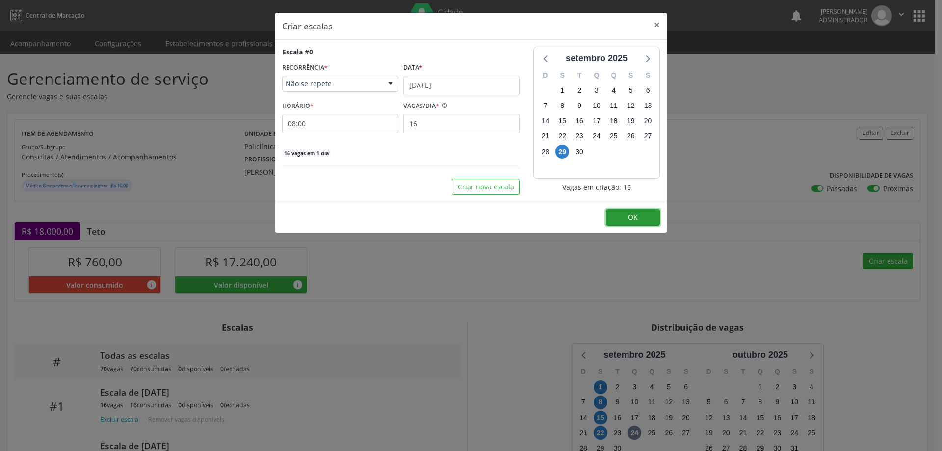
click at [625, 217] on button "OK" at bounding box center [633, 217] width 54 height 17
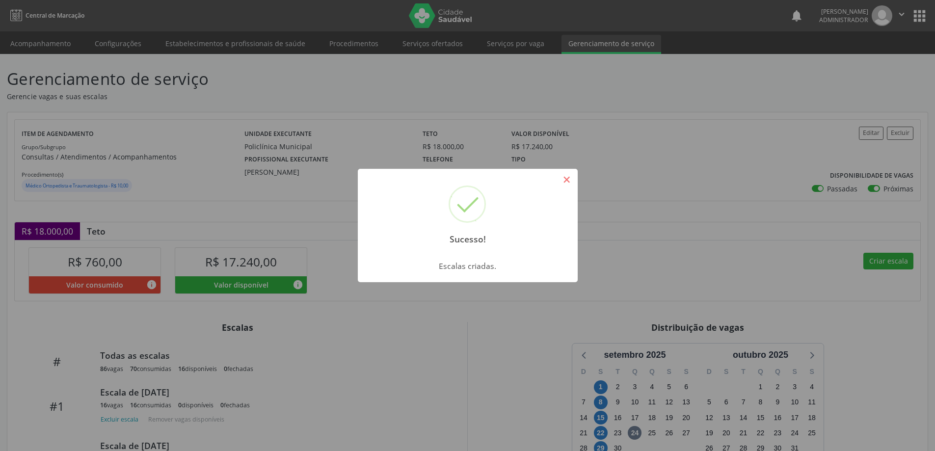
click at [567, 180] on button "×" at bounding box center [566, 179] width 17 height 17
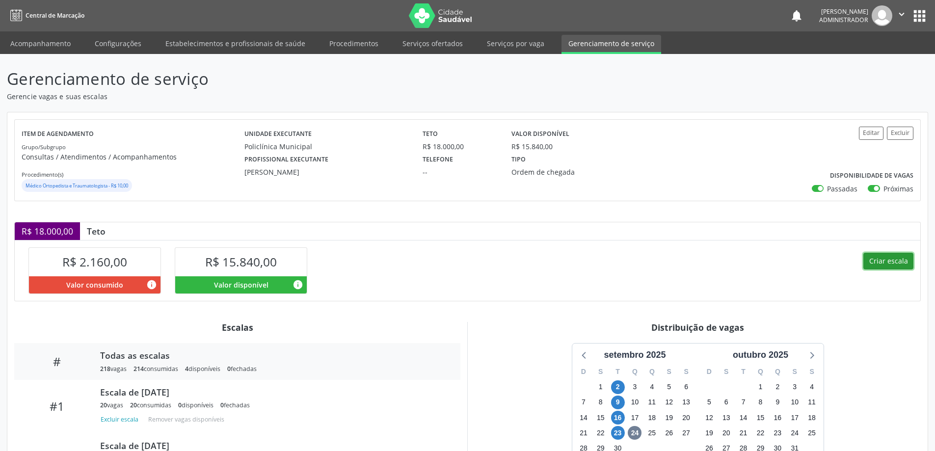
click at [878, 257] on button "Criar escala" at bounding box center [888, 261] width 50 height 17
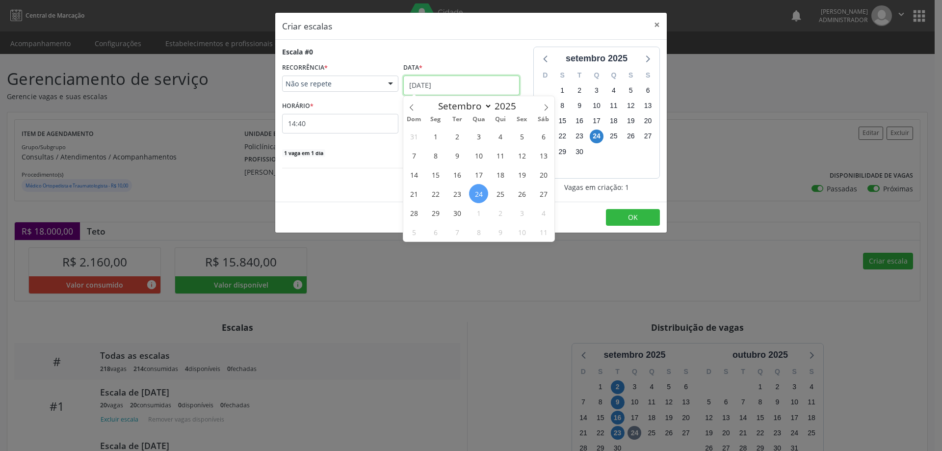
click at [450, 82] on input "[DATE]" at bounding box center [461, 86] width 116 height 20
click at [547, 106] on icon at bounding box center [546, 107] width 7 height 7
click at [407, 104] on span at bounding box center [411, 104] width 17 height 17
select select "8"
click at [457, 213] on span "30" at bounding box center [457, 212] width 19 height 19
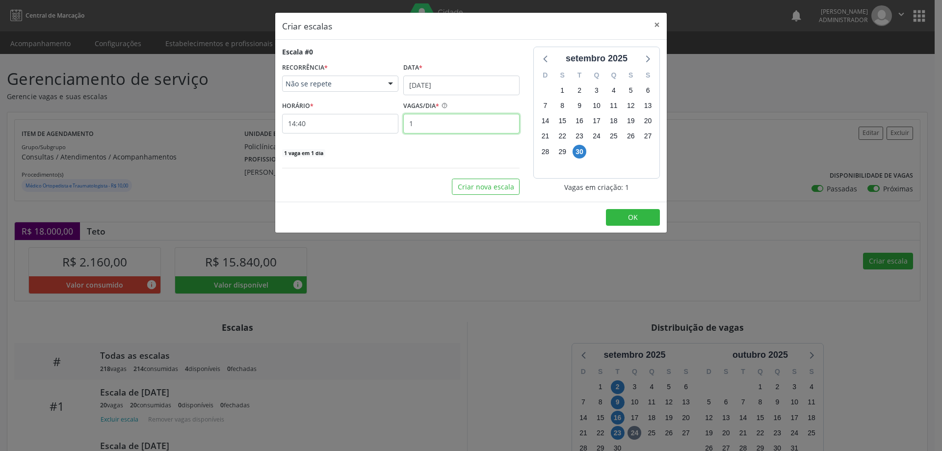
drag, startPoint x: 443, startPoint y: 125, endPoint x: 443, endPoint y: 120, distance: 5.4
click at [443, 122] on input "1" at bounding box center [461, 124] width 116 height 20
type input "20"
click at [379, 124] on input "14:40" at bounding box center [340, 124] width 116 height 20
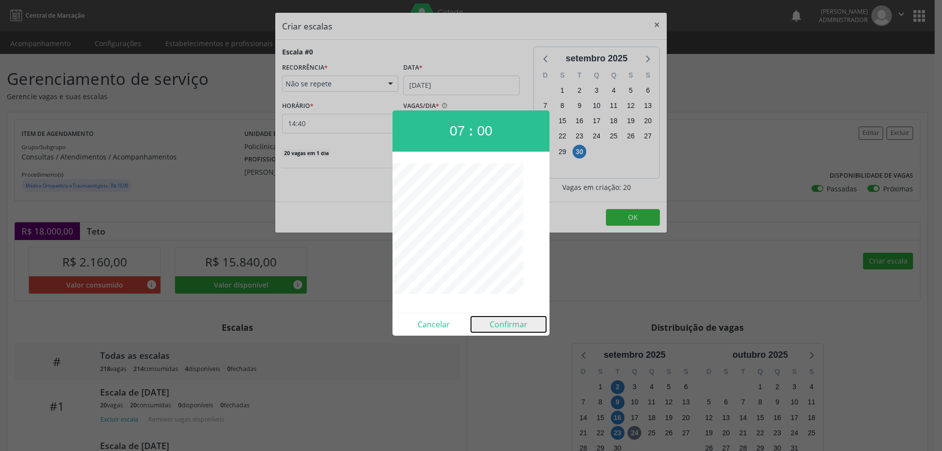
click at [498, 323] on button "Confirmar" at bounding box center [508, 325] width 75 height 16
type input "07:00"
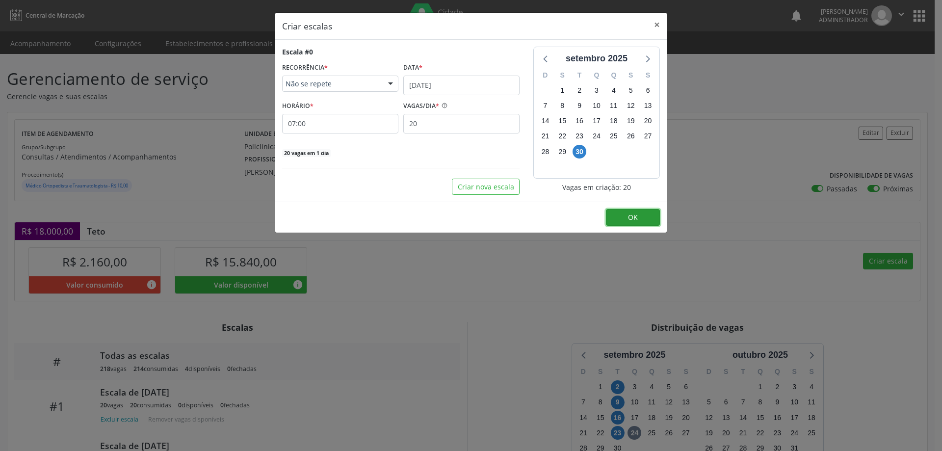
click at [623, 211] on button "OK" at bounding box center [633, 217] width 54 height 17
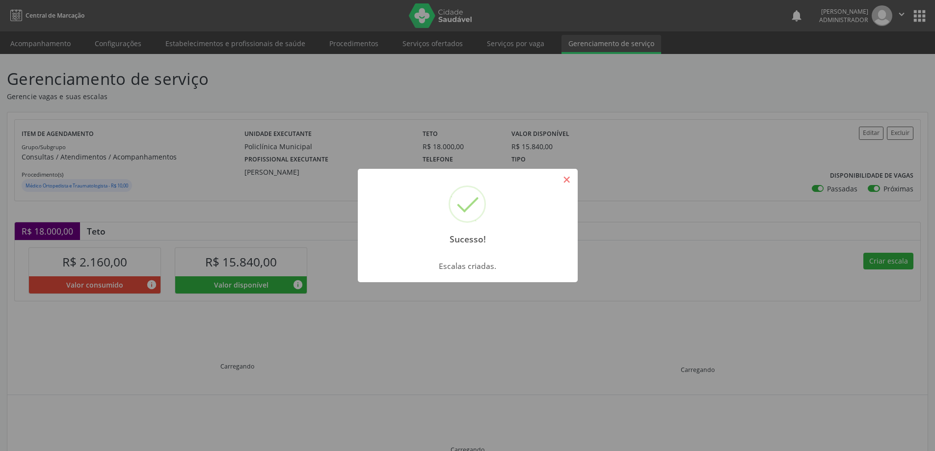
click at [569, 175] on button "×" at bounding box center [566, 179] width 17 height 17
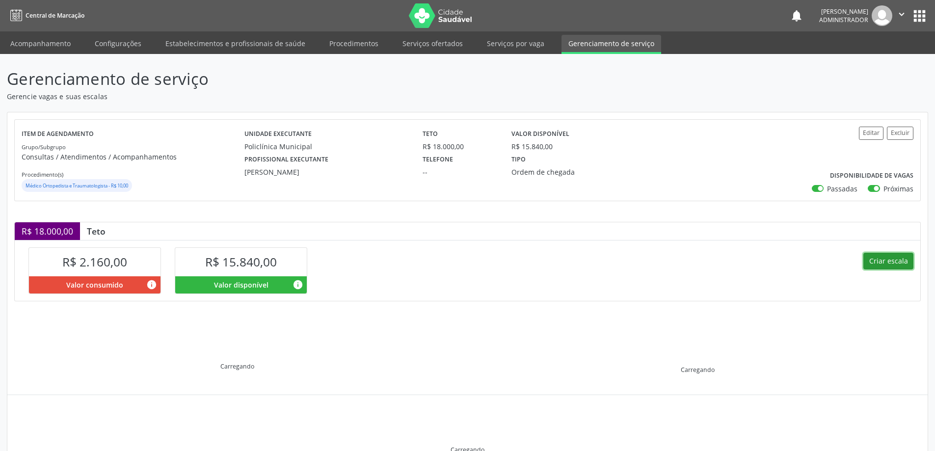
click at [899, 261] on button "Criar escala" at bounding box center [888, 261] width 50 height 17
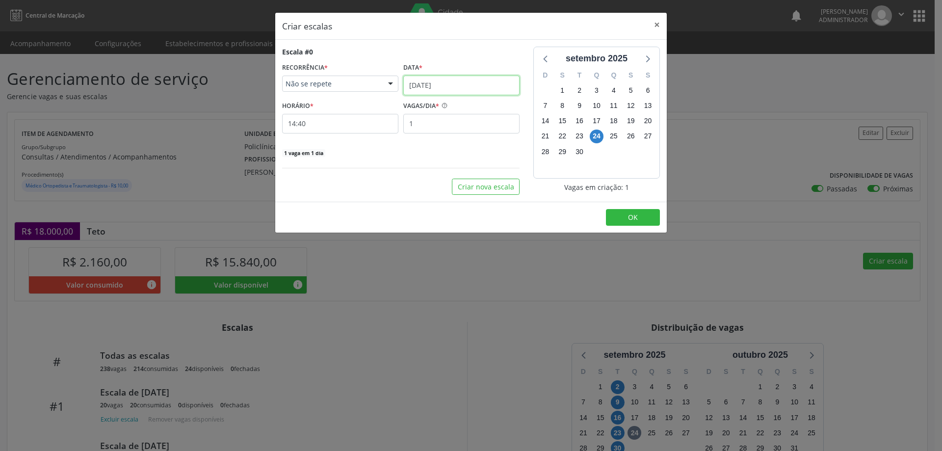
drag, startPoint x: 426, startPoint y: 86, endPoint x: 429, endPoint y: 110, distance: 24.7
click at [426, 86] on input "[DATE]" at bounding box center [461, 86] width 116 height 20
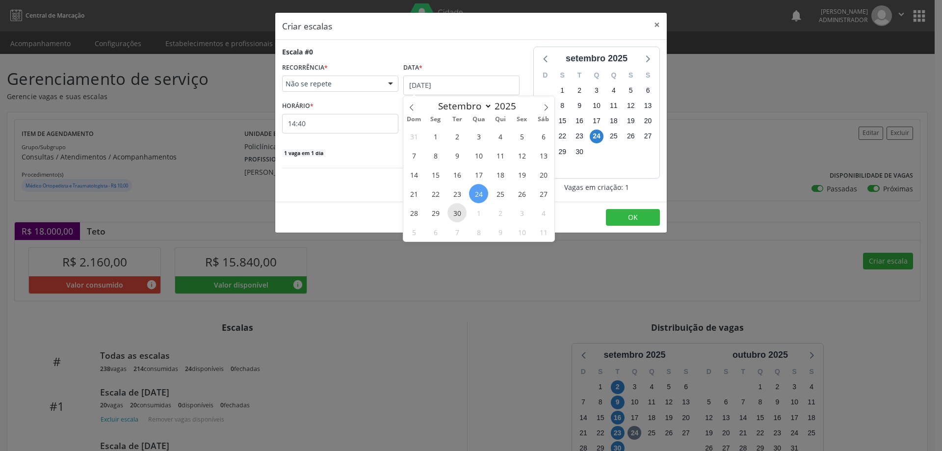
click at [456, 212] on span "30" at bounding box center [457, 212] width 19 height 19
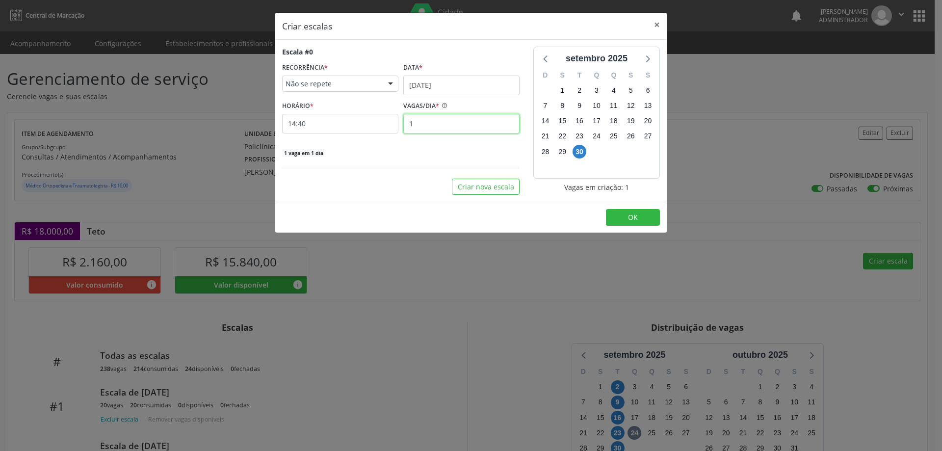
drag, startPoint x: 423, startPoint y: 126, endPoint x: 435, endPoint y: 119, distance: 14.5
click at [429, 122] on input "1" at bounding box center [461, 124] width 116 height 20
type input "20"
click at [384, 123] on input "14:40" at bounding box center [340, 124] width 116 height 20
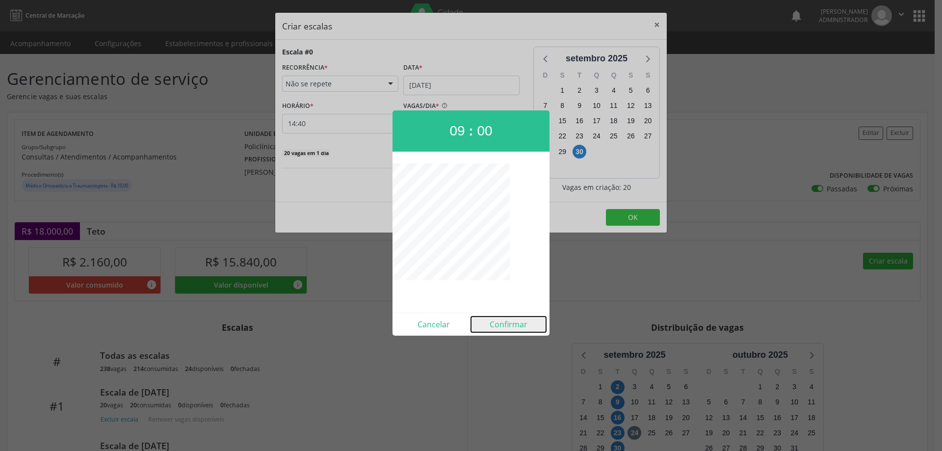
click at [519, 323] on button "Confirmar" at bounding box center [508, 325] width 75 height 16
type input "09:00"
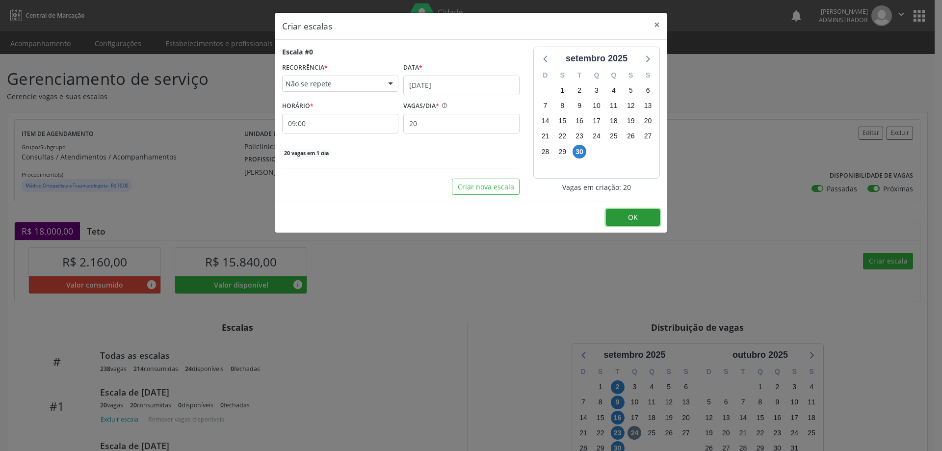
click at [636, 213] on span "OK" at bounding box center [633, 216] width 10 height 9
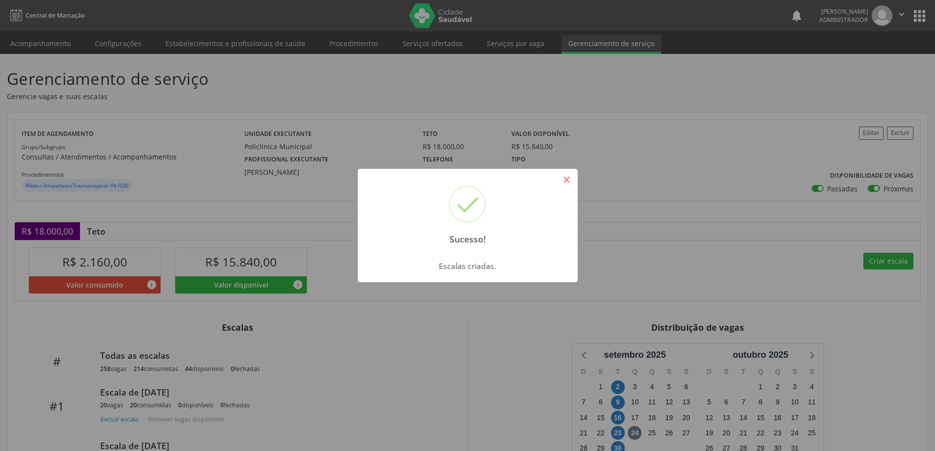
click at [568, 182] on button "×" at bounding box center [566, 179] width 17 height 17
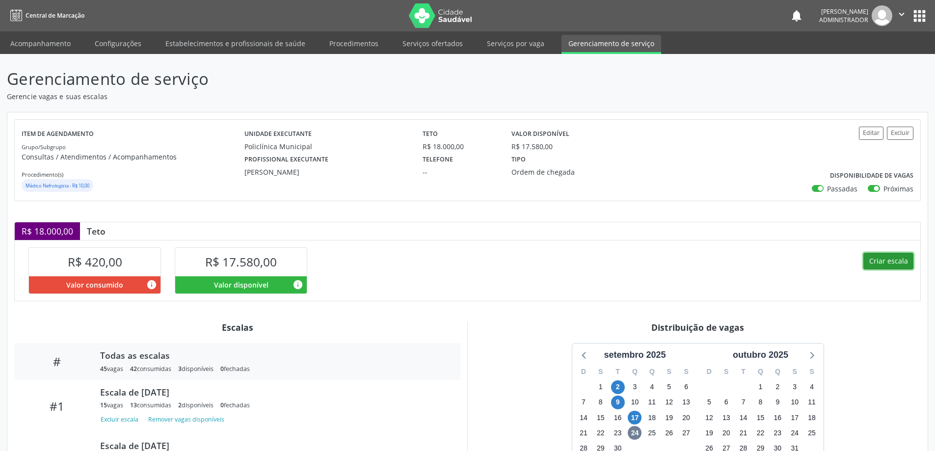
click at [887, 262] on button "Criar escala" at bounding box center [888, 261] width 50 height 17
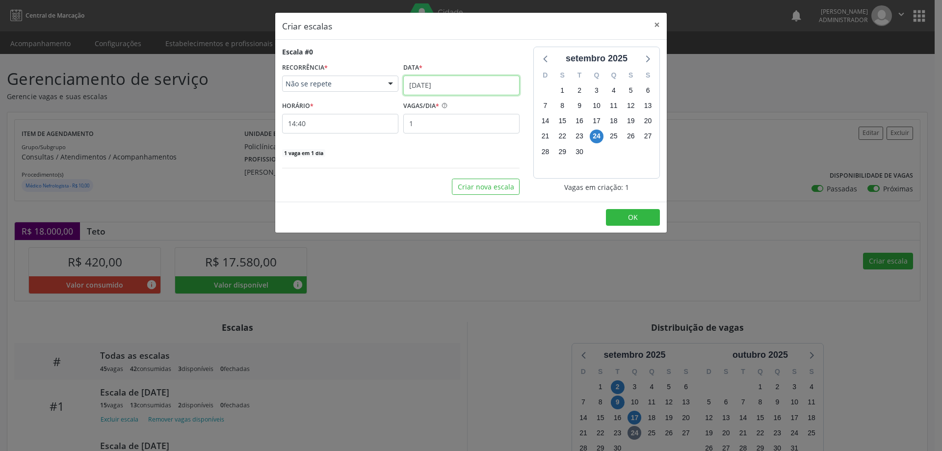
click at [458, 83] on input "[DATE]" at bounding box center [461, 86] width 116 height 20
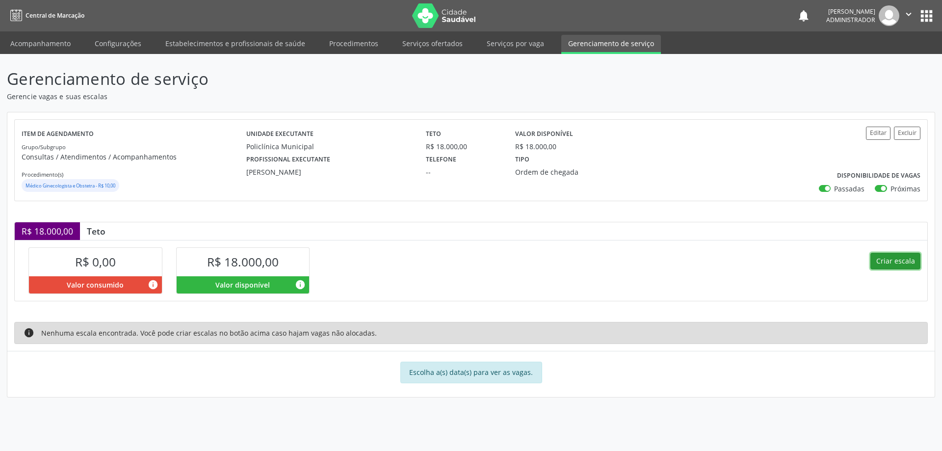
click at [880, 259] on button "Criar escala" at bounding box center [896, 261] width 50 height 17
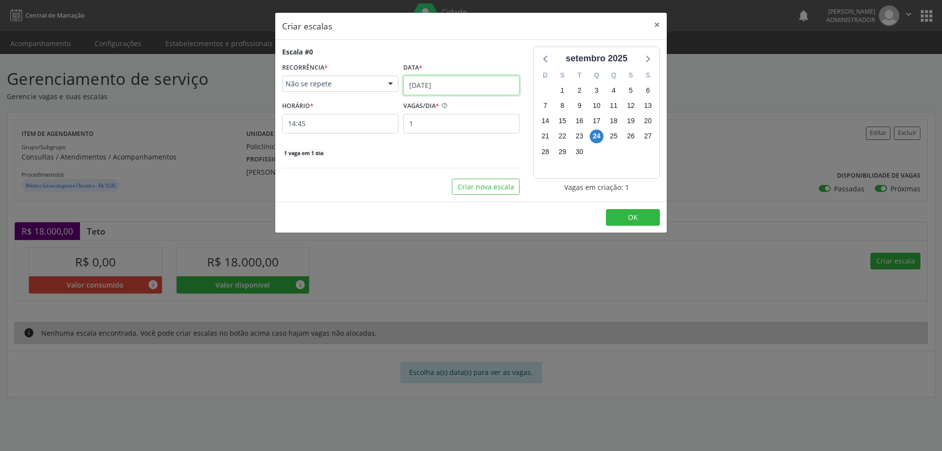
click at [451, 81] on input "[DATE]" at bounding box center [461, 86] width 116 height 20
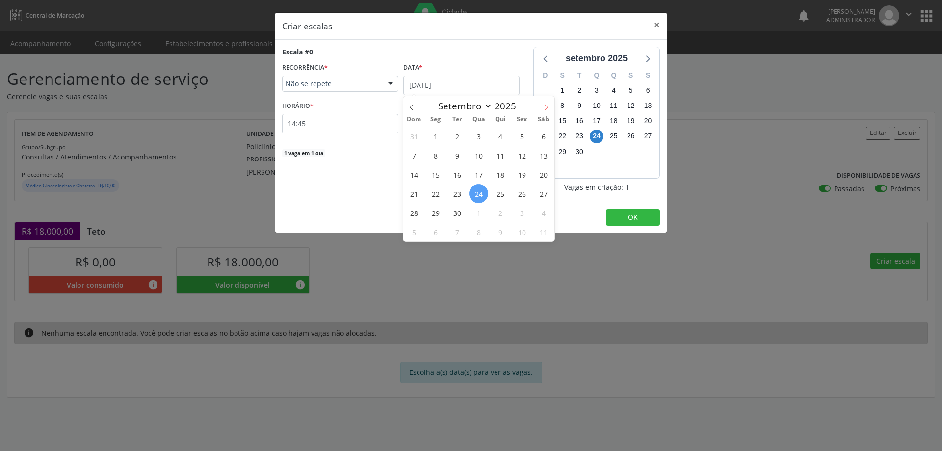
click at [546, 108] on icon at bounding box center [546, 107] width 7 height 7
select select "9"
click at [503, 135] on span "2" at bounding box center [500, 136] width 19 height 19
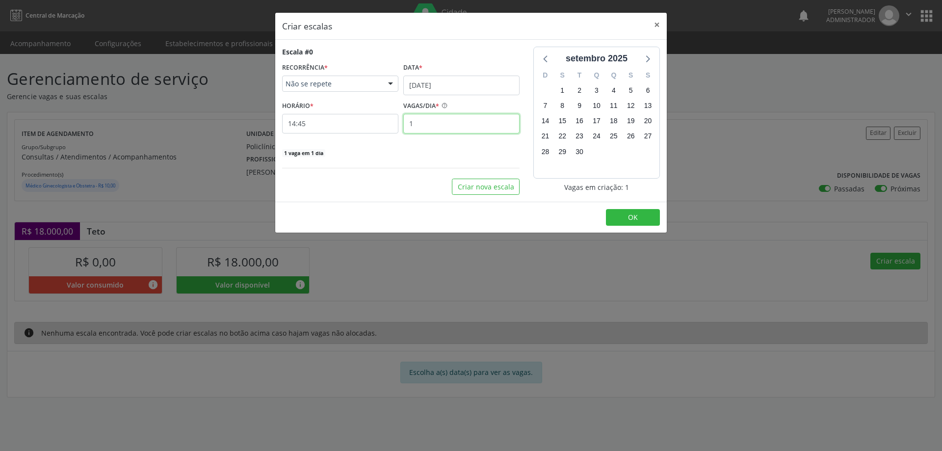
click at [418, 124] on input "1" at bounding box center [461, 124] width 116 height 20
type input "15"
click at [373, 127] on input "14:45" at bounding box center [340, 124] width 116 height 20
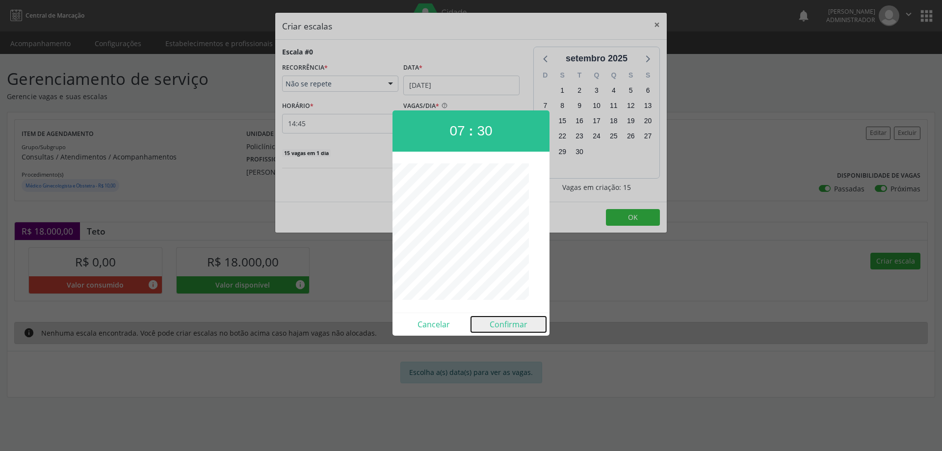
click at [503, 326] on button "Confirmar" at bounding box center [508, 325] width 75 height 16
type input "07:30"
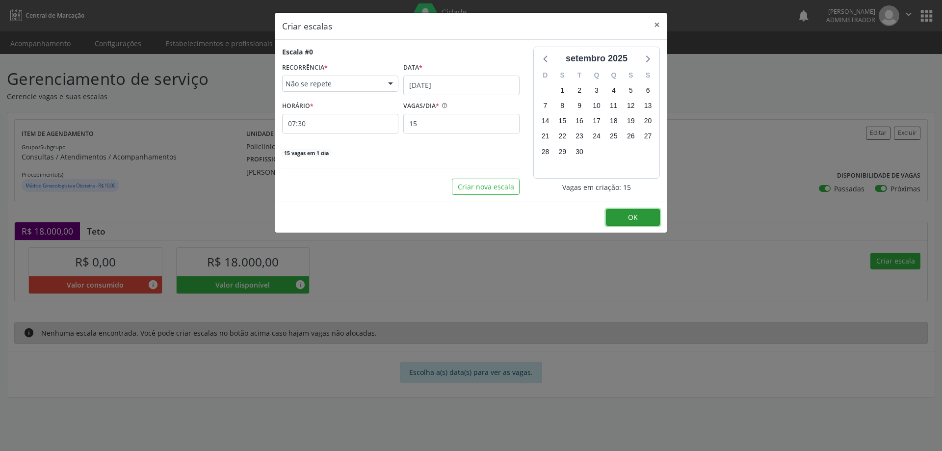
click at [639, 213] on button "OK" at bounding box center [633, 217] width 54 height 17
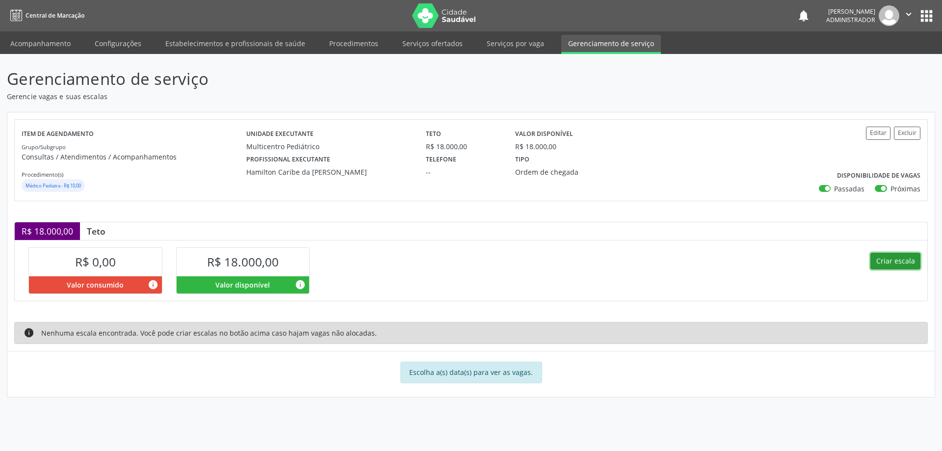
click at [894, 263] on button "Criar escala" at bounding box center [896, 261] width 50 height 17
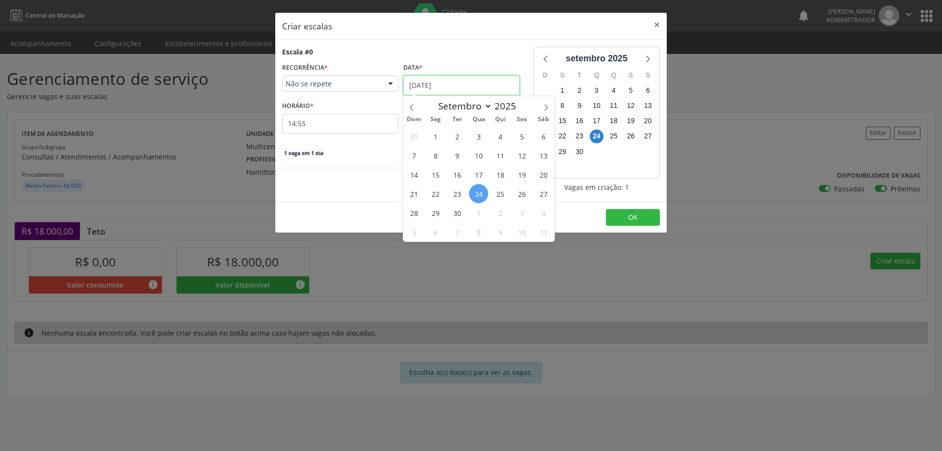
click at [421, 85] on input "[DATE]" at bounding box center [461, 86] width 116 height 20
click at [548, 102] on span at bounding box center [546, 104] width 17 height 17
select select "9"
click at [482, 142] on span "1" at bounding box center [478, 136] width 19 height 19
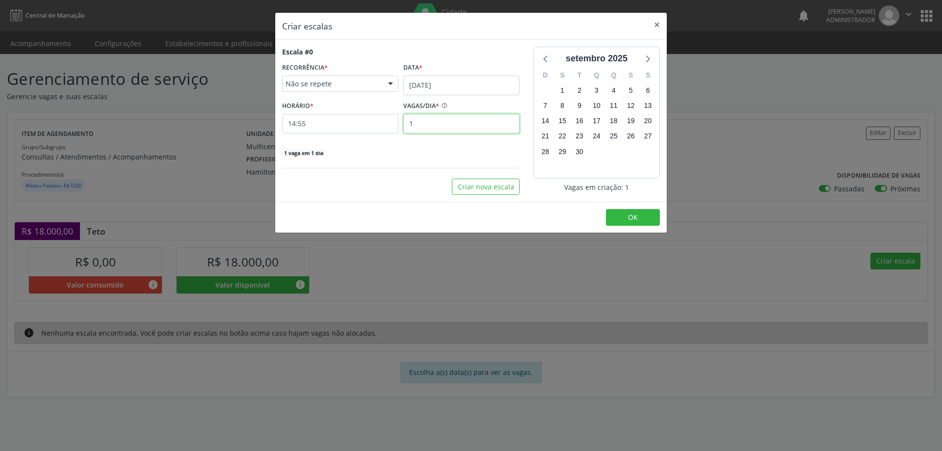
click at [428, 123] on input "1" at bounding box center [461, 124] width 116 height 20
type input "15"
click at [369, 125] on input "14:55" at bounding box center [340, 124] width 116 height 20
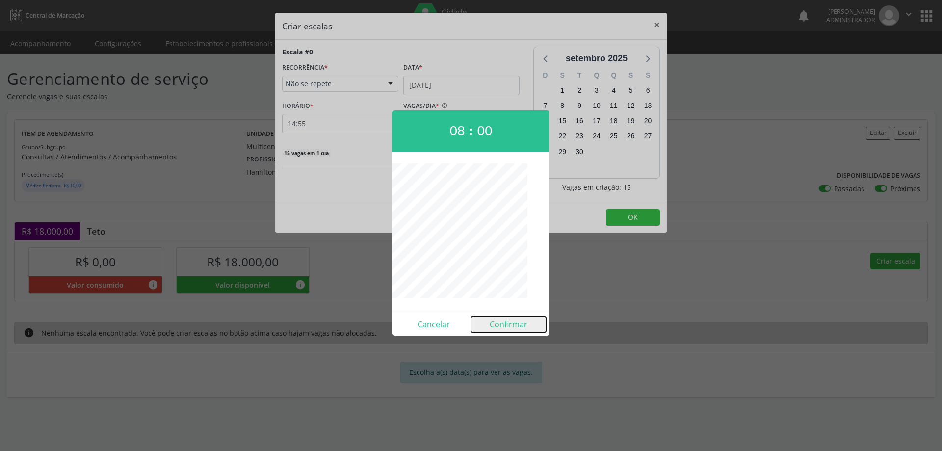
drag, startPoint x: 497, startPoint y: 323, endPoint x: 532, endPoint y: 309, distance: 38.1
click at [498, 323] on button "Confirmar" at bounding box center [508, 325] width 75 height 16
type input "08:00"
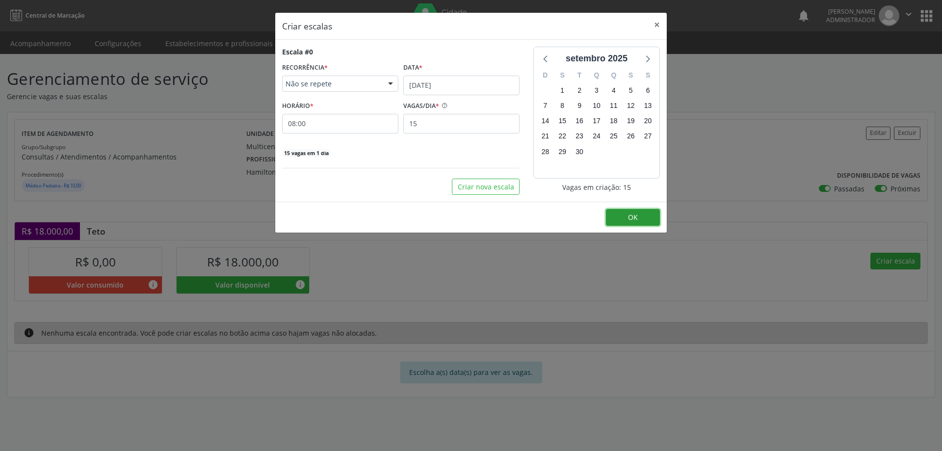
drag, startPoint x: 624, startPoint y: 216, endPoint x: 619, endPoint y: 212, distance: 6.2
click at [624, 216] on button "OK" at bounding box center [633, 217] width 54 height 17
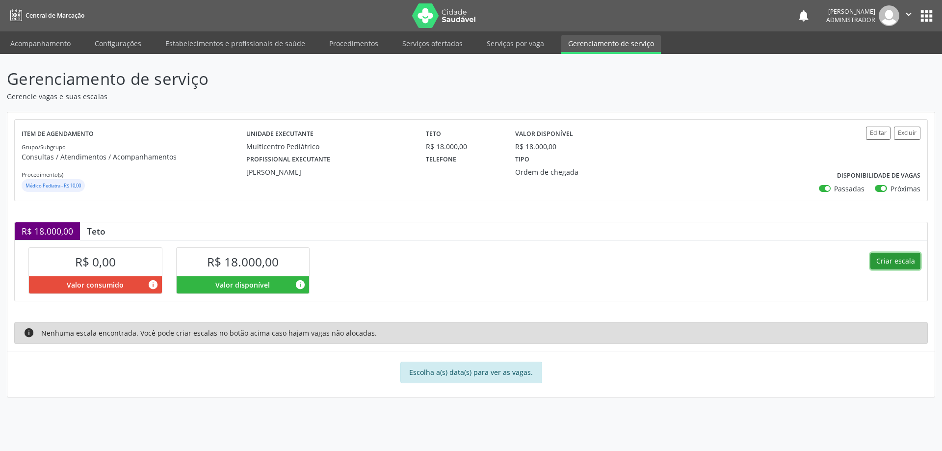
click at [877, 260] on button "Criar escala" at bounding box center [896, 261] width 50 height 17
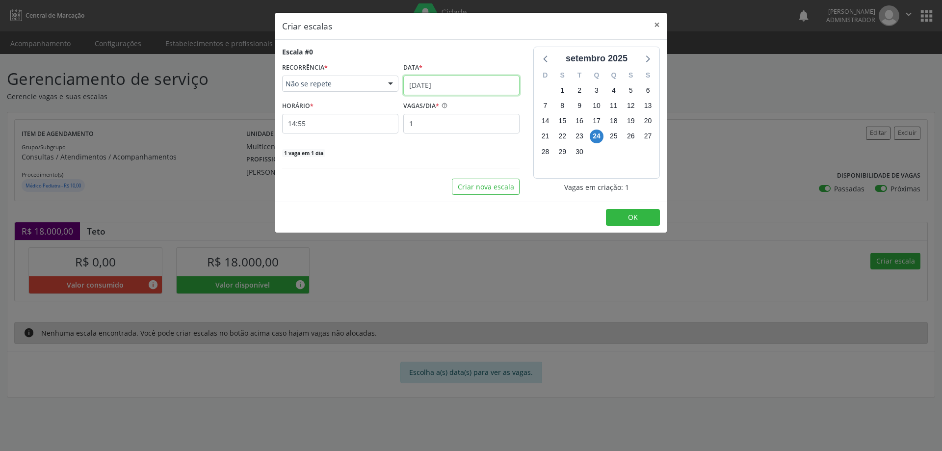
click at [424, 80] on input "[DATE]" at bounding box center [461, 86] width 116 height 20
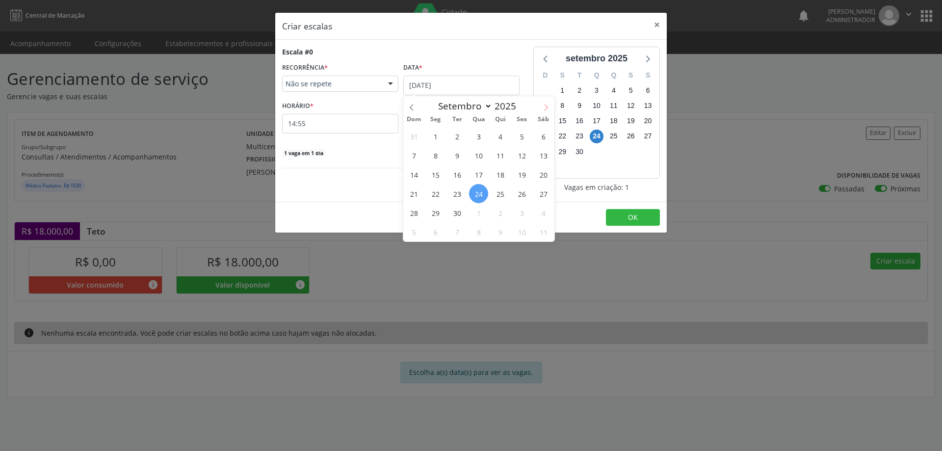
click at [549, 102] on span at bounding box center [546, 104] width 17 height 17
select select "9"
click at [478, 135] on span "1" at bounding box center [478, 136] width 19 height 19
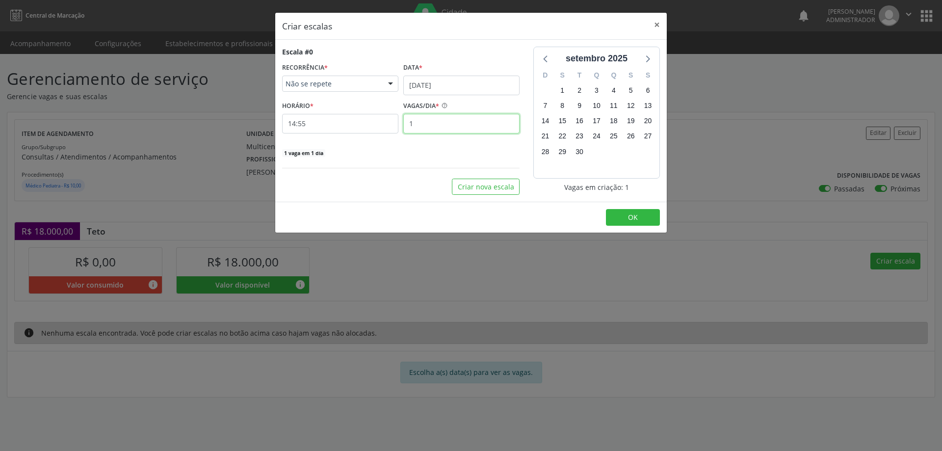
click at [429, 126] on input "1" at bounding box center [461, 124] width 116 height 20
type input "15"
click at [360, 126] on input "14:55" at bounding box center [340, 124] width 116 height 20
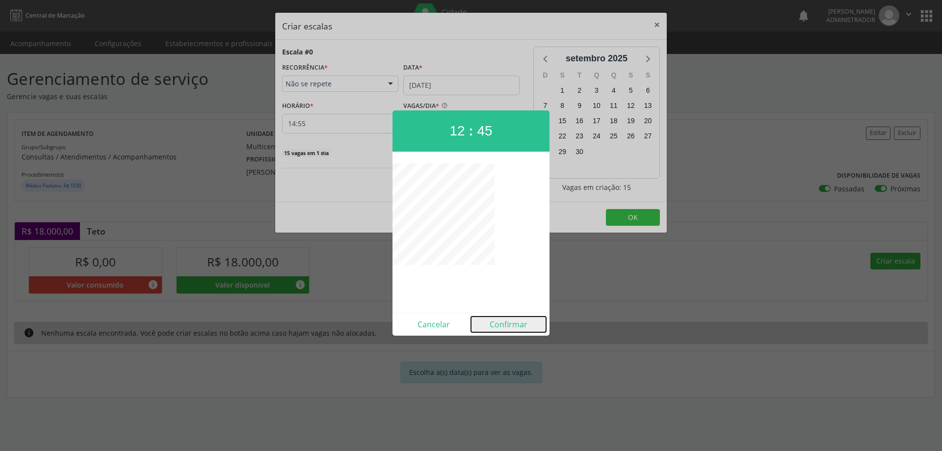
click at [507, 321] on button "Confirmar" at bounding box center [508, 325] width 75 height 16
type input "12:45"
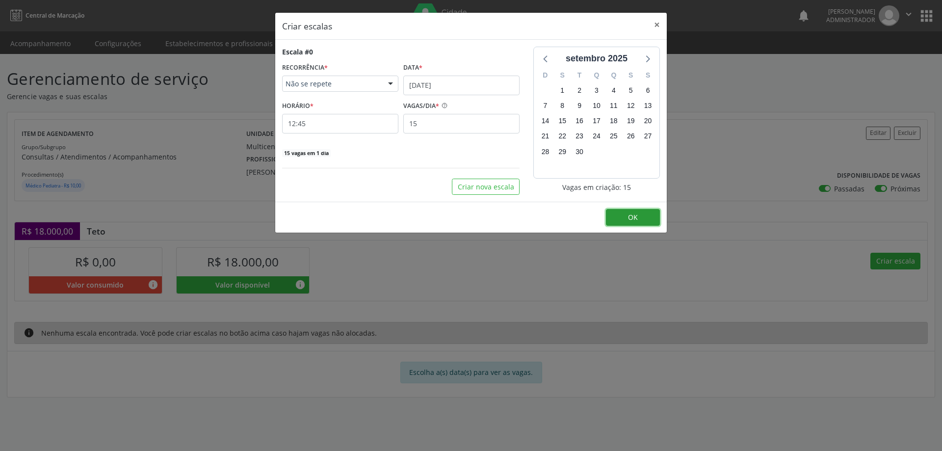
click at [638, 217] on button "OK" at bounding box center [633, 217] width 54 height 17
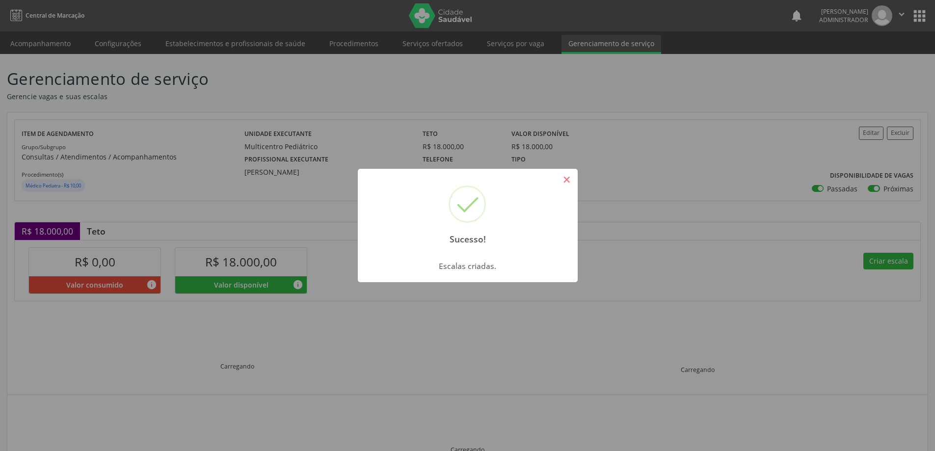
click at [566, 179] on button "×" at bounding box center [566, 179] width 17 height 17
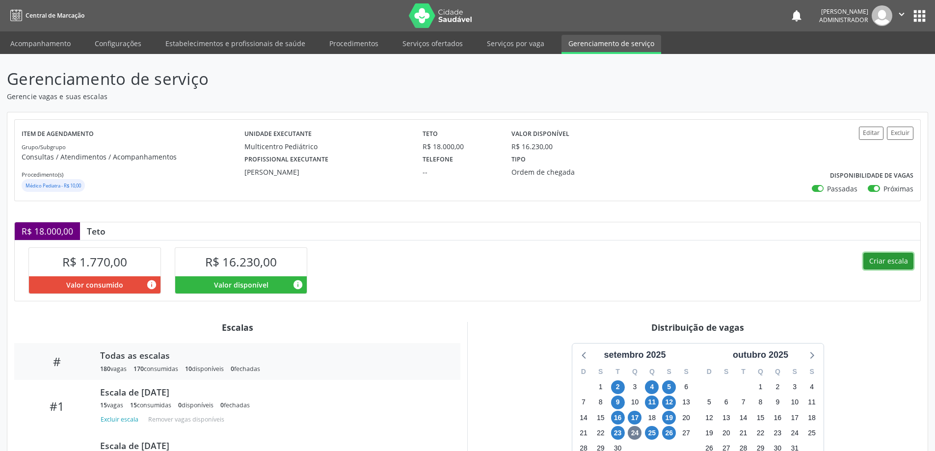
click at [895, 259] on button "Criar escala" at bounding box center [888, 261] width 50 height 17
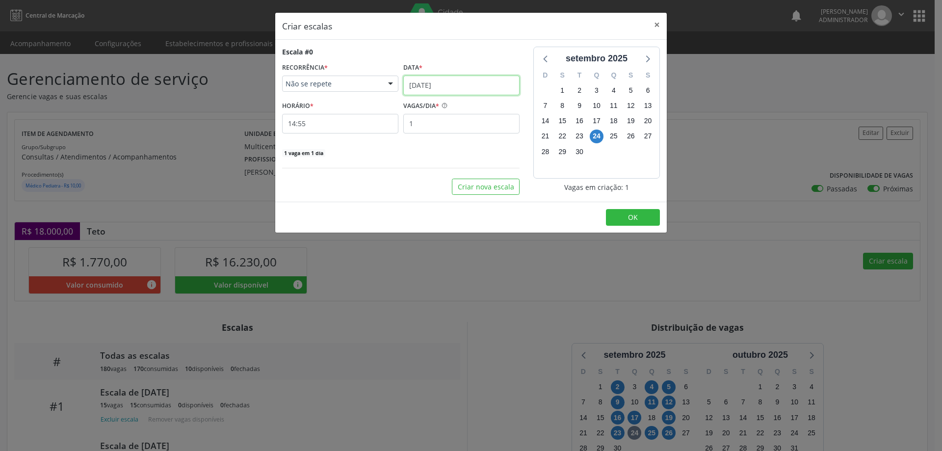
click at [454, 85] on input "[DATE]" at bounding box center [461, 86] width 116 height 20
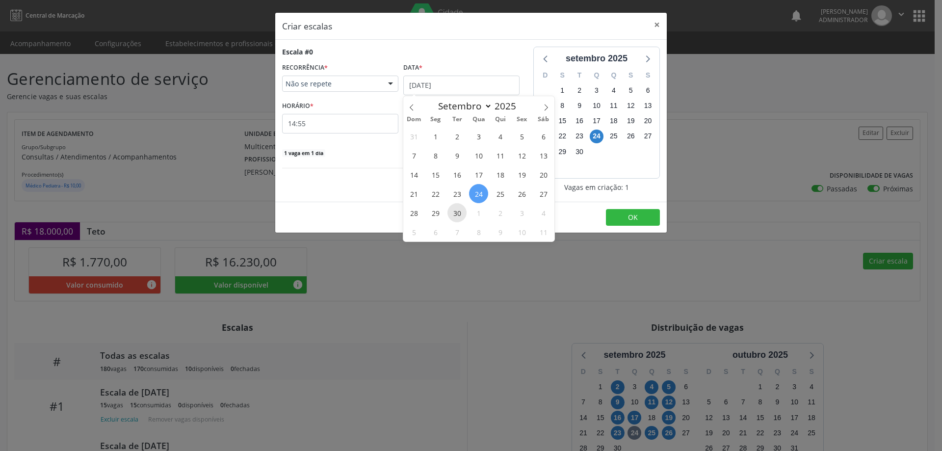
click at [458, 217] on span "30" at bounding box center [457, 212] width 19 height 19
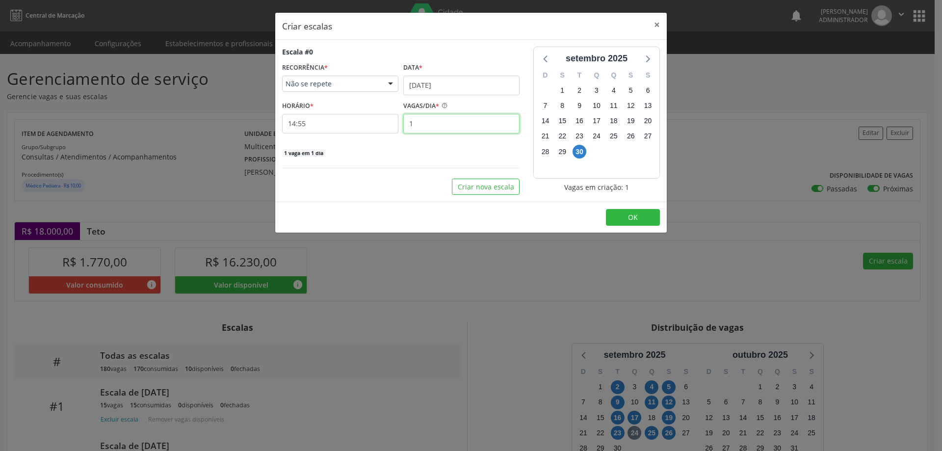
click at [423, 124] on input "1" at bounding box center [461, 124] width 116 height 20
type input "15"
click at [352, 126] on input "14:55" at bounding box center [340, 124] width 116 height 20
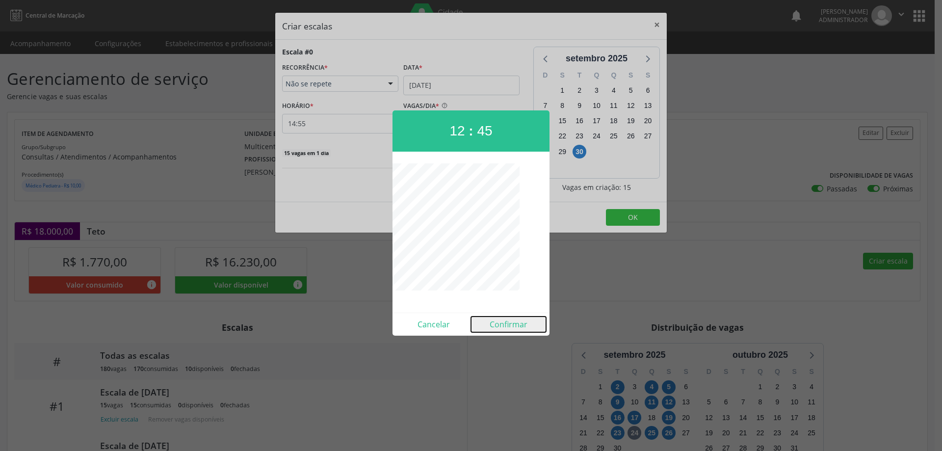
click at [511, 327] on button "Confirmar" at bounding box center [508, 325] width 75 height 16
type input "12:45"
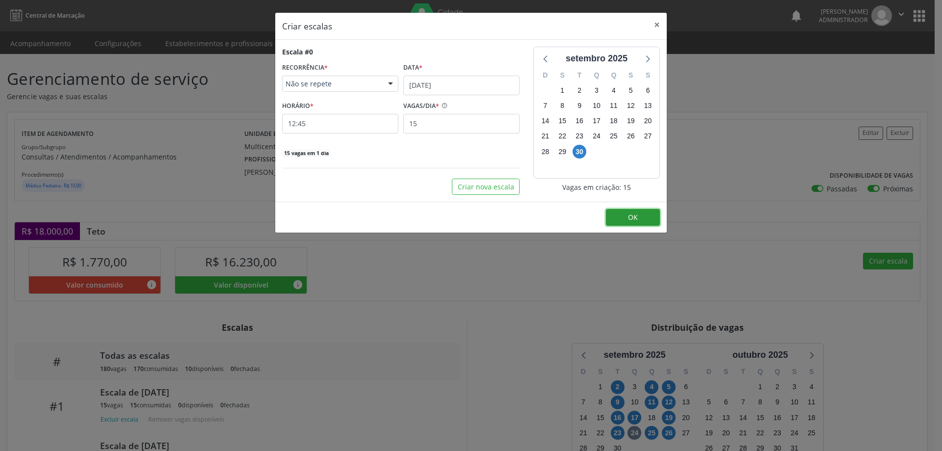
click at [640, 215] on button "OK" at bounding box center [633, 217] width 54 height 17
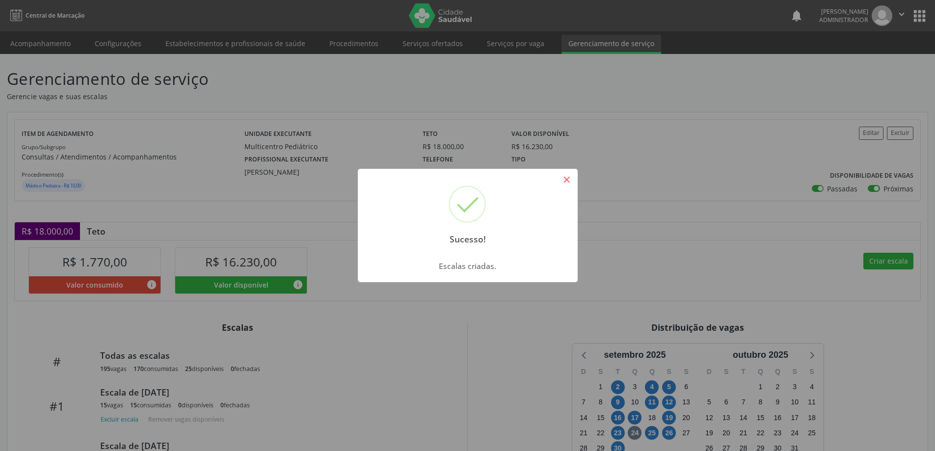
click at [570, 182] on button "×" at bounding box center [566, 179] width 17 height 17
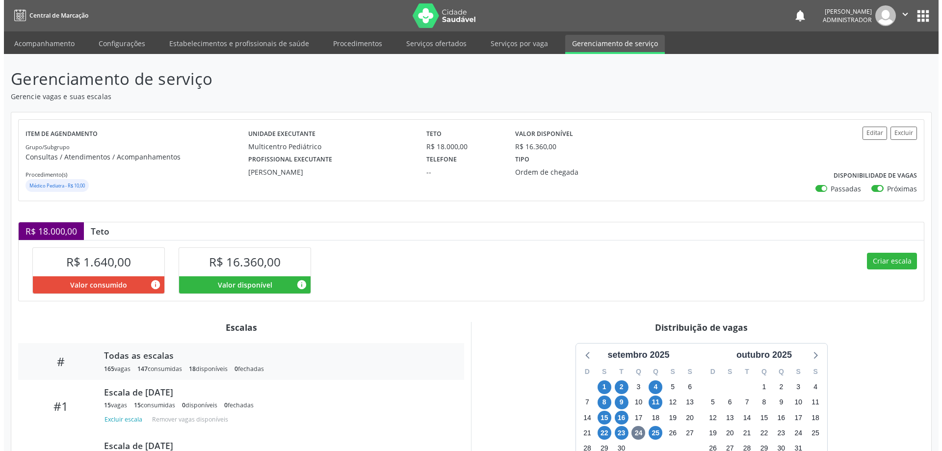
scroll to position [103, 0]
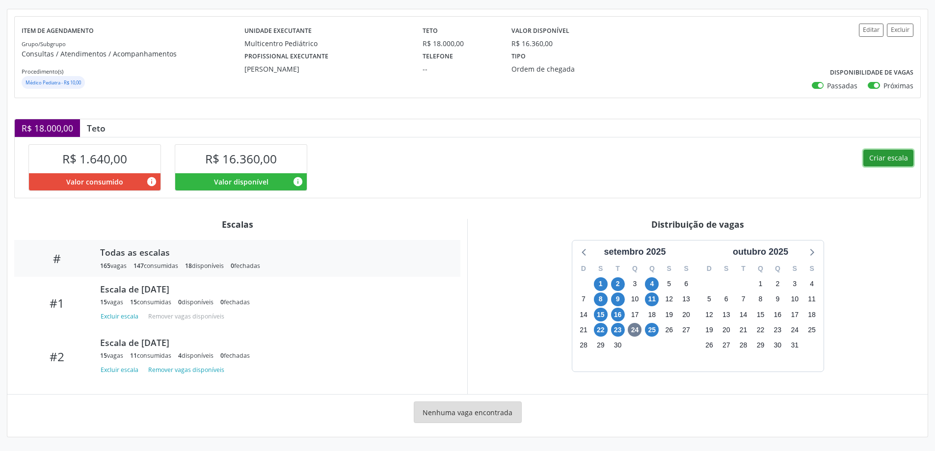
click at [885, 157] on button "Criar escala" at bounding box center [888, 158] width 50 height 17
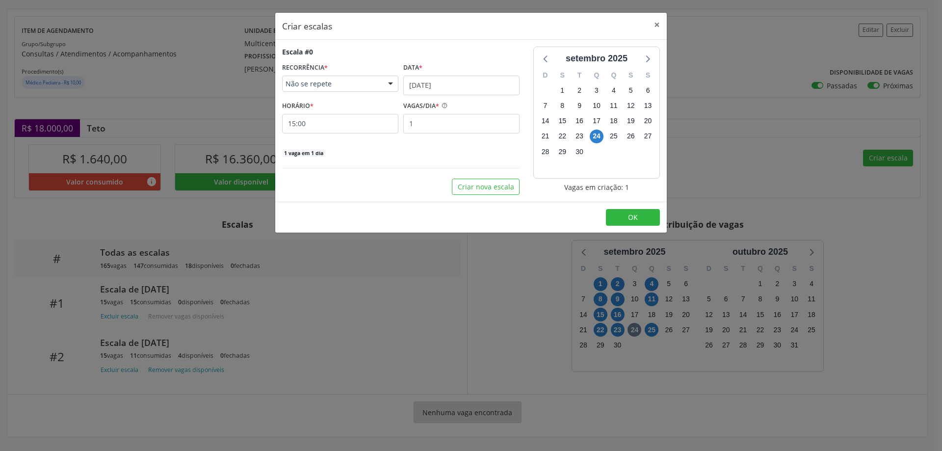
click at [434, 75] on div "Data *" at bounding box center [461, 67] width 116 height 15
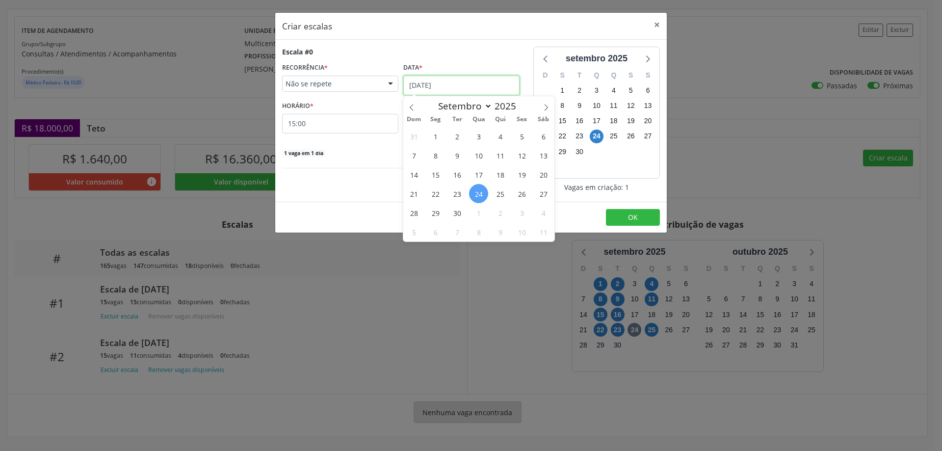
click at [433, 80] on input "[DATE]" at bounding box center [461, 86] width 116 height 20
click at [433, 211] on span "29" at bounding box center [435, 212] width 19 height 19
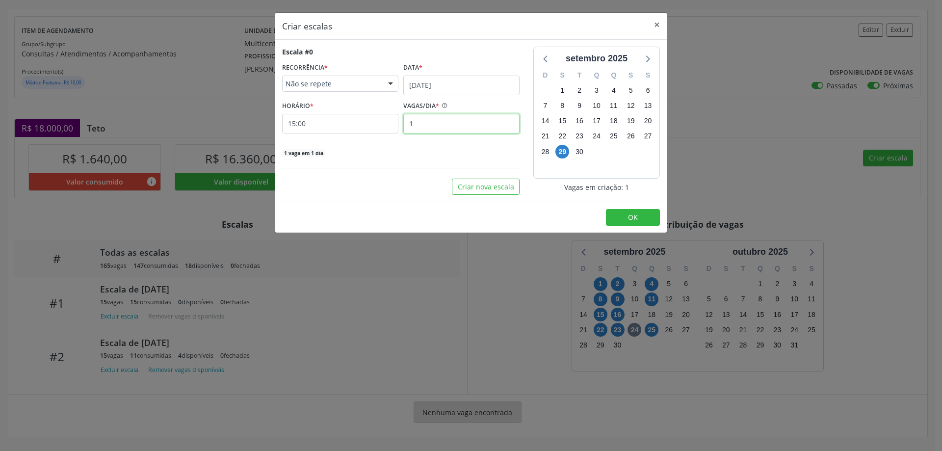
drag, startPoint x: 422, startPoint y: 123, endPoint x: 416, endPoint y: 116, distance: 9.0
click at [422, 123] on input "1" at bounding box center [461, 124] width 116 height 20
type input "15"
click at [367, 124] on input "15:00" at bounding box center [340, 124] width 116 height 20
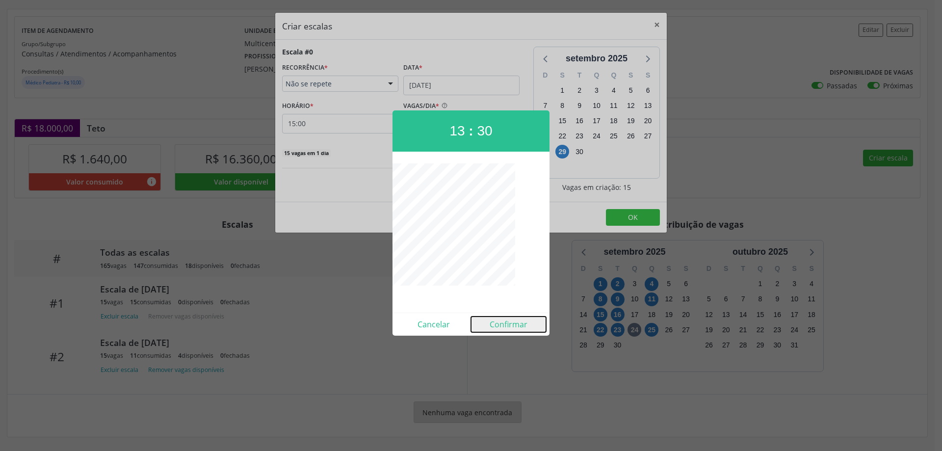
click at [504, 326] on button "Confirmar" at bounding box center [508, 325] width 75 height 16
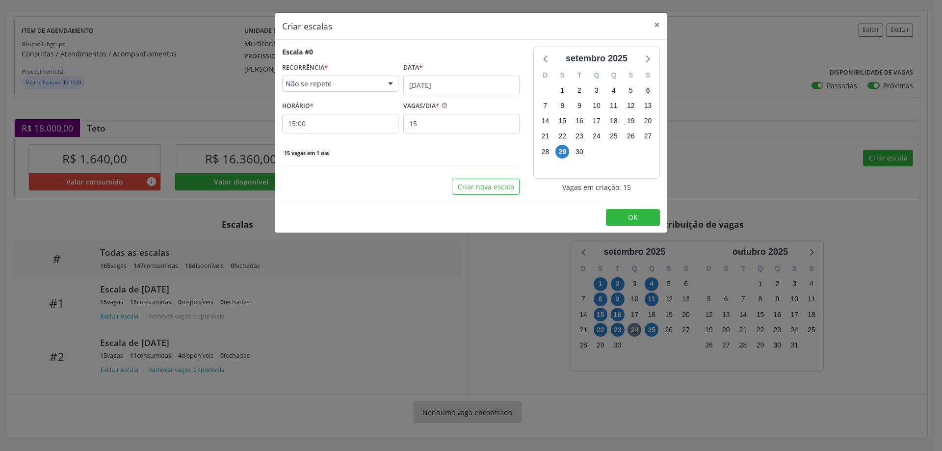
type input "13:30"
click at [638, 215] on button "OK" at bounding box center [633, 217] width 54 height 17
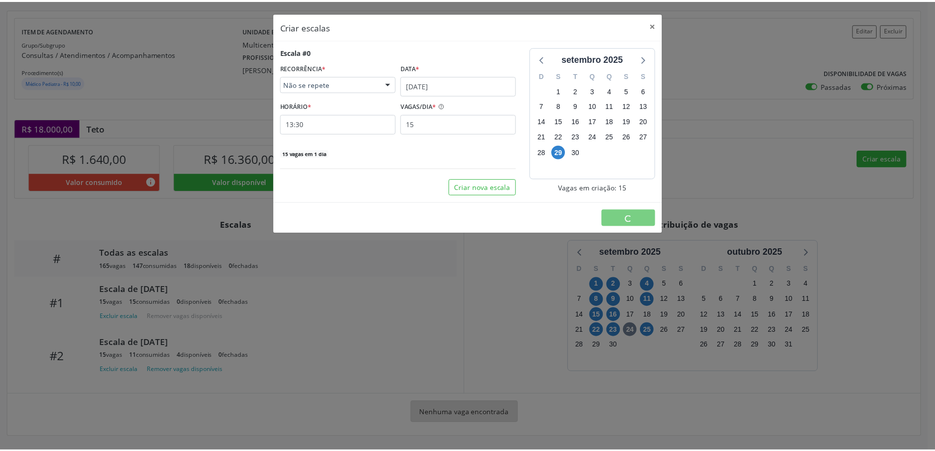
scroll to position [0, 0]
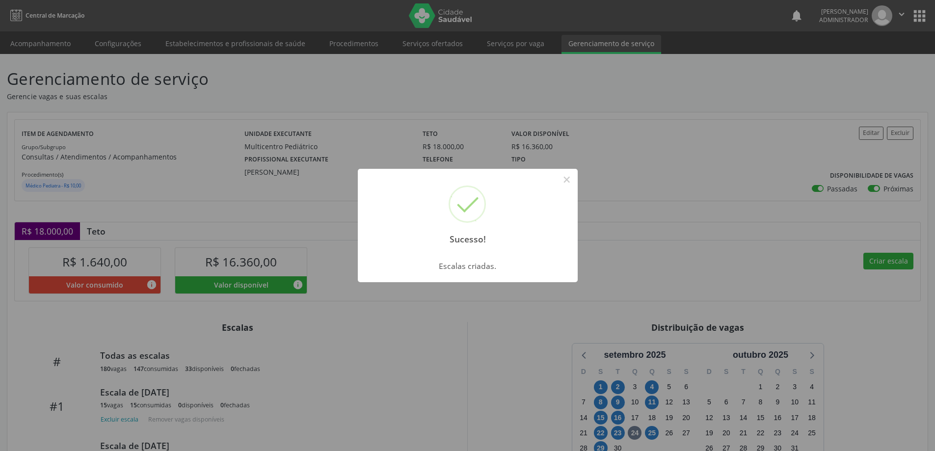
drag, startPoint x: 568, startPoint y: 178, endPoint x: 578, endPoint y: 181, distance: 10.2
click at [570, 179] on button "×" at bounding box center [566, 179] width 17 height 17
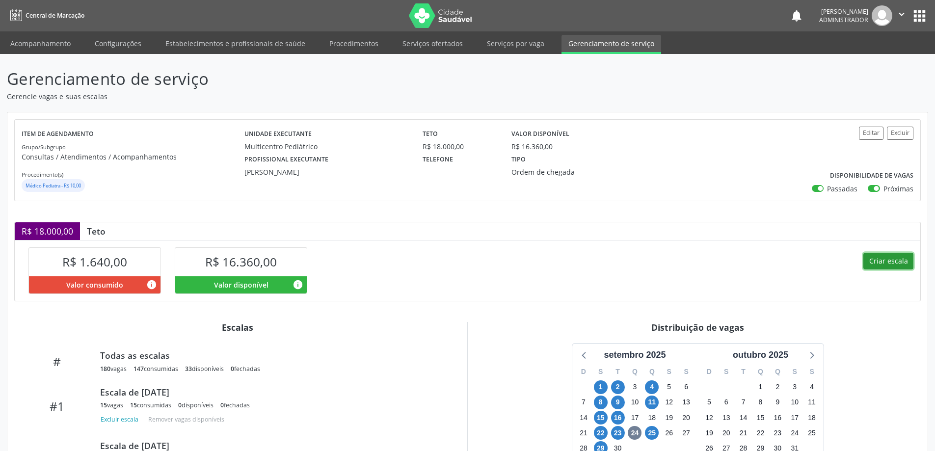
click at [871, 262] on button "Criar escala" at bounding box center [888, 261] width 50 height 17
select select "8"
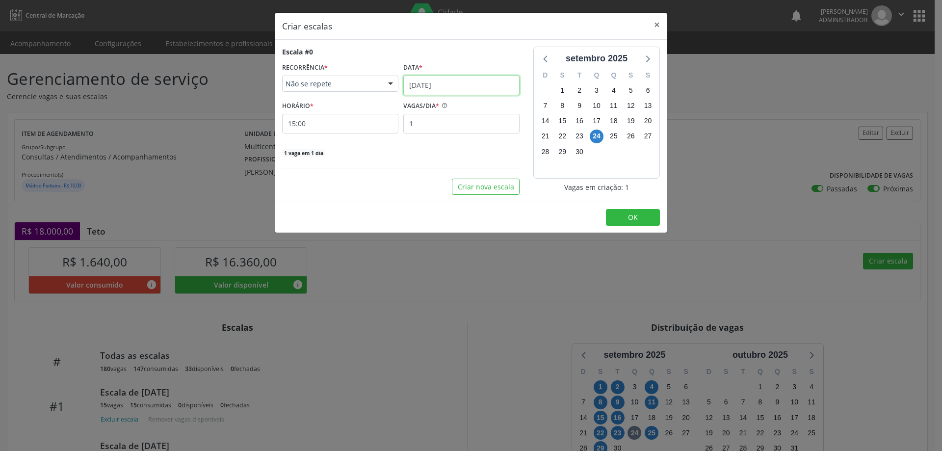
click at [436, 81] on input "[DATE]" at bounding box center [461, 86] width 116 height 20
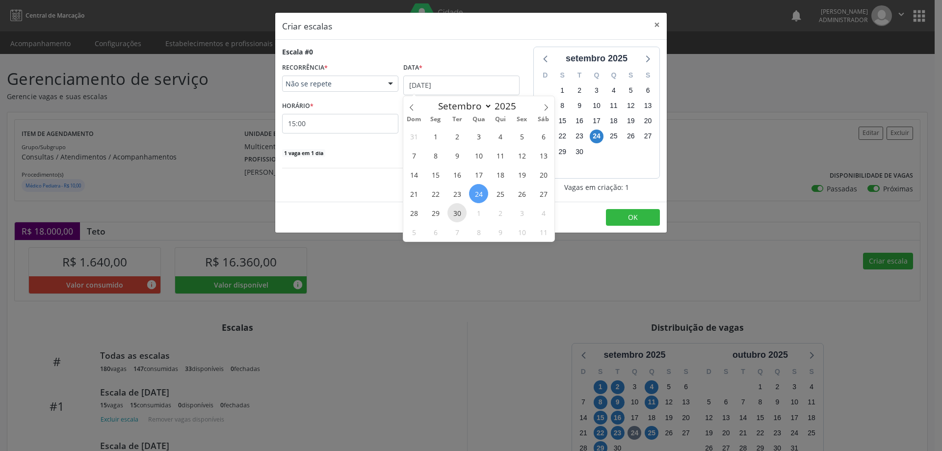
drag, startPoint x: 456, startPoint y: 212, endPoint x: 453, endPoint y: 204, distance: 8.4
click at [455, 212] on span "30" at bounding box center [457, 212] width 19 height 19
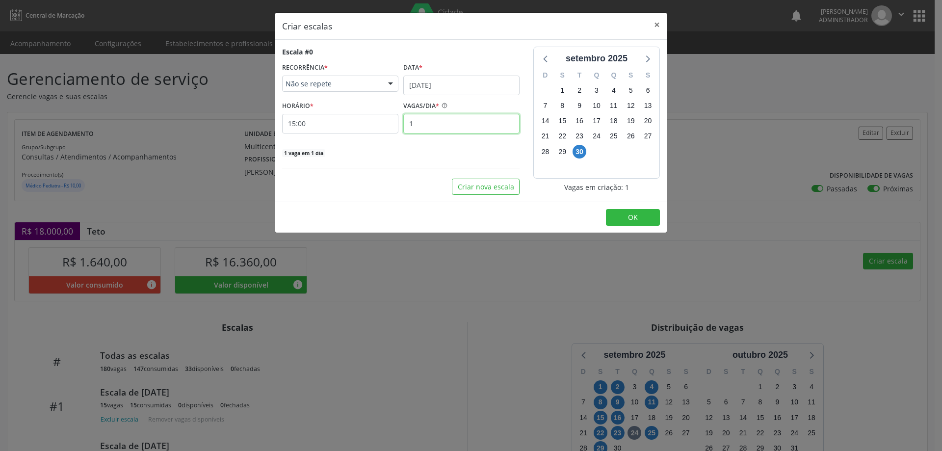
click at [421, 124] on input "1" at bounding box center [461, 124] width 116 height 20
type input "15"
click at [354, 120] on input "15:00" at bounding box center [340, 124] width 116 height 20
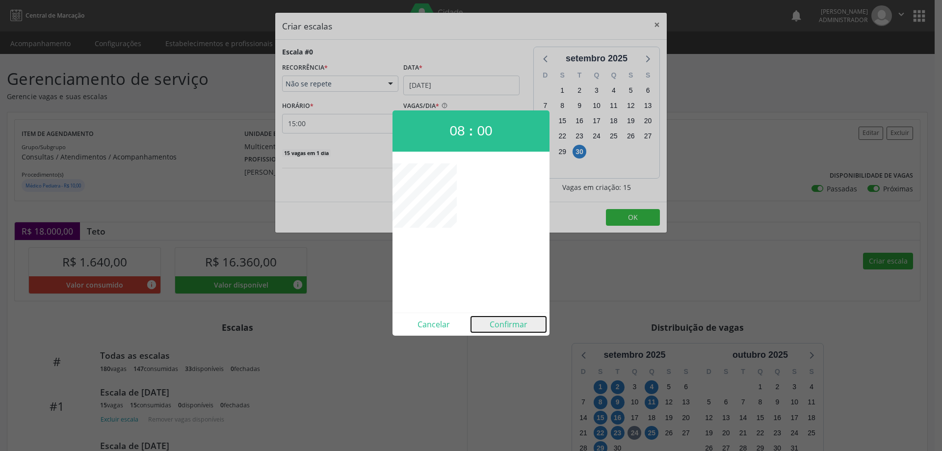
click at [504, 325] on button "Confirmar" at bounding box center [508, 325] width 75 height 16
type input "08:00"
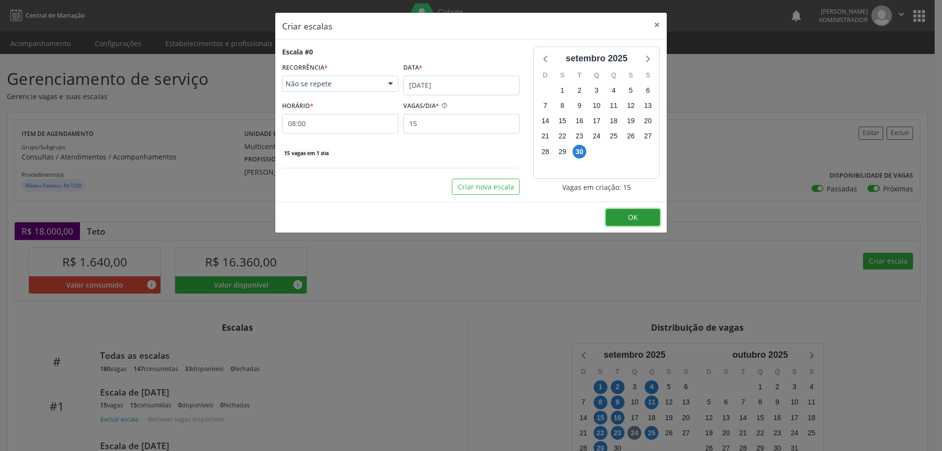
click at [626, 219] on button "OK" at bounding box center [633, 217] width 54 height 17
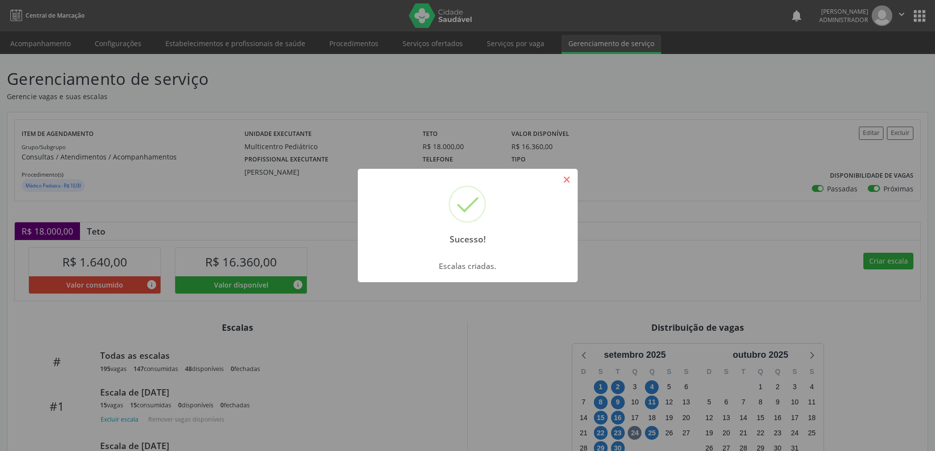
click at [569, 179] on button "×" at bounding box center [566, 179] width 17 height 17
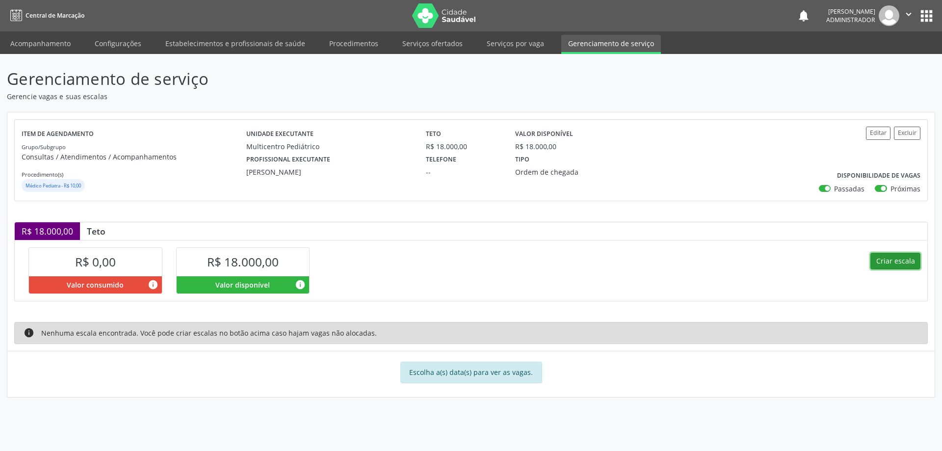
click at [883, 259] on button "Criar escala" at bounding box center [896, 261] width 50 height 17
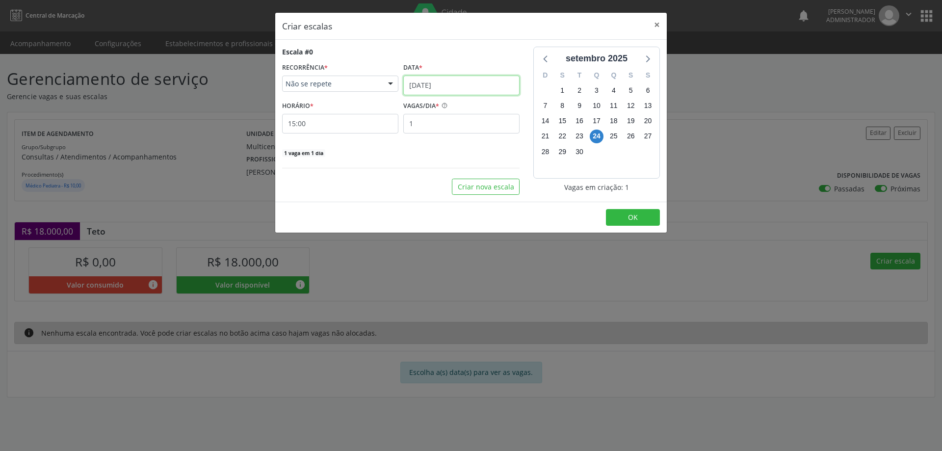
click at [447, 81] on input "[DATE]" at bounding box center [461, 86] width 116 height 20
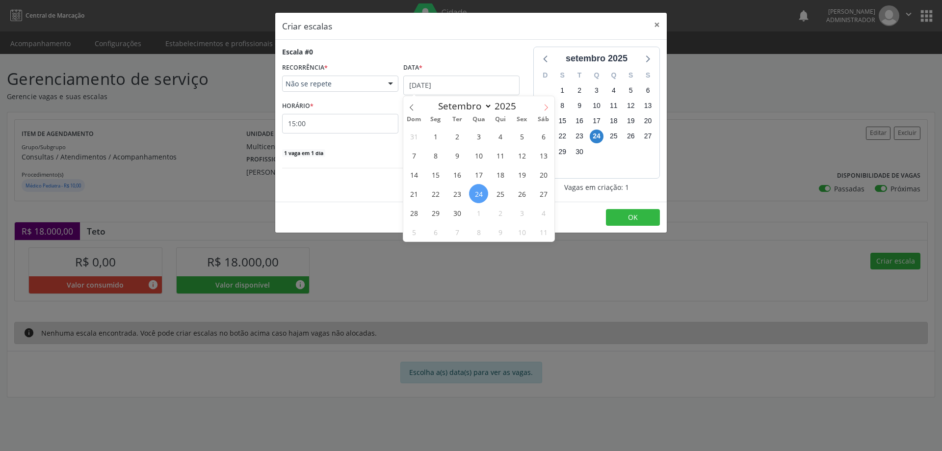
click at [549, 106] on icon at bounding box center [546, 107] width 7 height 7
select select "9"
click at [481, 133] on span "1" at bounding box center [478, 136] width 19 height 19
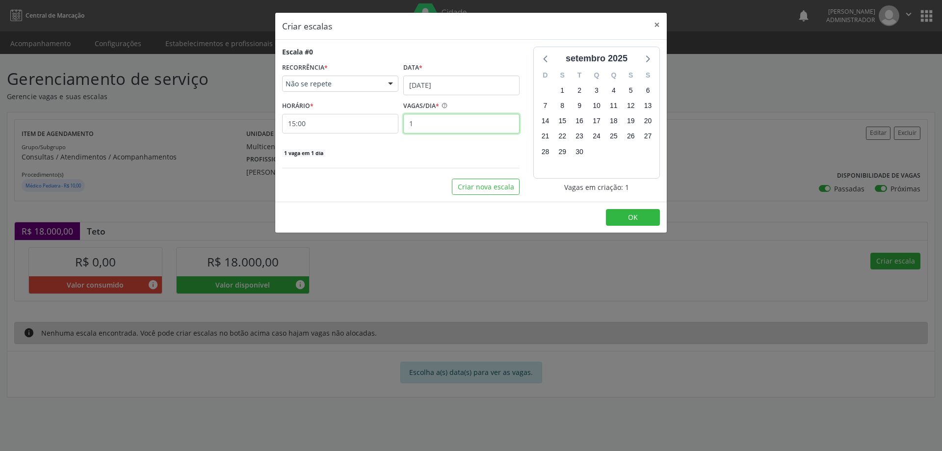
drag, startPoint x: 427, startPoint y: 126, endPoint x: 416, endPoint y: 123, distance: 11.6
click at [427, 126] on input "1" at bounding box center [461, 124] width 116 height 20
type input "15"
click at [332, 122] on input "15:00" at bounding box center [340, 124] width 116 height 20
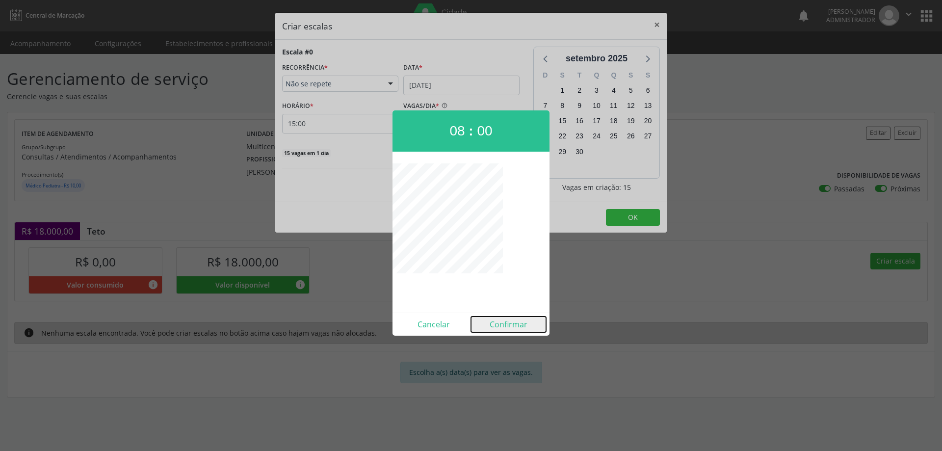
click at [508, 325] on button "Confirmar" at bounding box center [508, 325] width 75 height 16
type input "08:00"
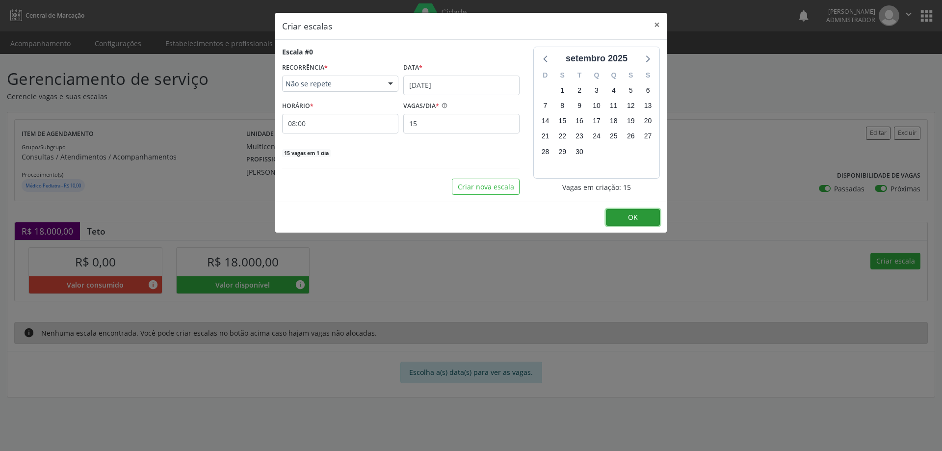
click at [625, 218] on button "OK" at bounding box center [633, 217] width 54 height 17
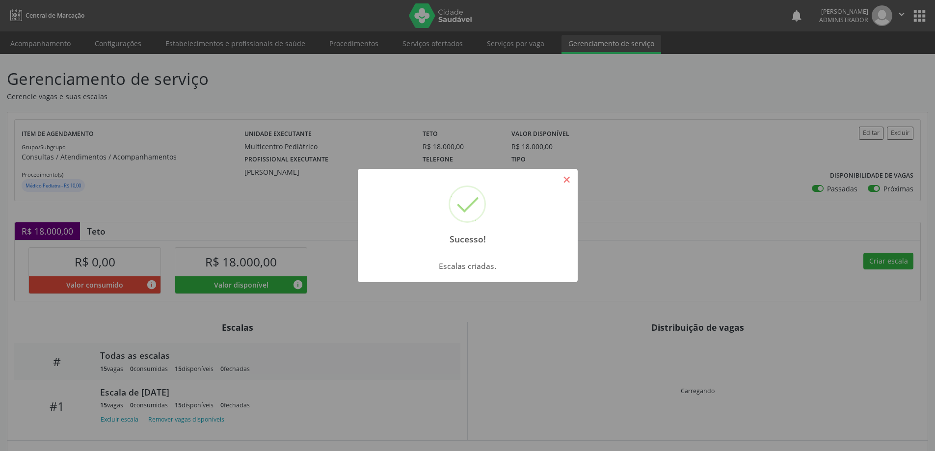
click at [566, 178] on button "×" at bounding box center [566, 179] width 17 height 17
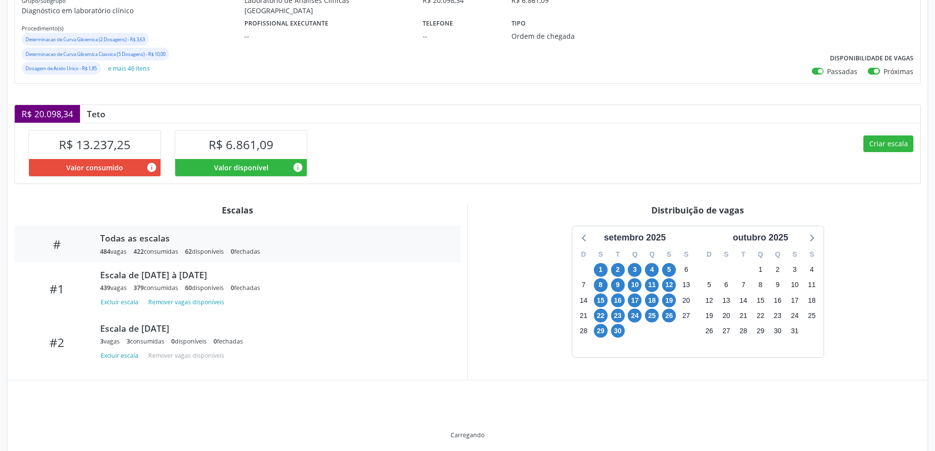
scroll to position [147, 0]
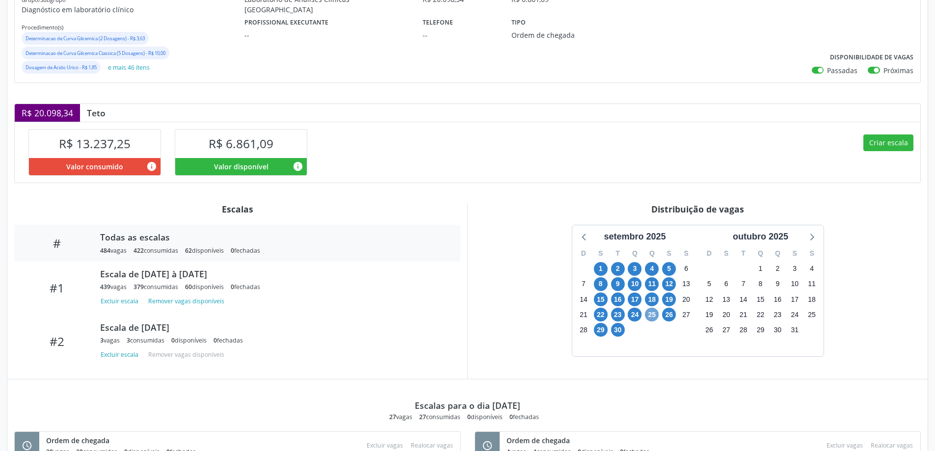
click at [653, 318] on span "25" at bounding box center [652, 315] width 14 height 14
click at [672, 313] on span "26" at bounding box center [669, 315] width 14 height 14
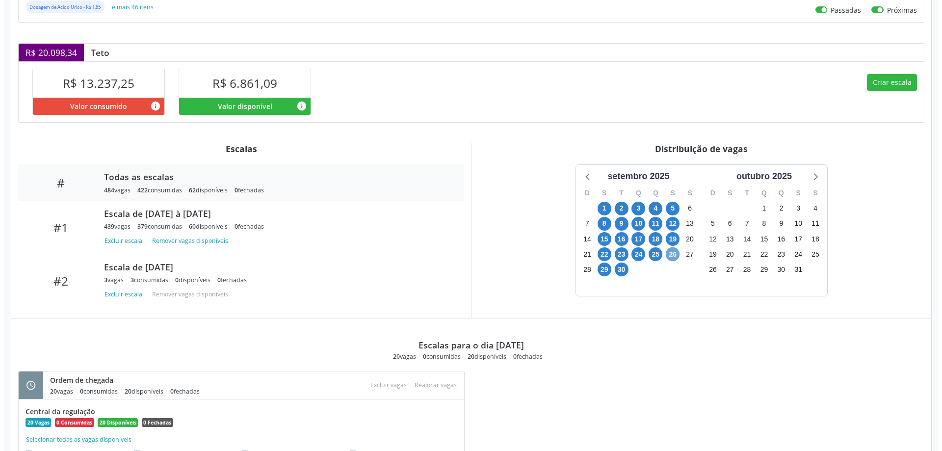
scroll to position [197, 0]
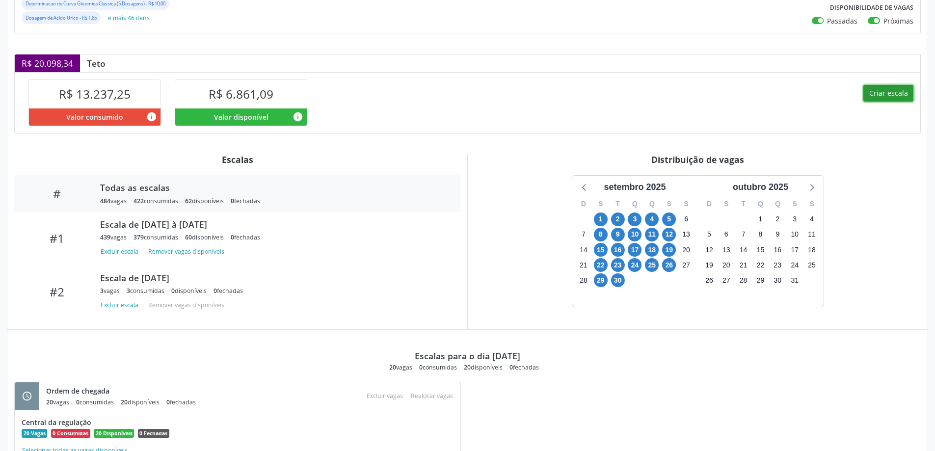
click at [889, 91] on button "Criar escala" at bounding box center [888, 93] width 50 height 17
select select "8"
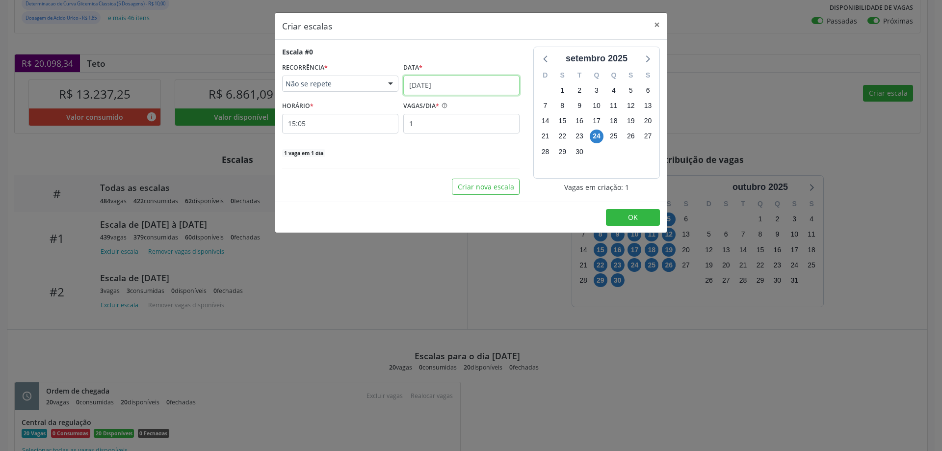
click at [442, 80] on input "[DATE]" at bounding box center [461, 86] width 116 height 20
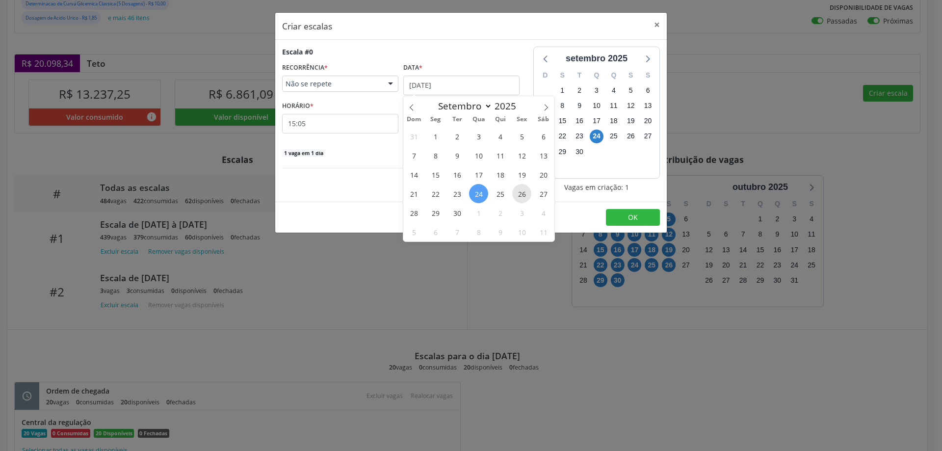
click at [520, 194] on span "26" at bounding box center [521, 193] width 19 height 19
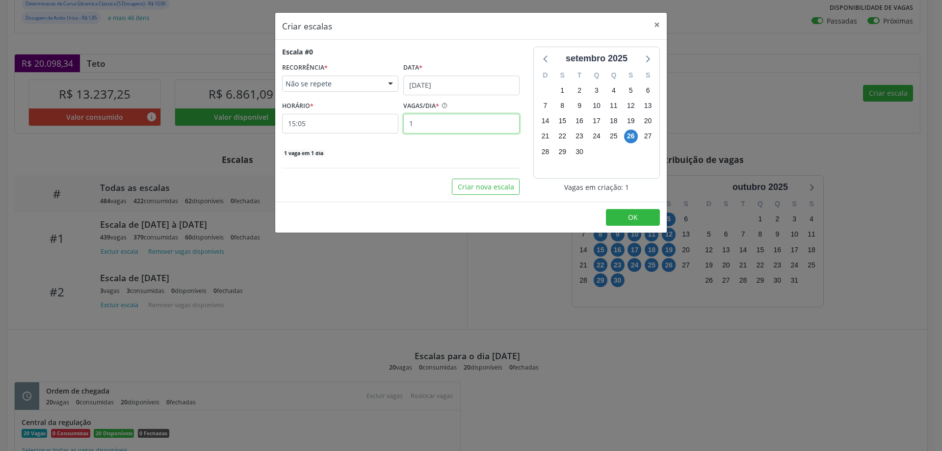
click at [424, 122] on input "1" at bounding box center [461, 124] width 116 height 20
type input "40"
click at [376, 127] on input "15:05" at bounding box center [340, 124] width 116 height 20
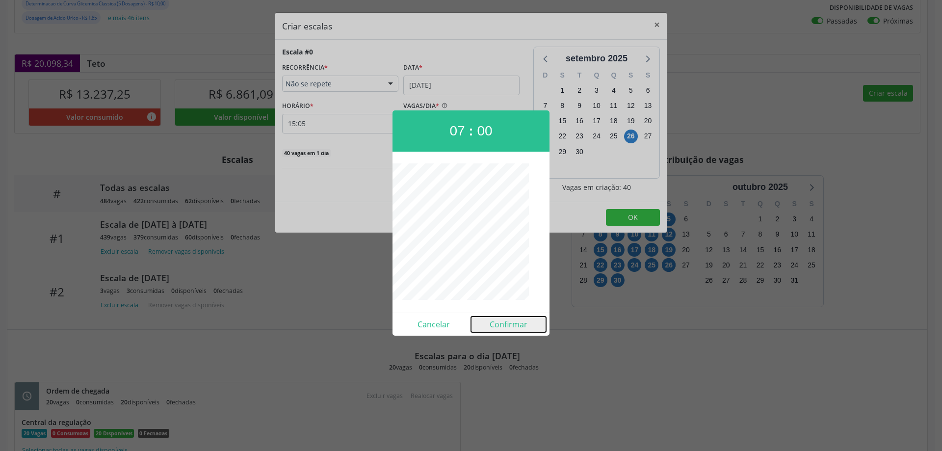
click at [517, 321] on button "Confirmar" at bounding box center [508, 325] width 75 height 16
type input "07:00"
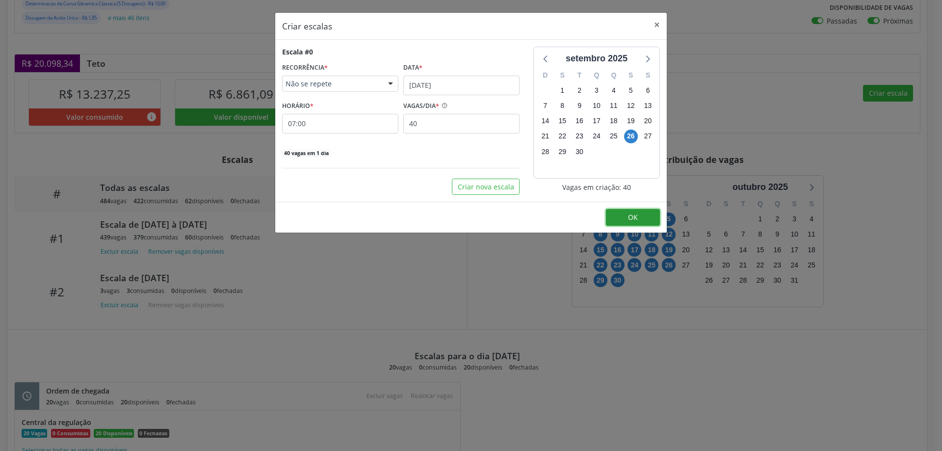
click at [624, 214] on button "OK" at bounding box center [633, 217] width 54 height 17
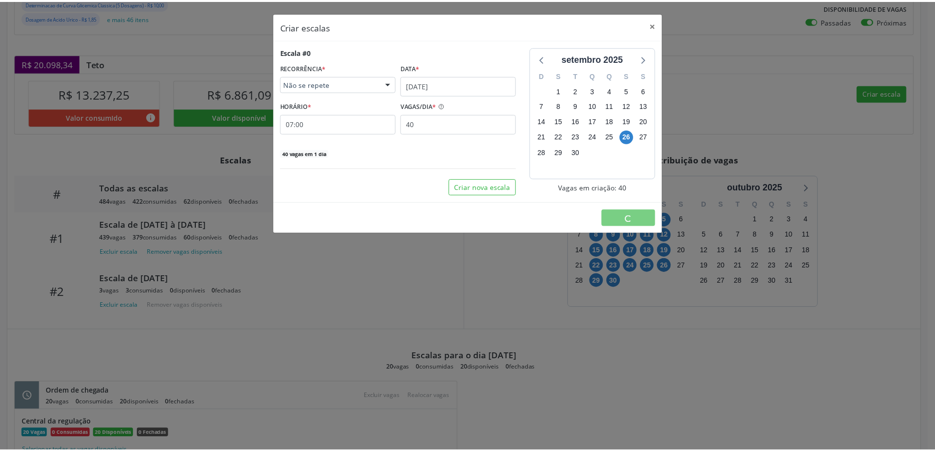
scroll to position [0, 0]
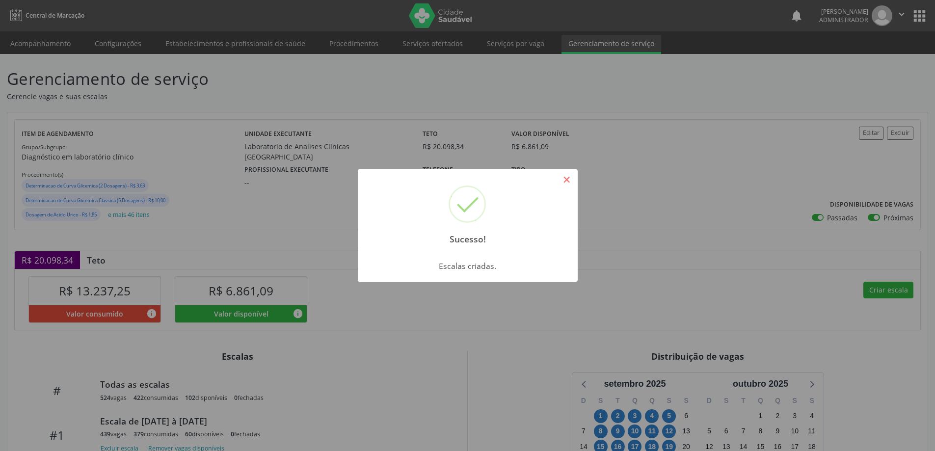
click at [563, 180] on button "×" at bounding box center [566, 179] width 17 height 17
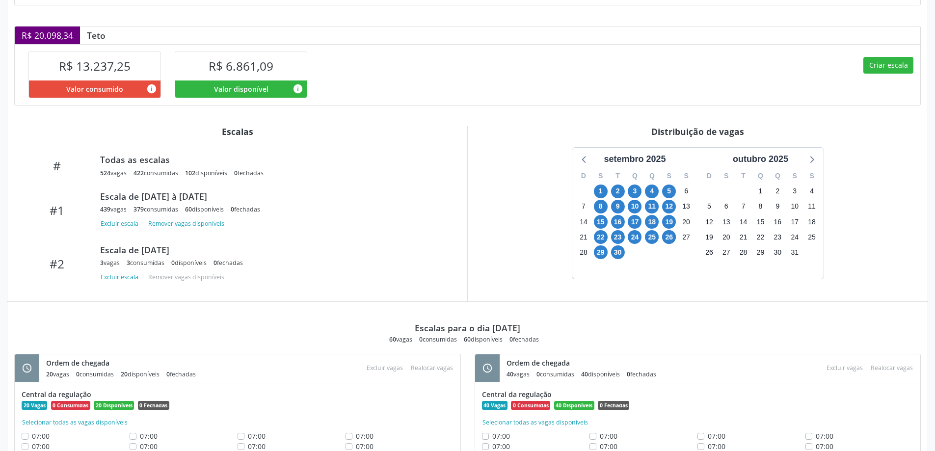
scroll to position [294, 0]
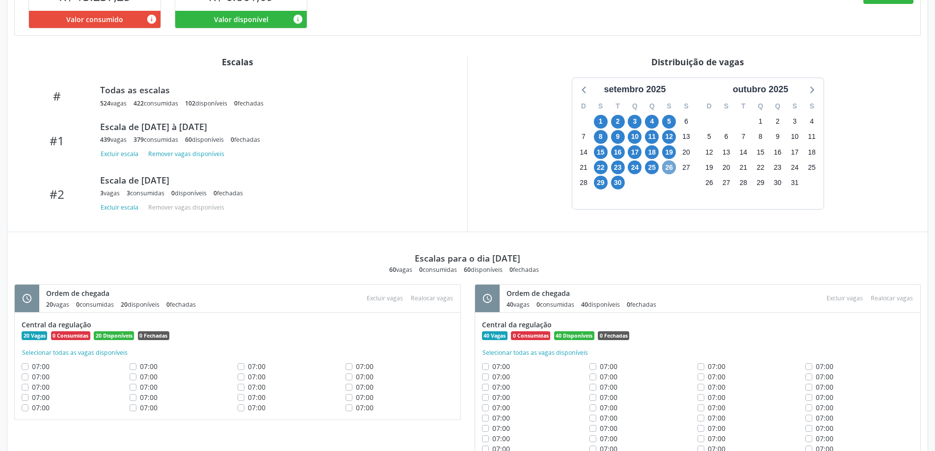
click at [669, 169] on span "26" at bounding box center [669, 167] width 14 height 14
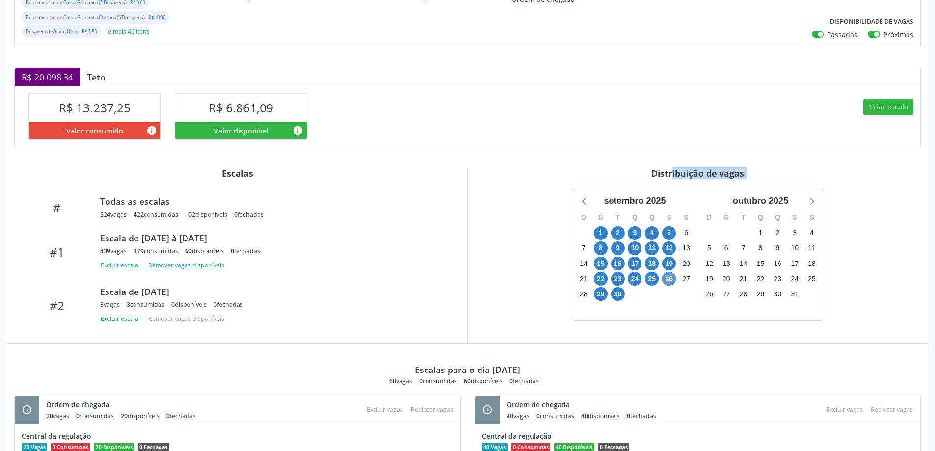
click at [669, 169] on div "Distribuição de vagas" at bounding box center [698, 173] width 446 height 11
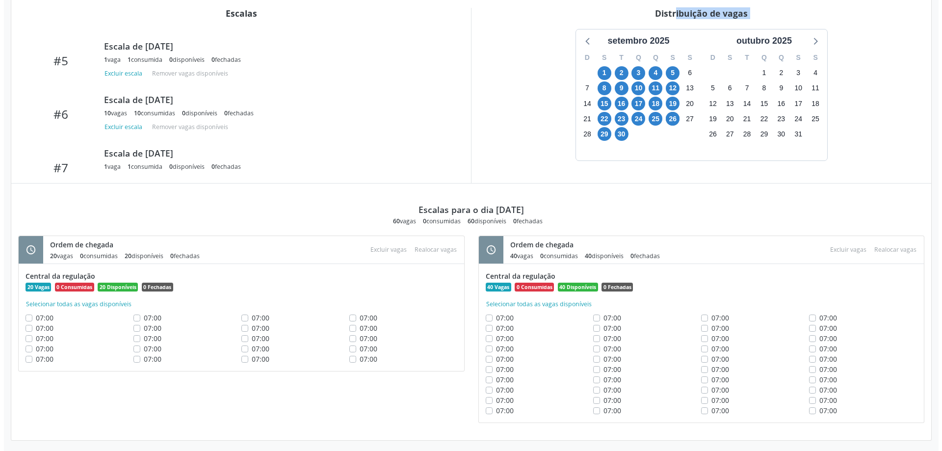
scroll to position [346, 0]
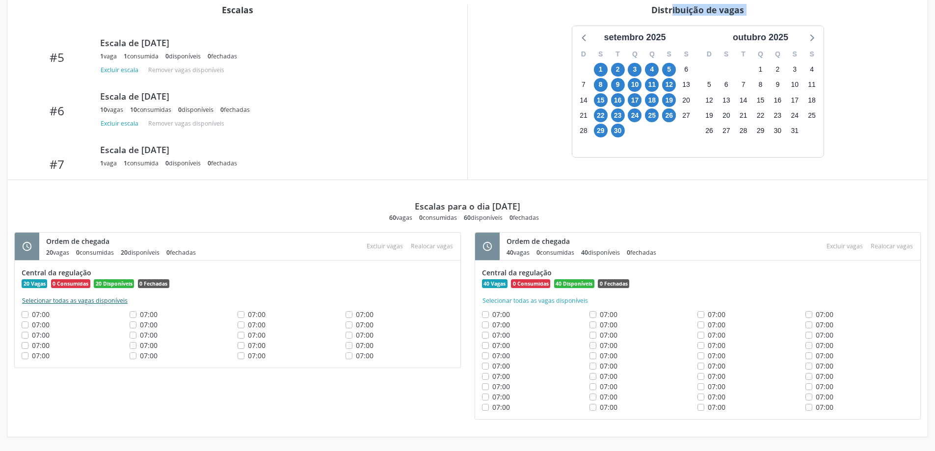
click at [67, 302] on button "Selecionar todas as vagas disponíveis" at bounding box center [75, 301] width 106 height 10
checkbox input "true"
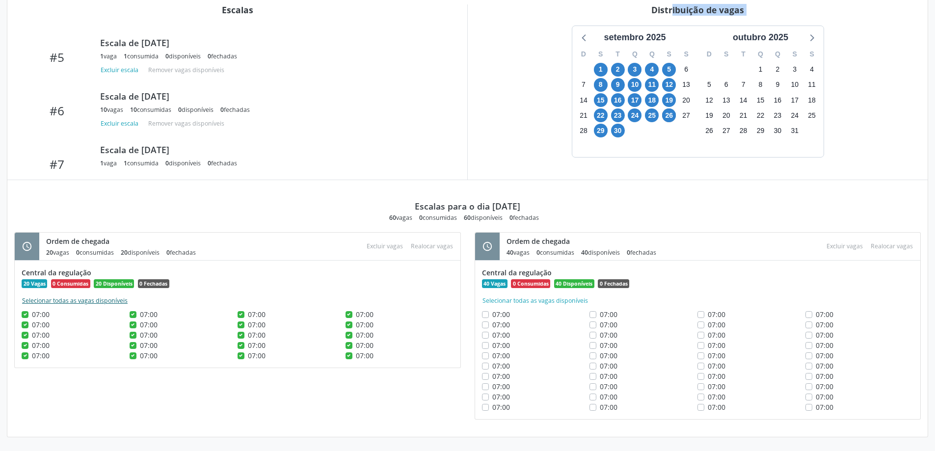
checkbox input "true"
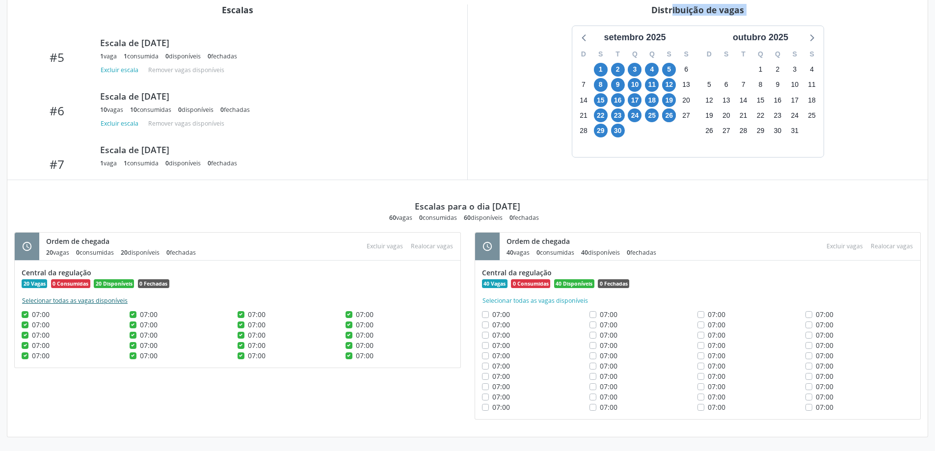
checkbox input "true"
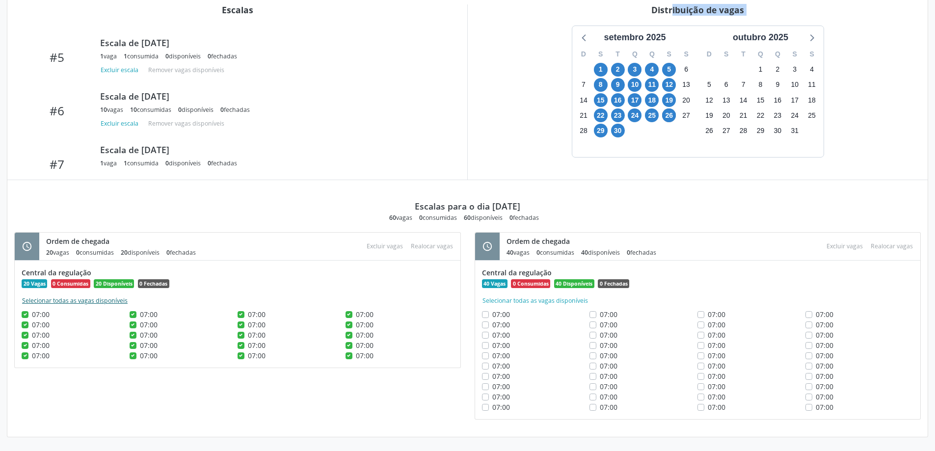
checkbox input "true"
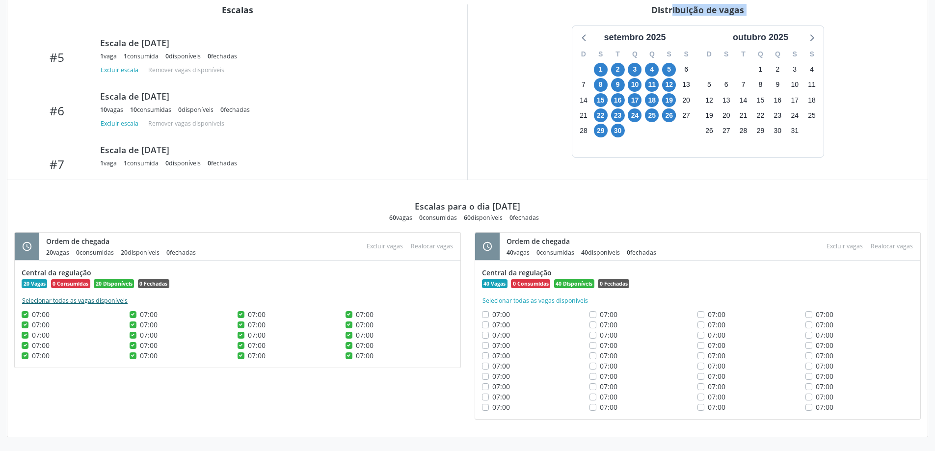
checkbox input "true"
click at [388, 245] on button "Excluir vagas" at bounding box center [385, 245] width 44 height 13
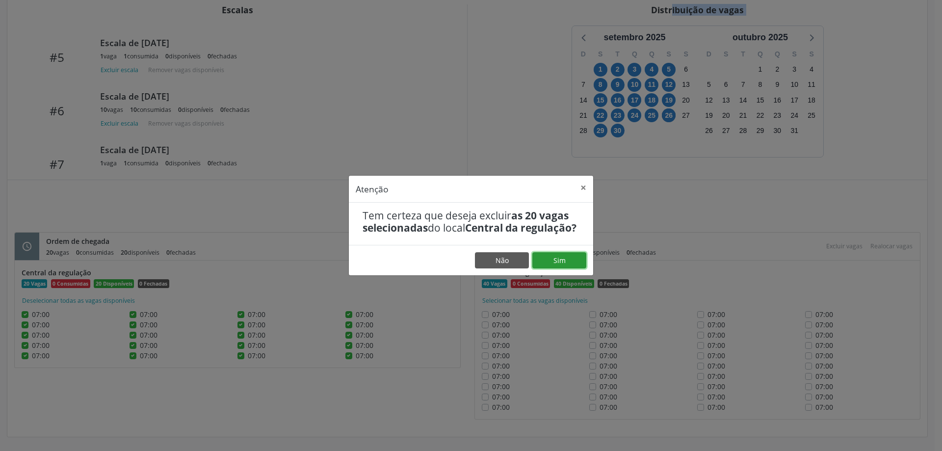
click at [560, 266] on button "Sim" at bounding box center [559, 260] width 54 height 17
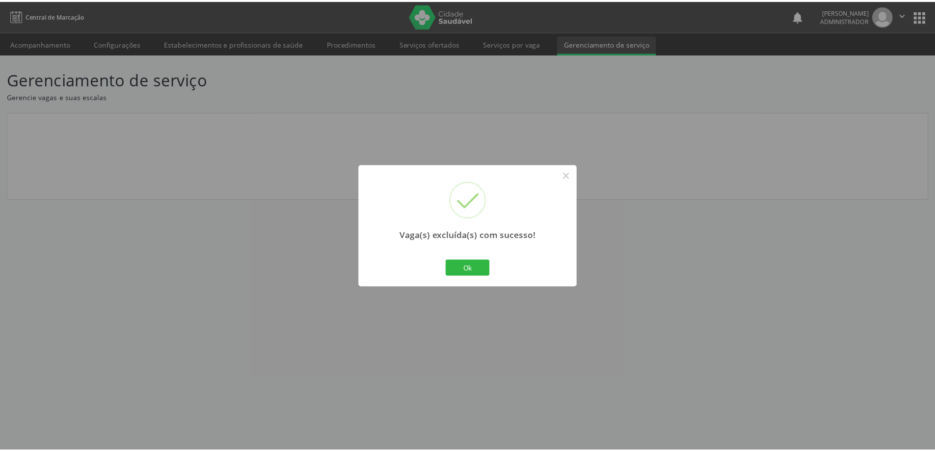
scroll to position [0, 0]
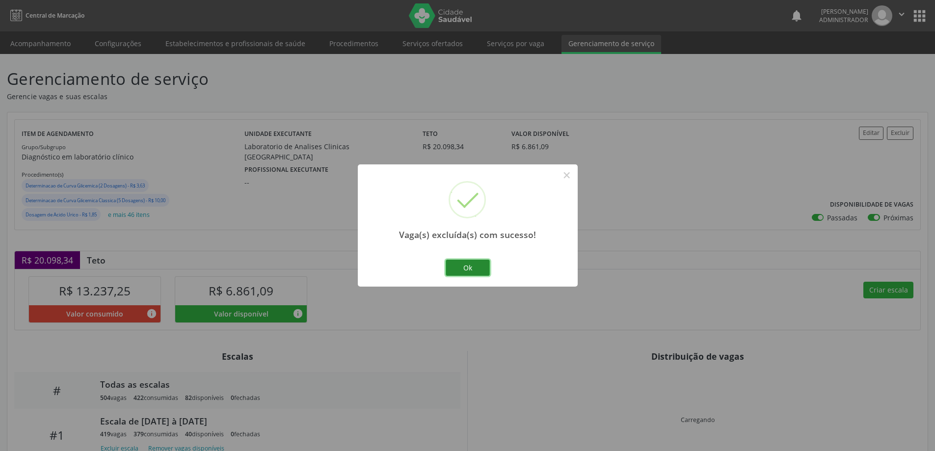
click at [481, 269] on button "Ok" at bounding box center [468, 268] width 44 height 17
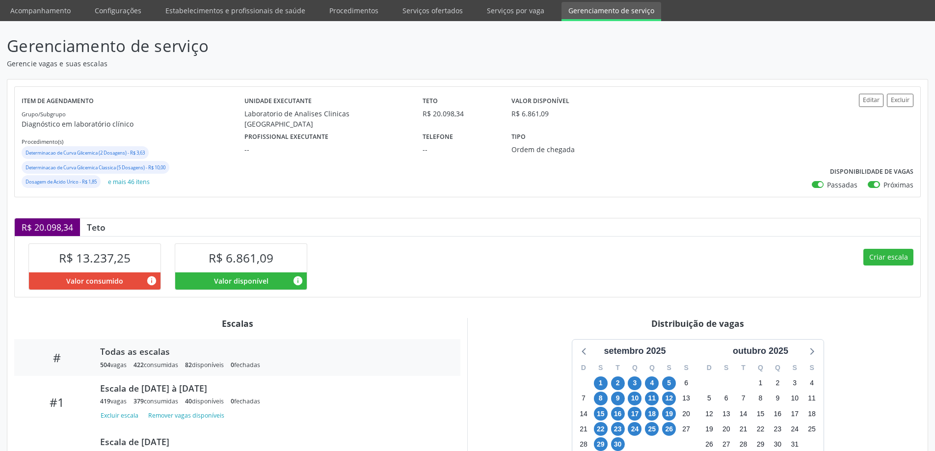
scroll to position [135, 0]
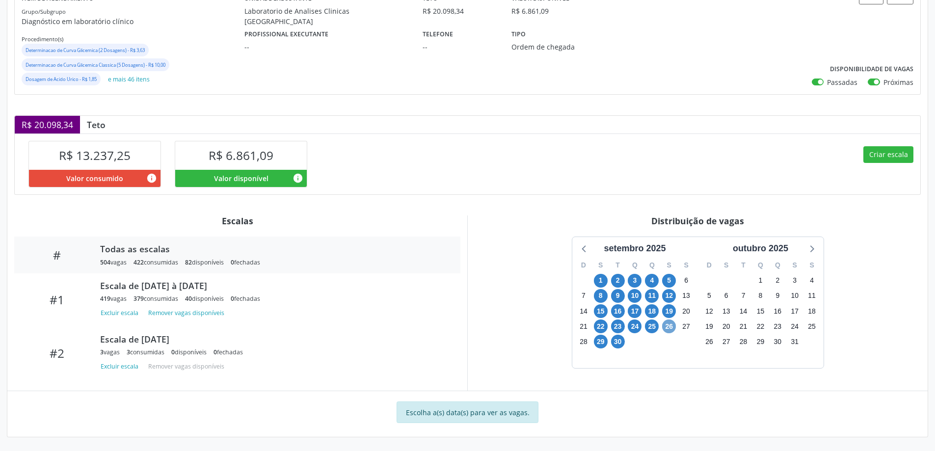
click at [670, 326] on span "26" at bounding box center [669, 326] width 14 height 14
click at [671, 326] on span "26" at bounding box center [669, 326] width 14 height 14
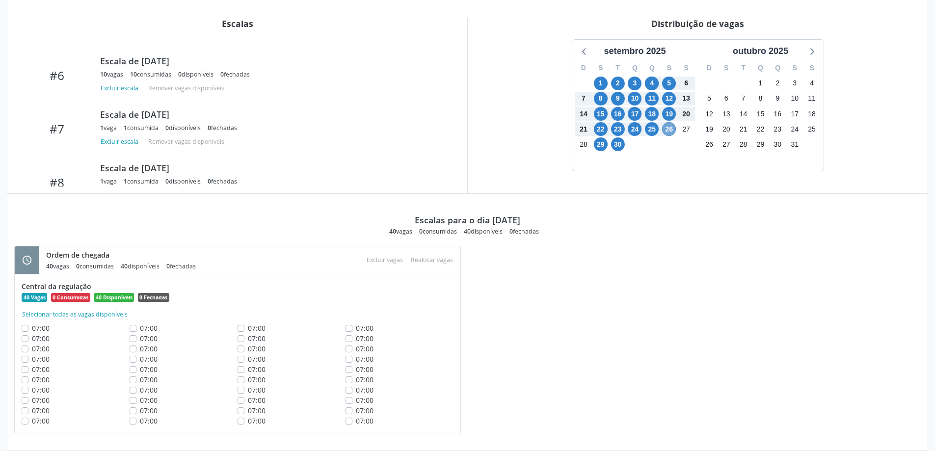
scroll to position [346, 0]
